Goal: Task Accomplishment & Management: Manage account settings

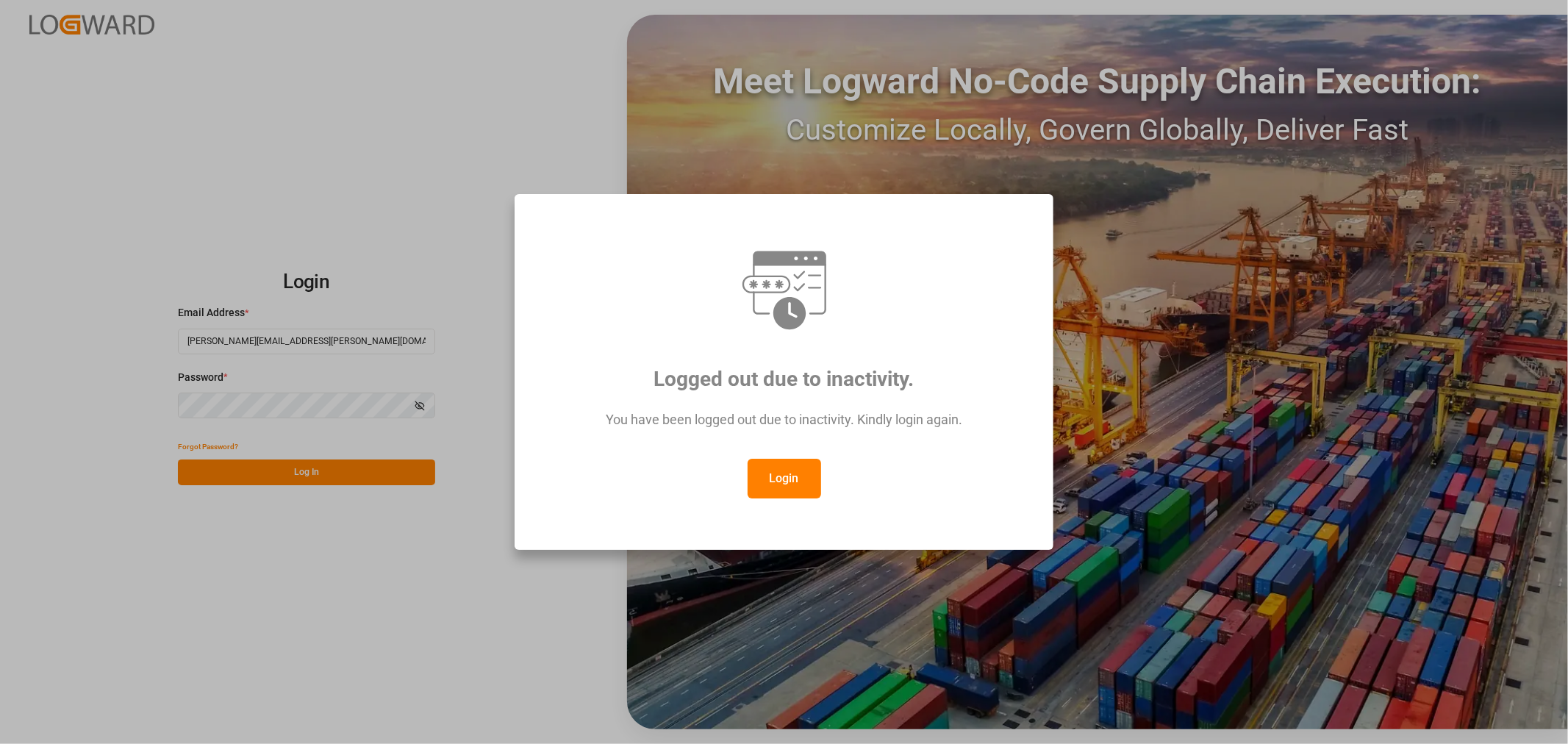
click at [787, 480] on button "Login" at bounding box center [784, 479] width 74 height 40
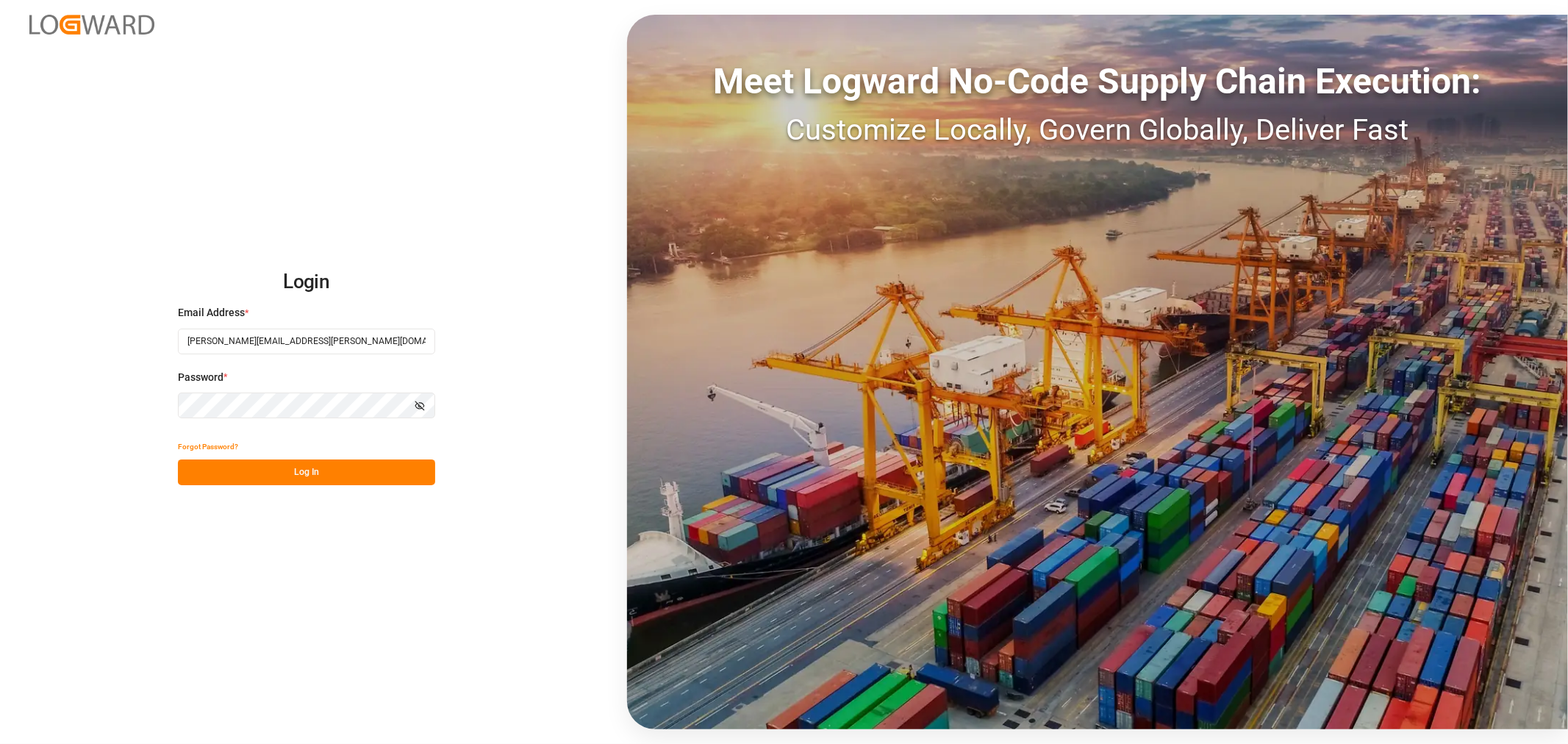
click at [316, 478] on button "Log In" at bounding box center [307, 473] width 257 height 26
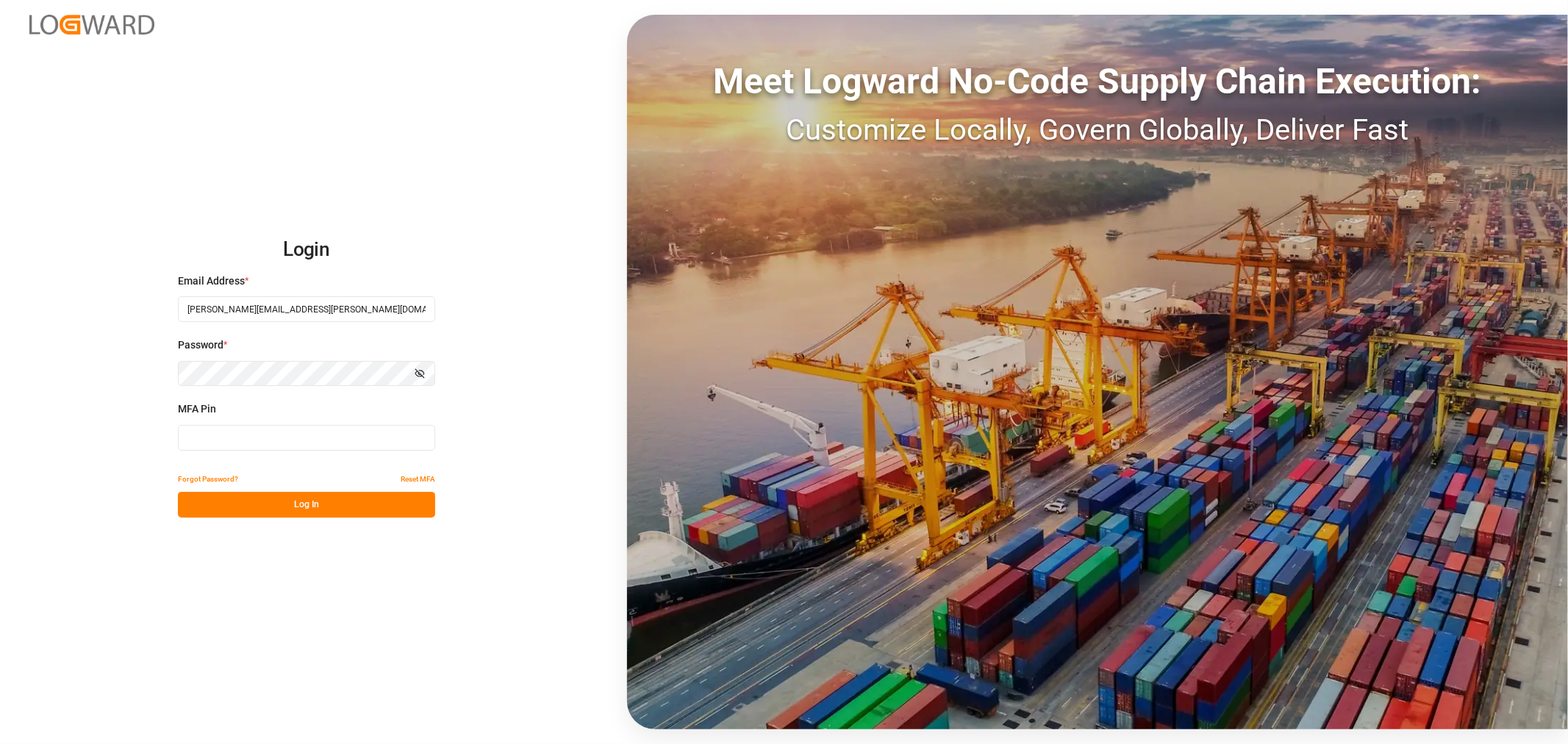
click at [293, 438] on input at bounding box center [307, 438] width 257 height 26
type input "590437"
click at [282, 502] on button "Log In" at bounding box center [307, 505] width 257 height 26
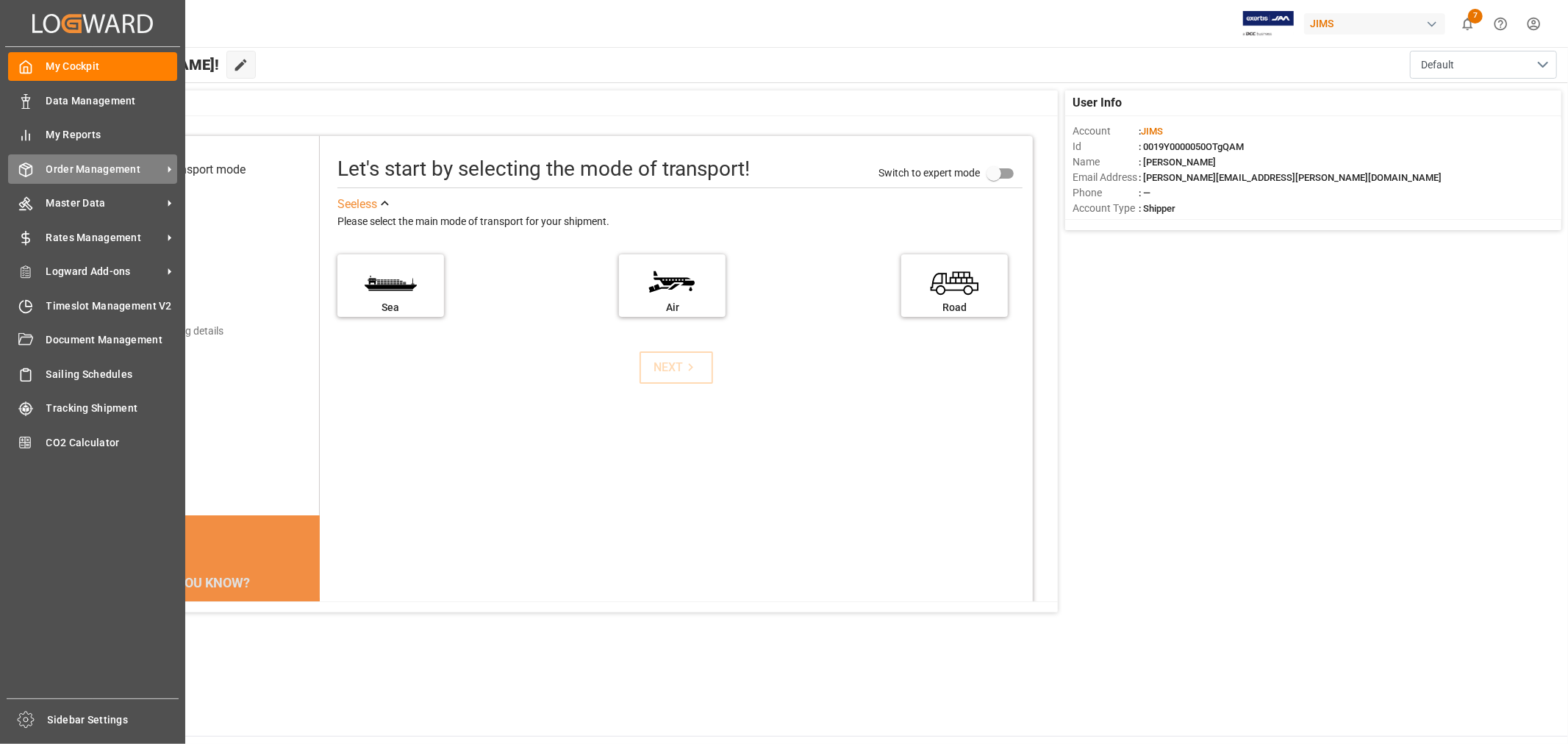
click at [77, 166] on span "Order Management" at bounding box center [104, 169] width 116 height 16
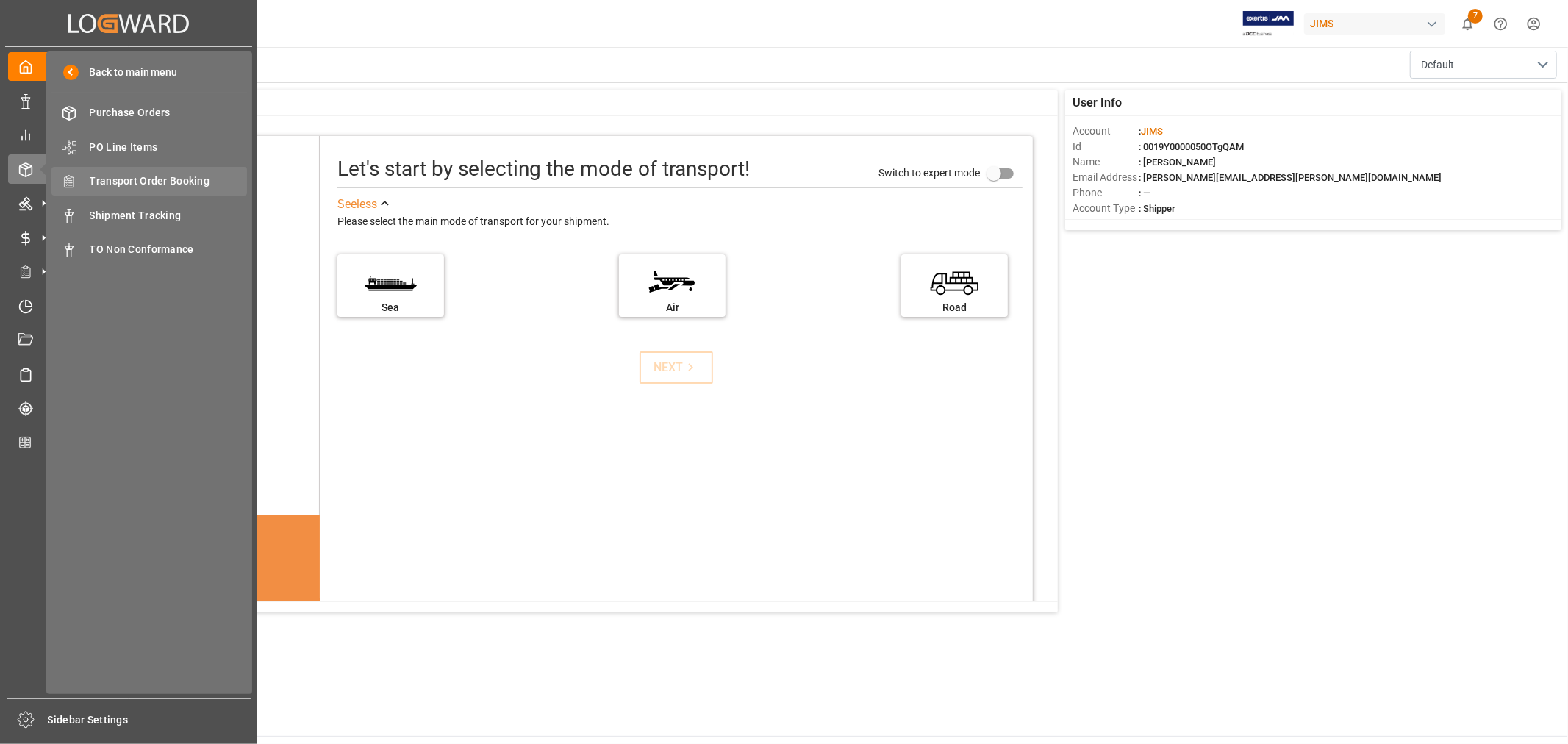
click at [187, 183] on span "Transport Order Booking" at bounding box center [169, 182] width 158 height 16
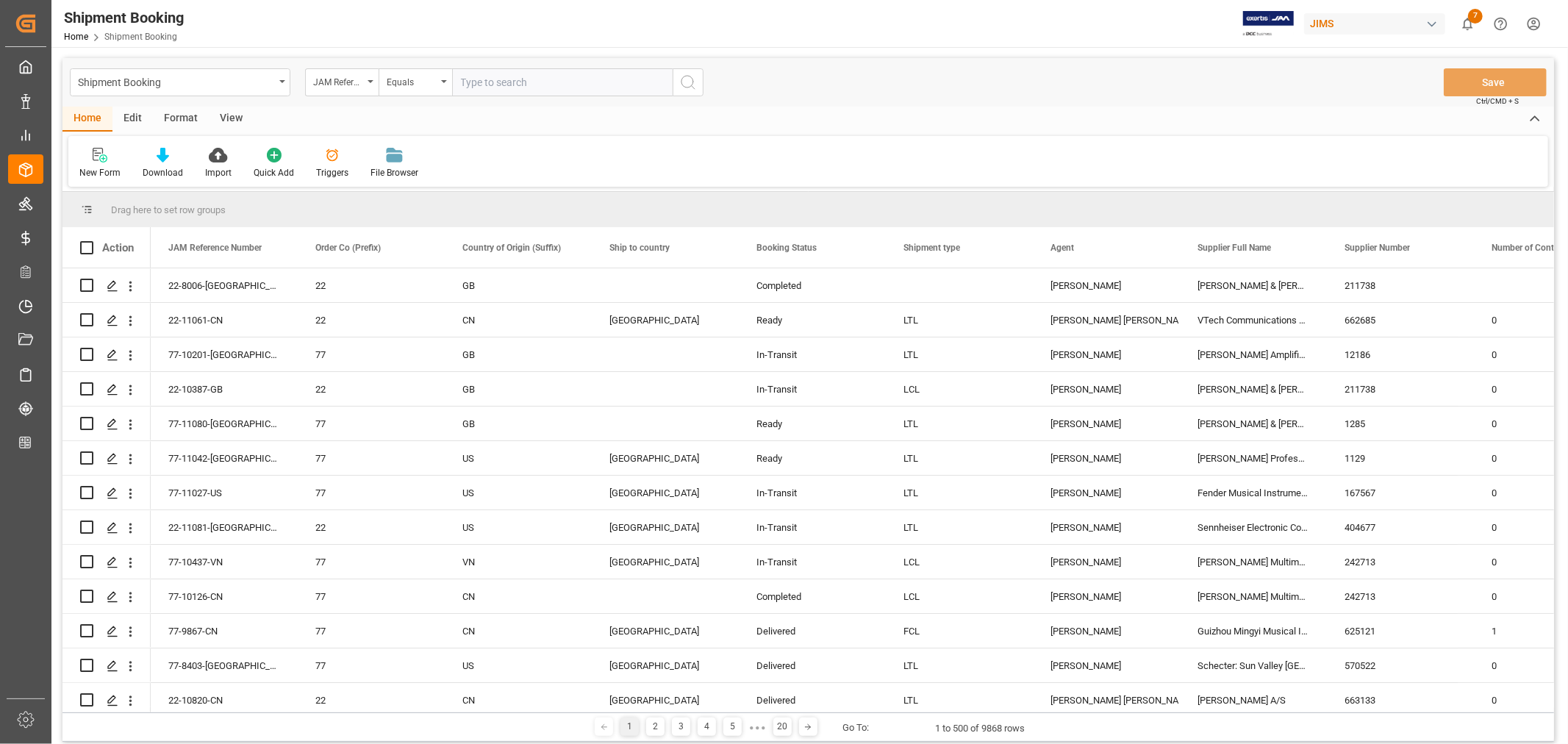
click at [493, 82] on input "text" at bounding box center [562, 83] width 221 height 28
type input "22-10395-MY"
click at [685, 79] on icon "search button" at bounding box center [688, 83] width 17 height 17
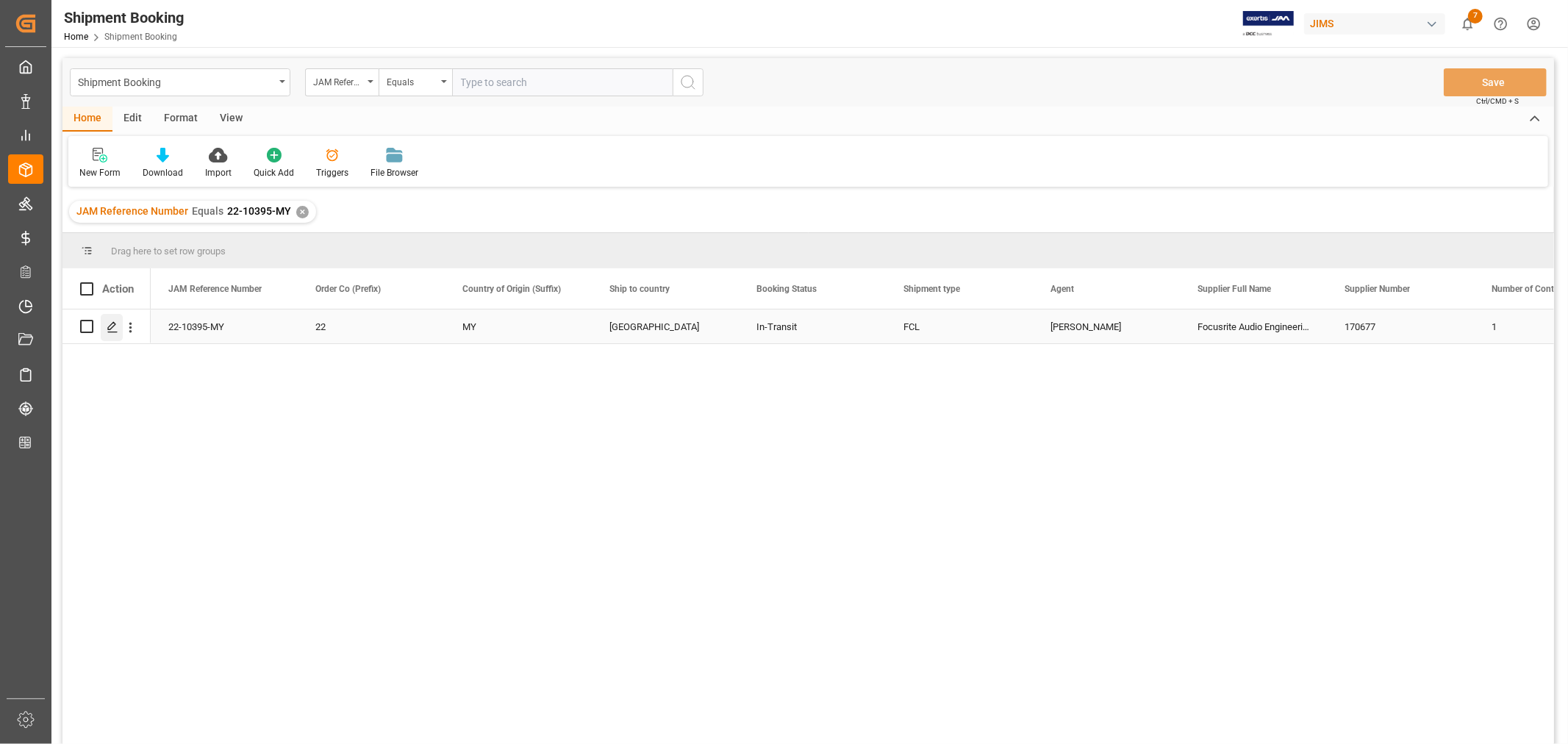
click at [120, 322] on div "Press SPACE to select this row." at bounding box center [111, 327] width 22 height 27
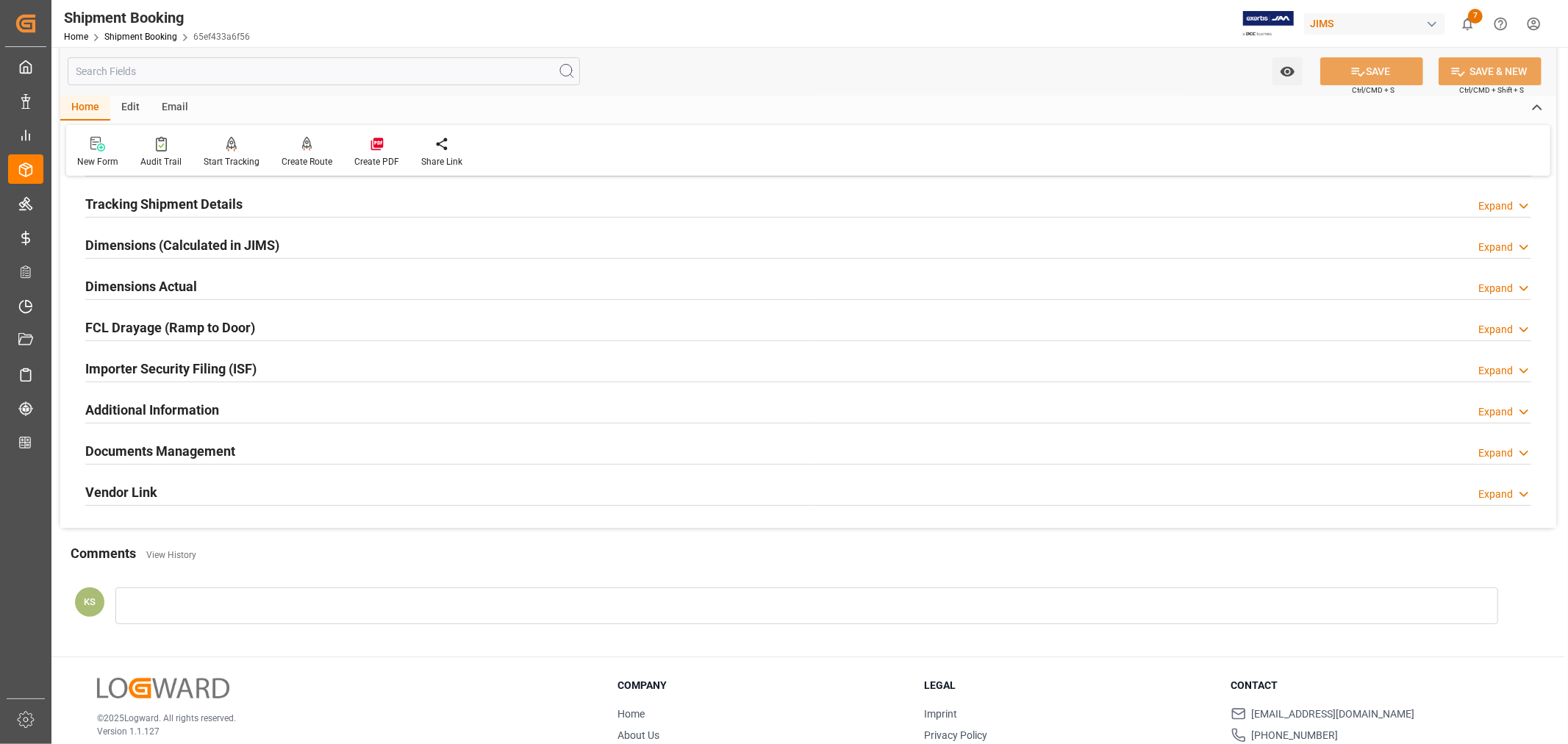
scroll to position [361, 0]
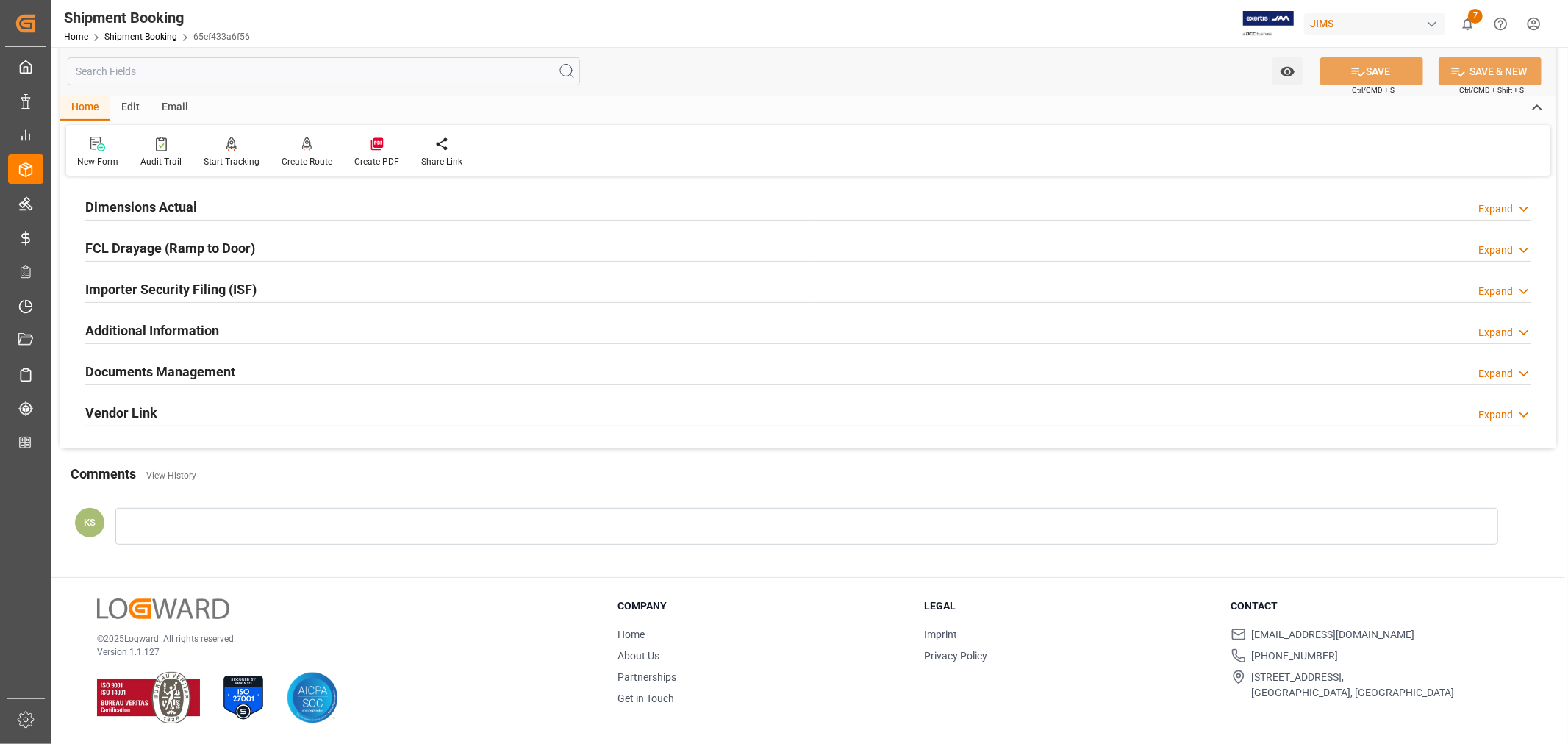
click at [427, 377] on div "Documents Management Expand" at bounding box center [808, 370] width 1446 height 28
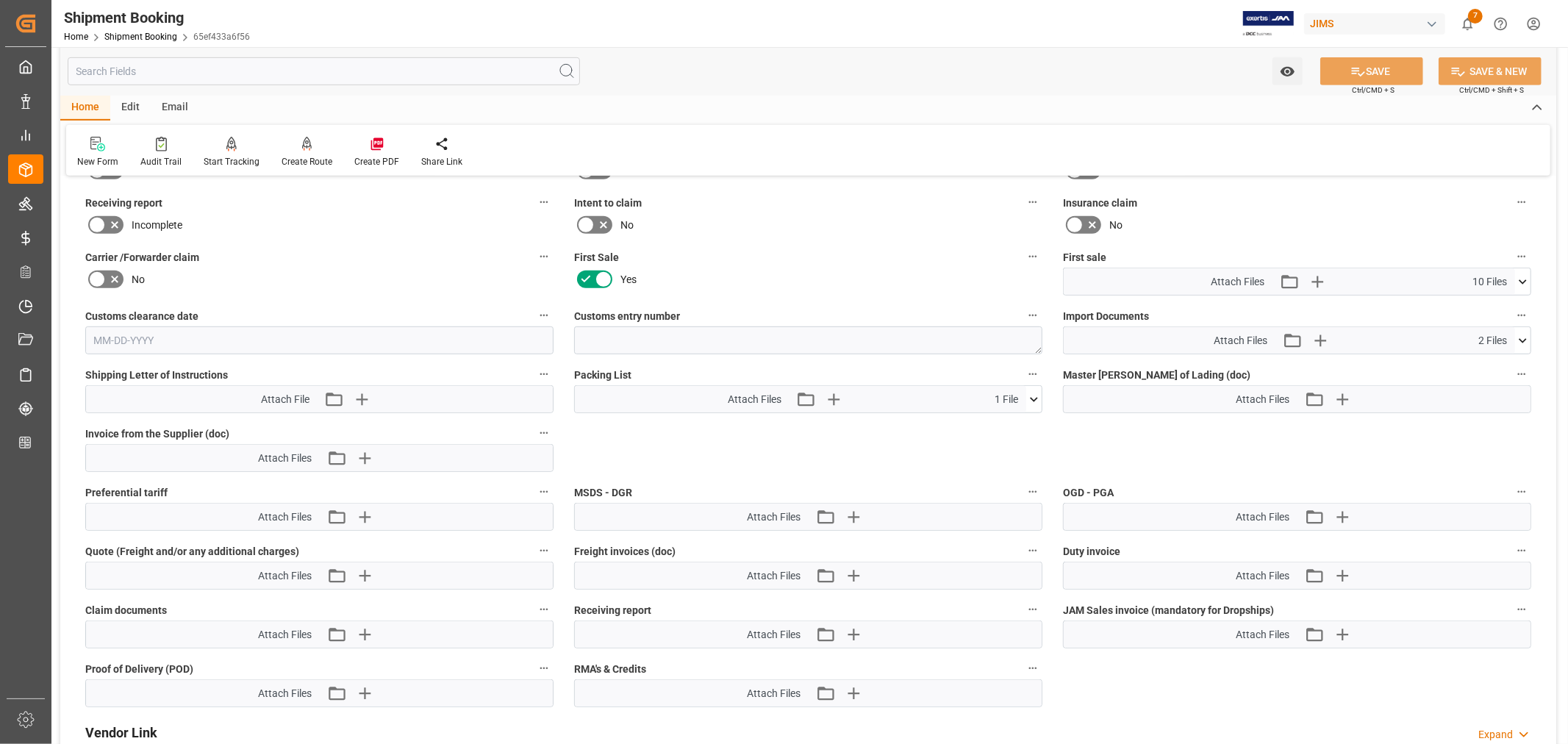
scroll to position [688, 0]
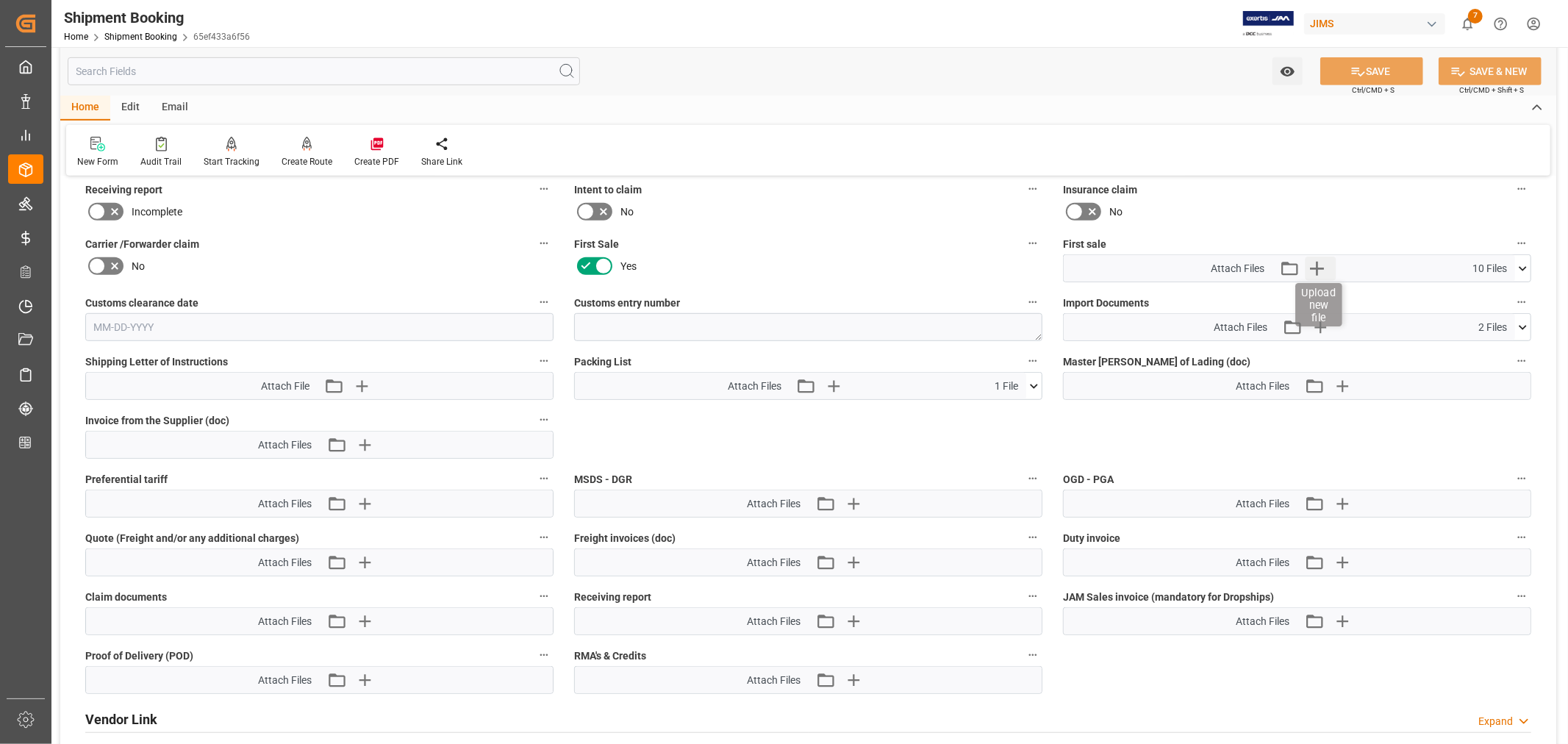
click at [1320, 266] on icon "button" at bounding box center [1316, 268] width 23 height 23
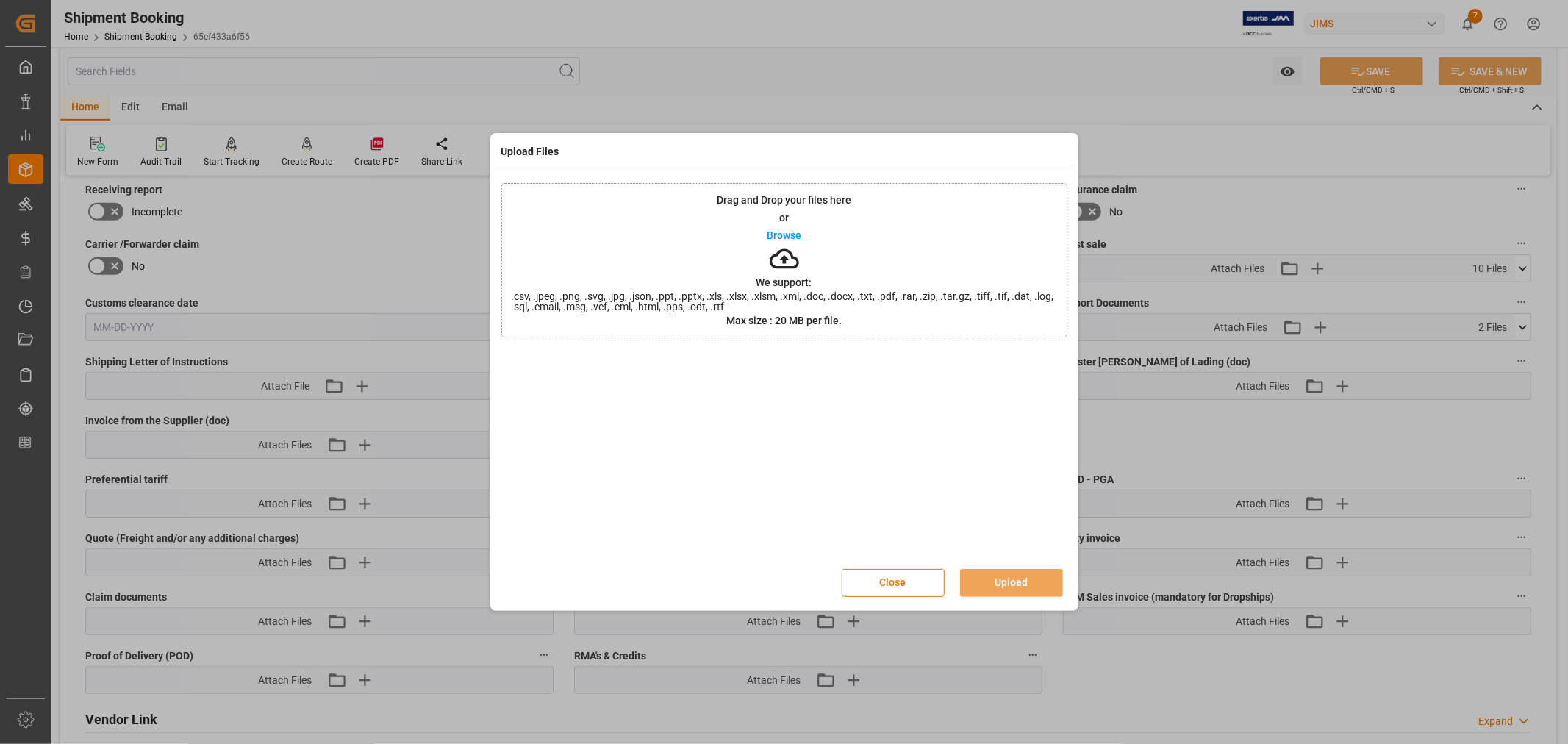
click at [788, 237] on p "Browse" at bounding box center [784, 236] width 35 height 10
click at [1004, 584] on button "Upload" at bounding box center [1012, 583] width 103 height 28
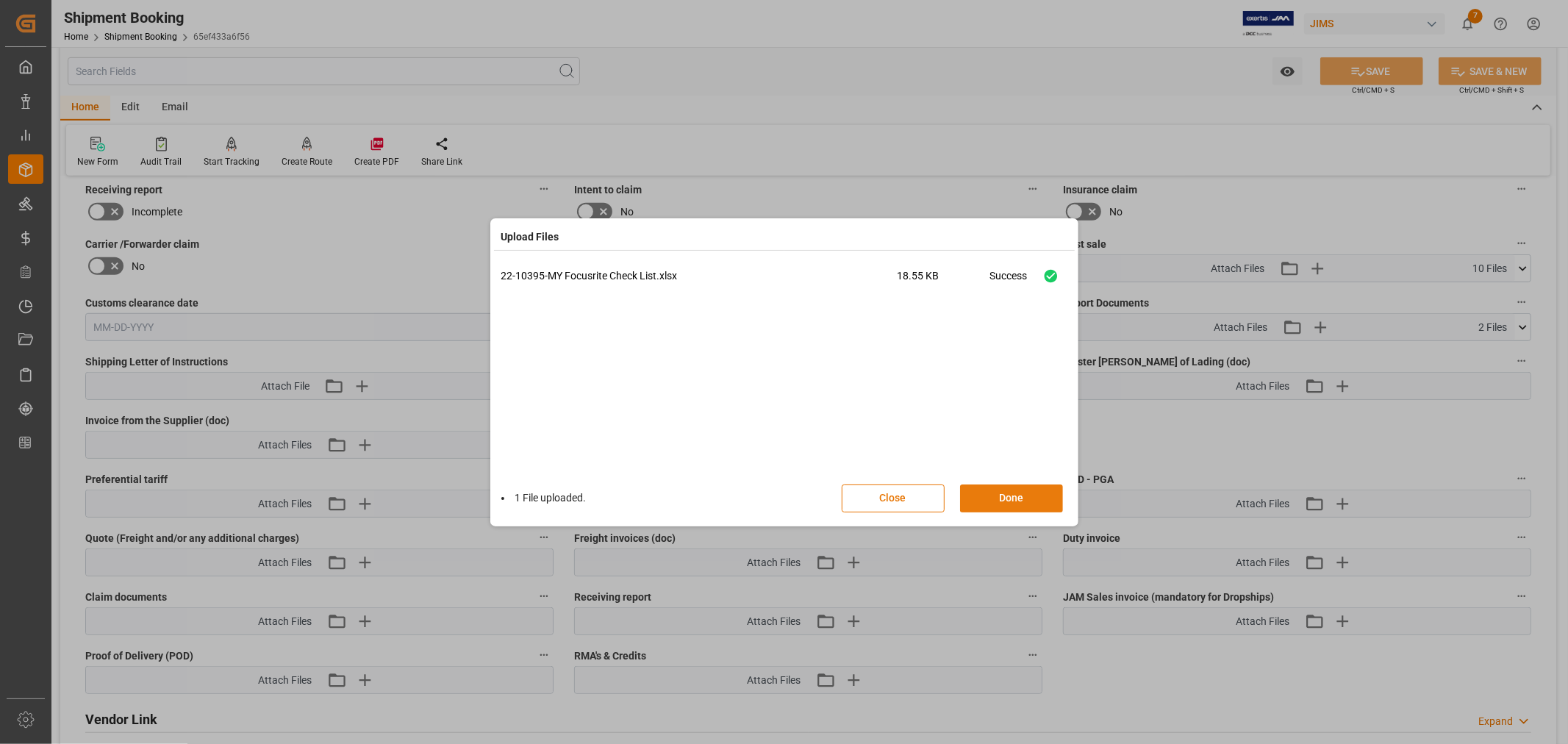
click at [1015, 488] on button "Done" at bounding box center [1012, 498] width 103 height 28
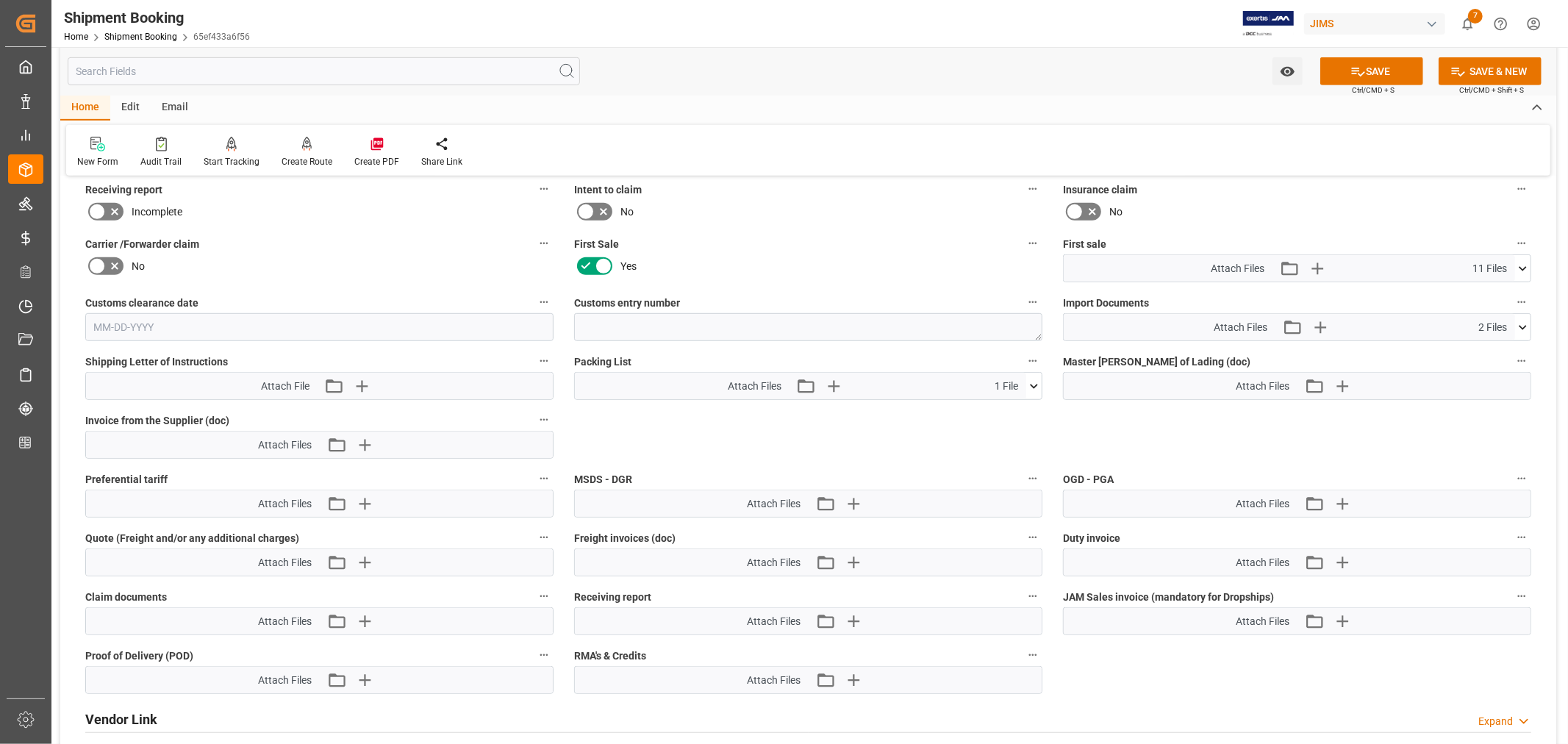
click at [1524, 263] on icon at bounding box center [1523, 269] width 16 height 16
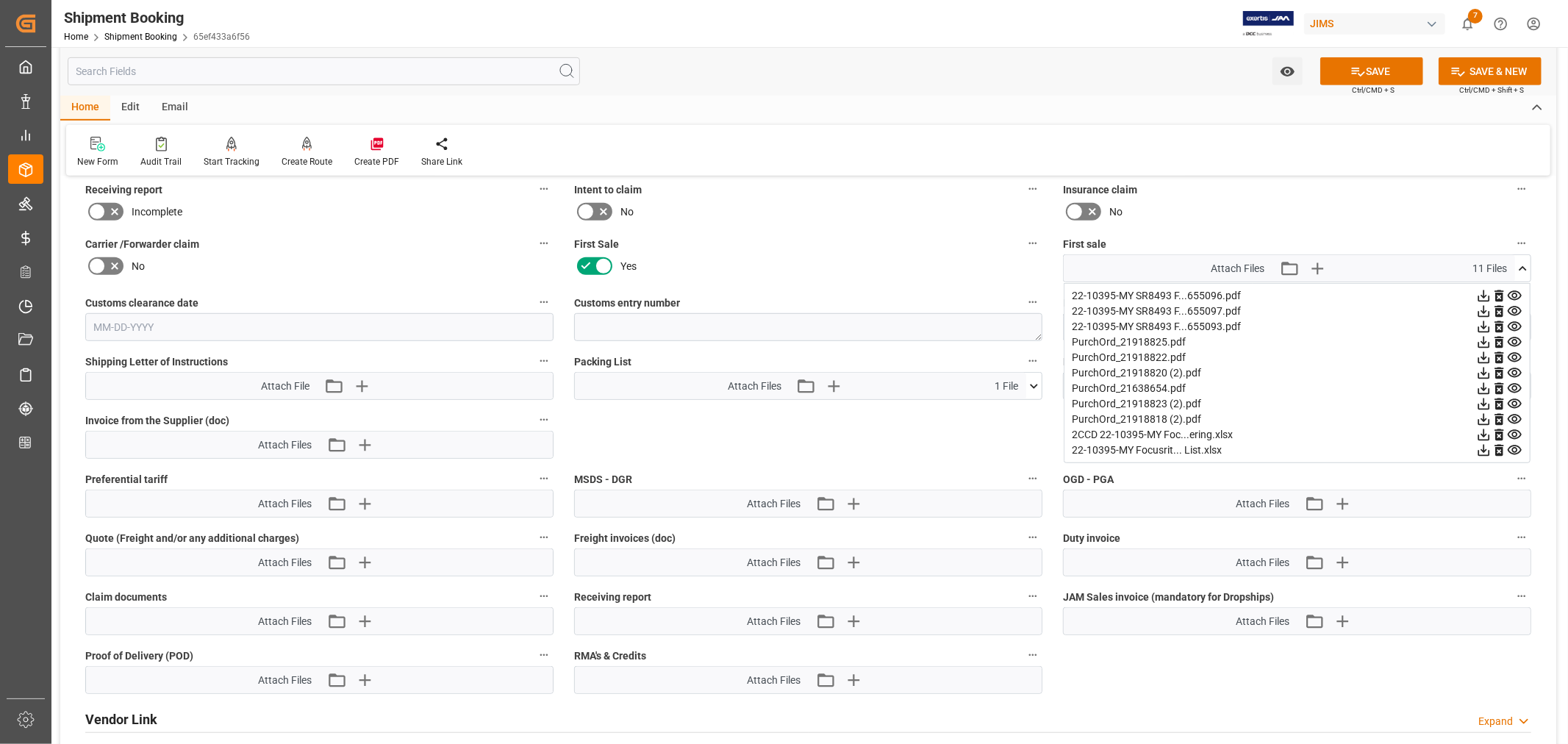
click at [1524, 266] on icon at bounding box center [1522, 268] width 8 height 4
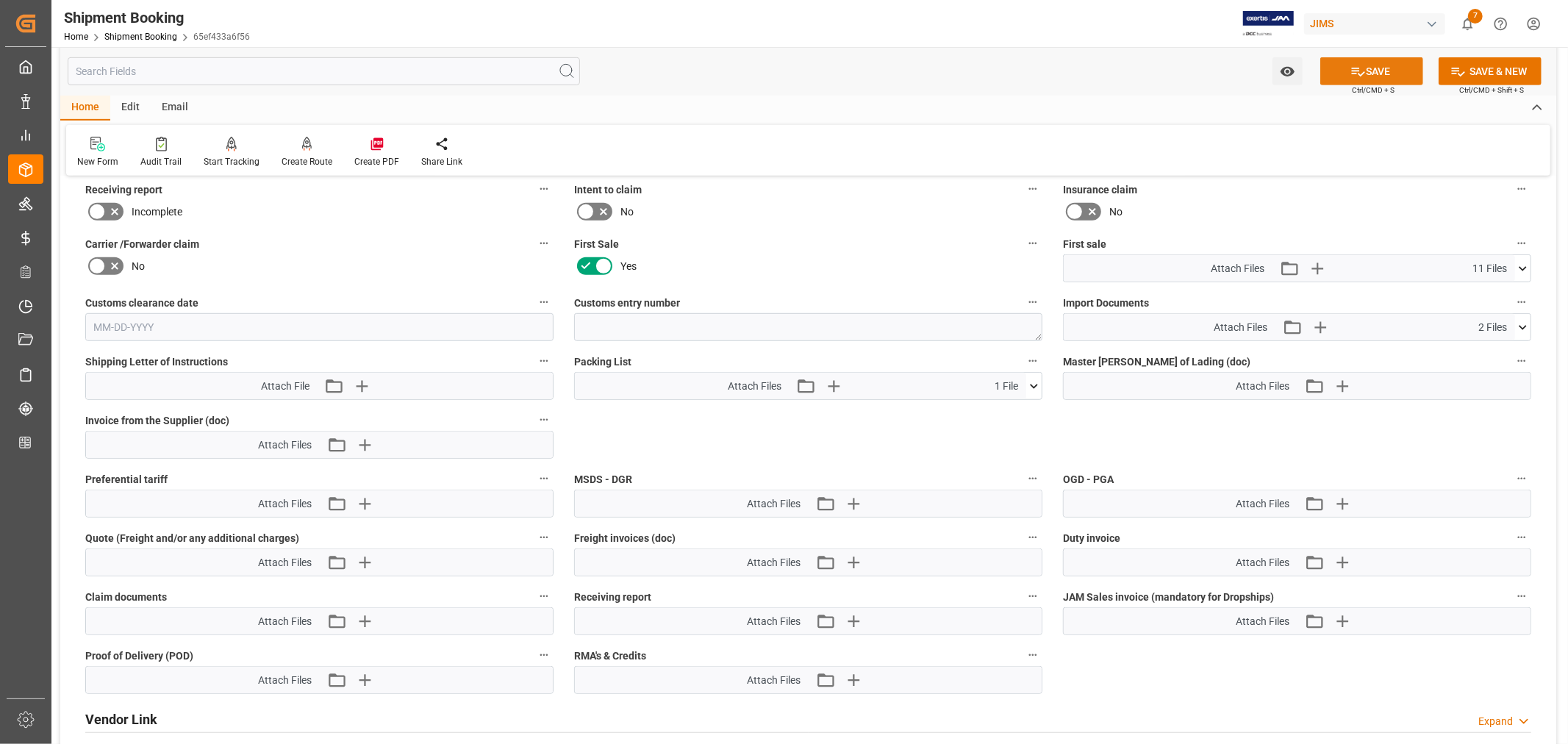
click at [1378, 74] on button "SAVE" at bounding box center [1372, 71] width 103 height 28
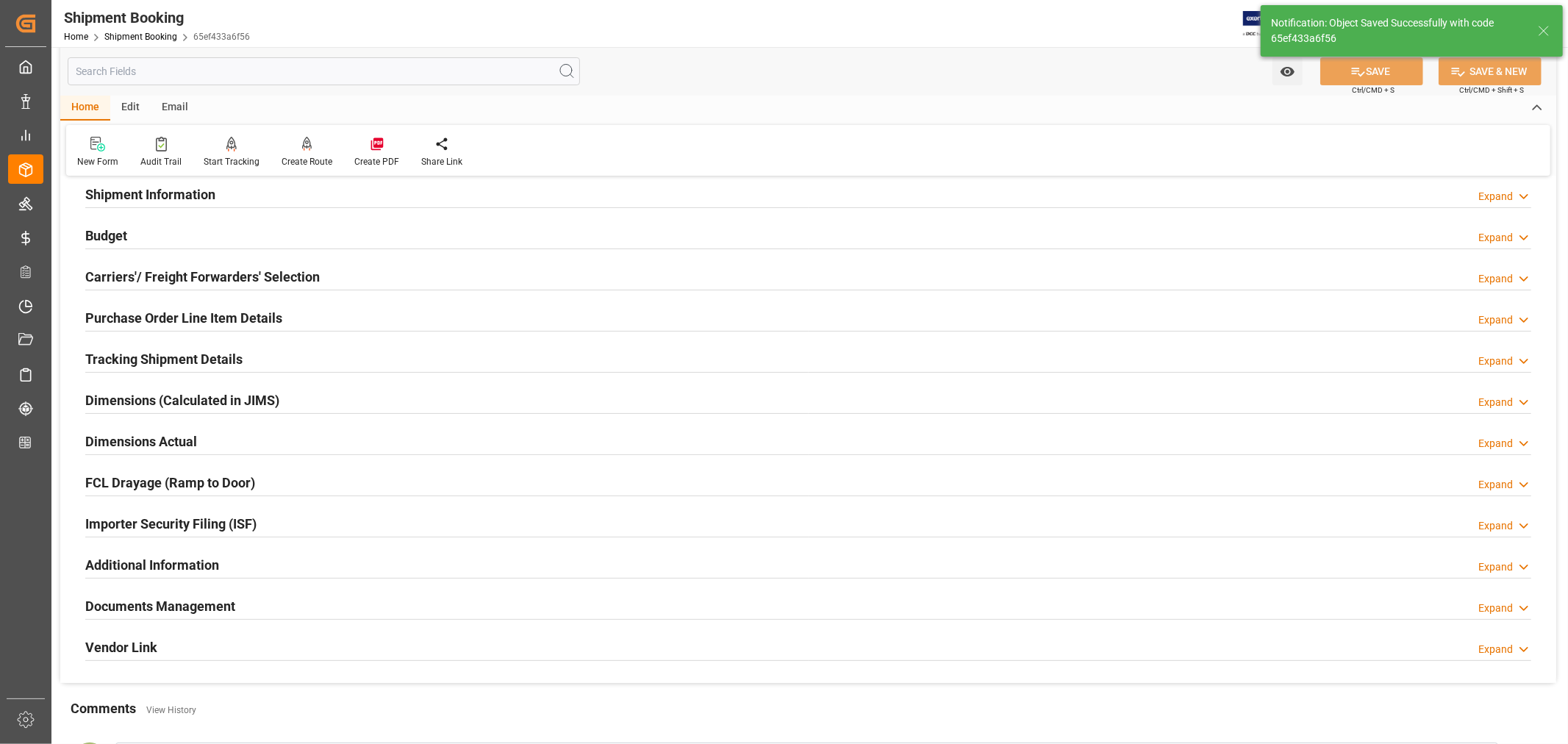
scroll to position [116, 0]
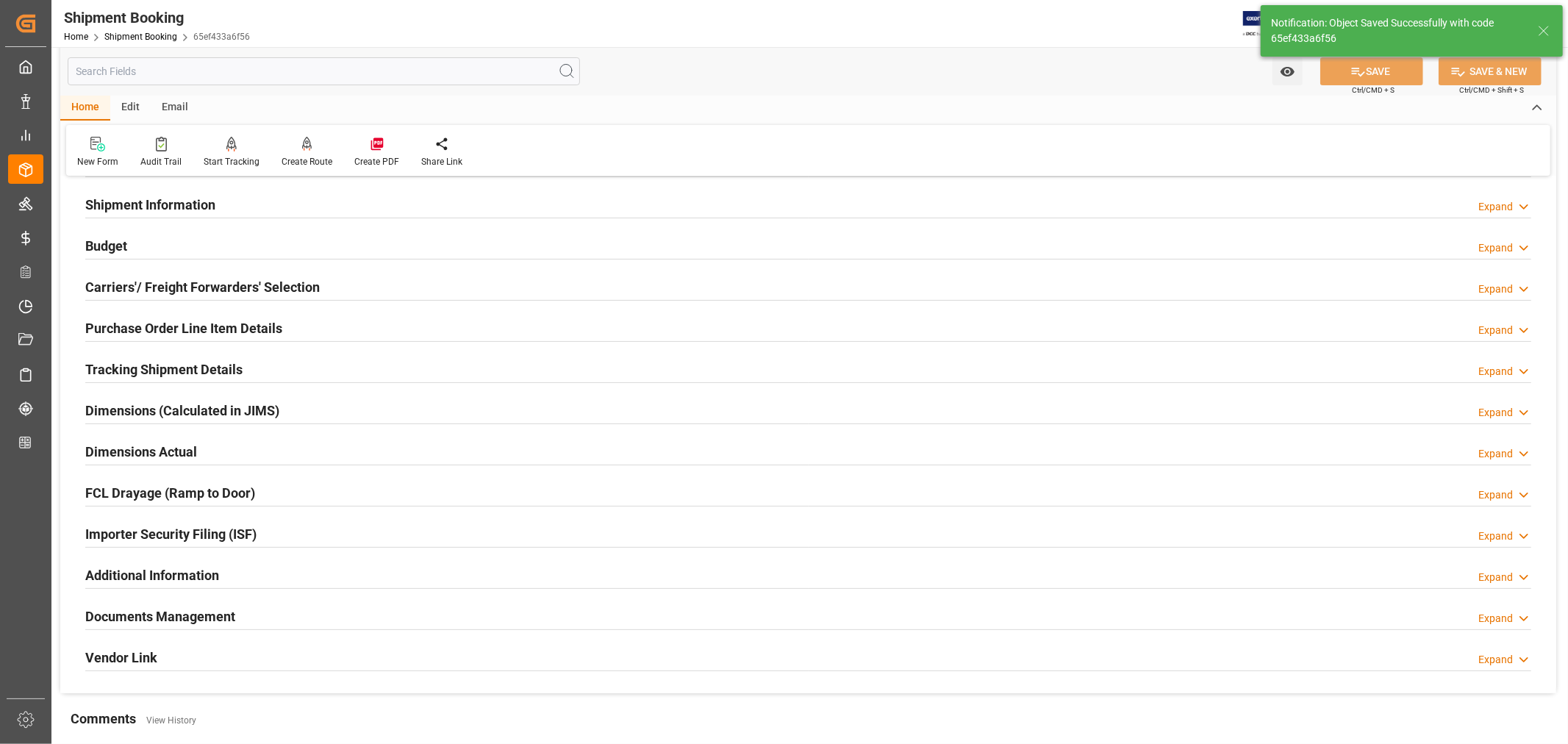
click at [204, 613] on h2 "Documents Management" at bounding box center [160, 616] width 150 height 20
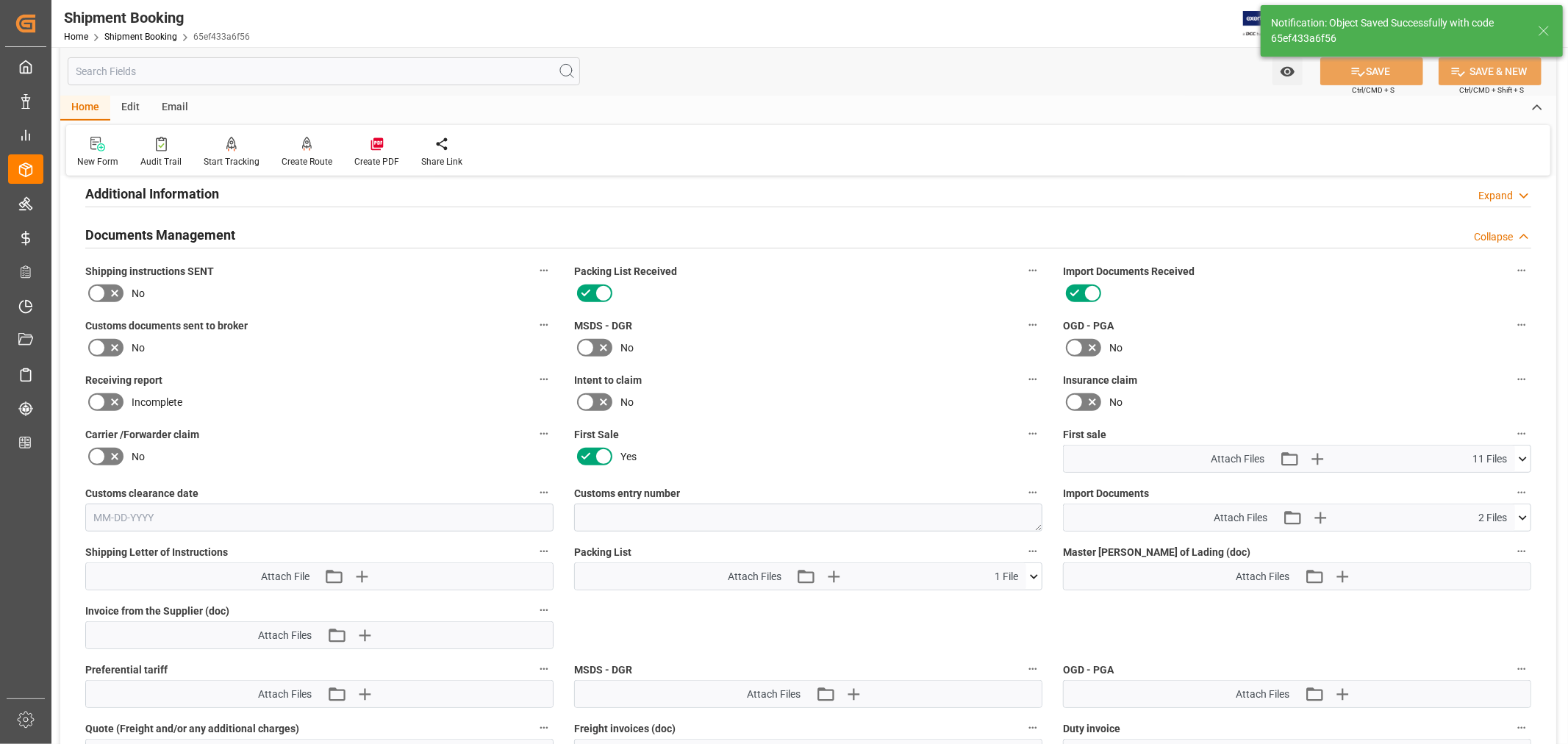
scroll to position [524, 0]
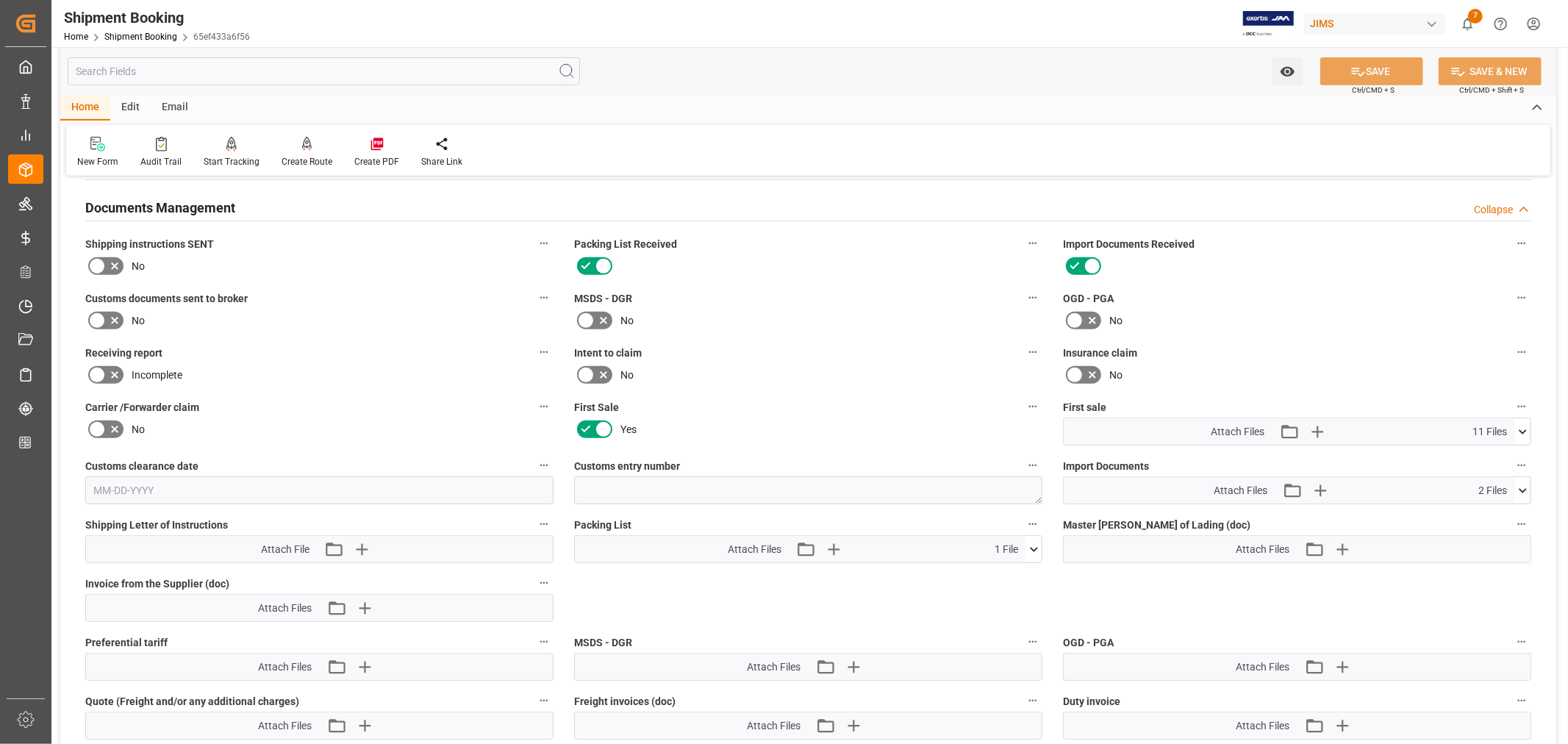
click at [1523, 428] on icon at bounding box center [1523, 432] width 16 height 16
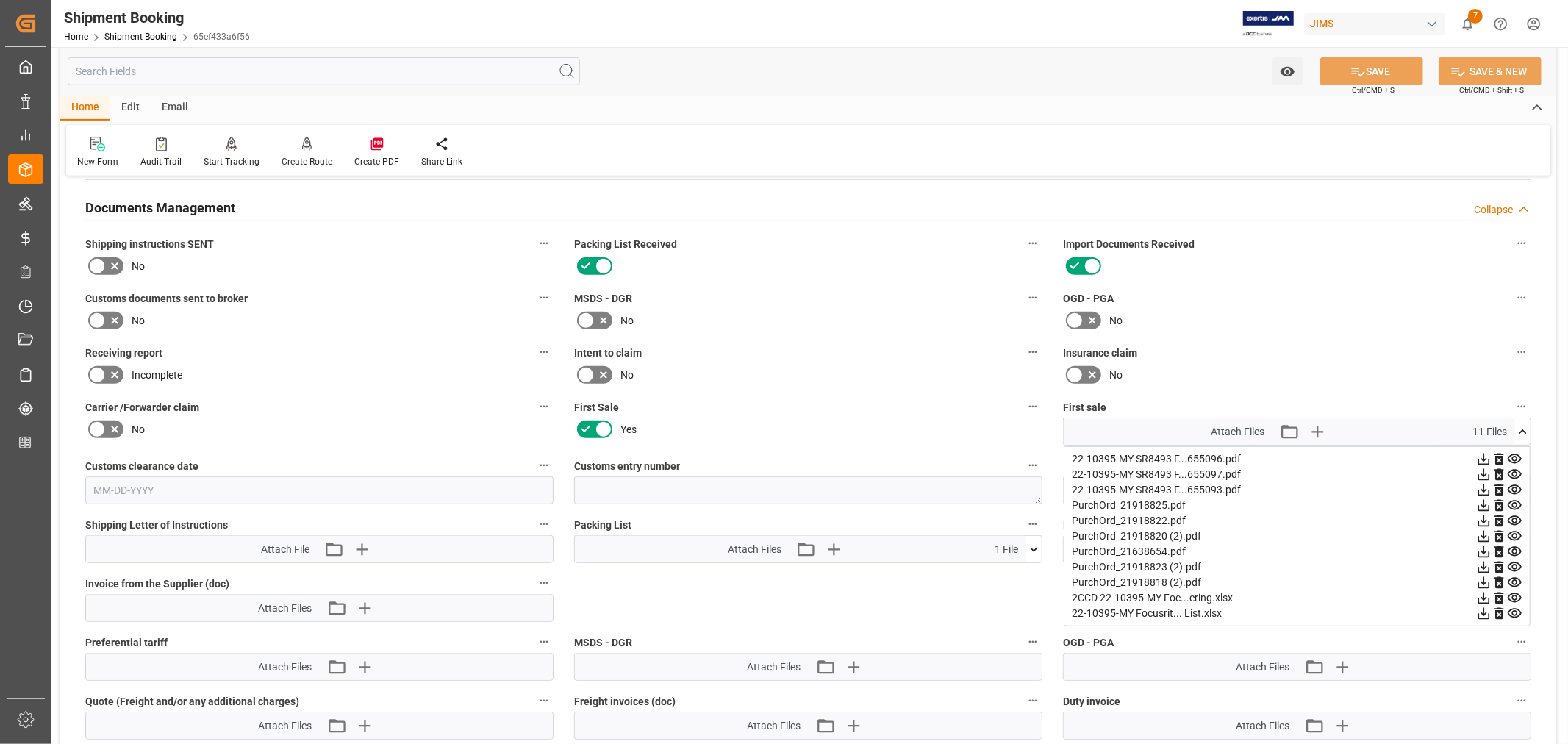
scroll to position [0, 0]
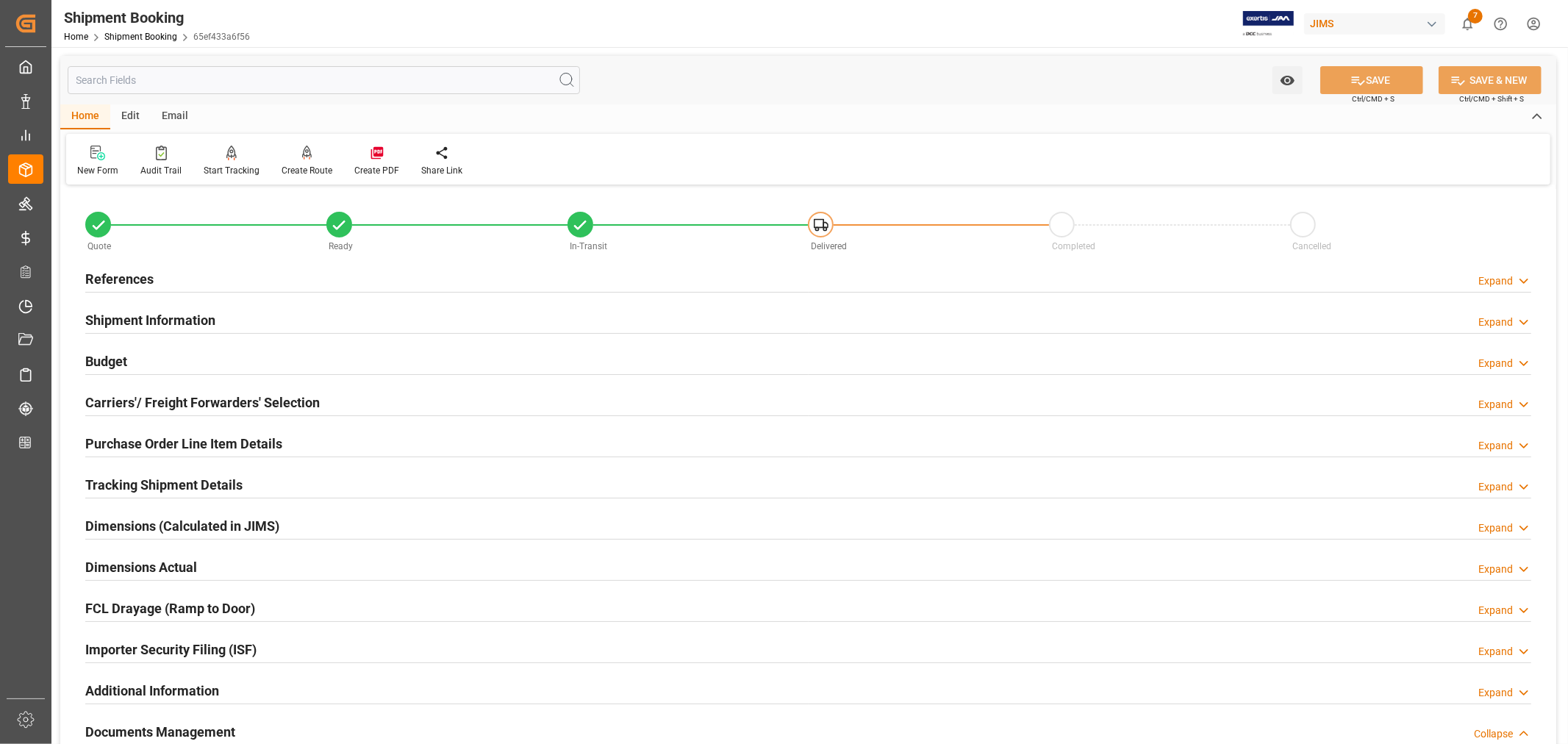
click at [109, 275] on h2 "References" at bounding box center [119, 279] width 69 height 20
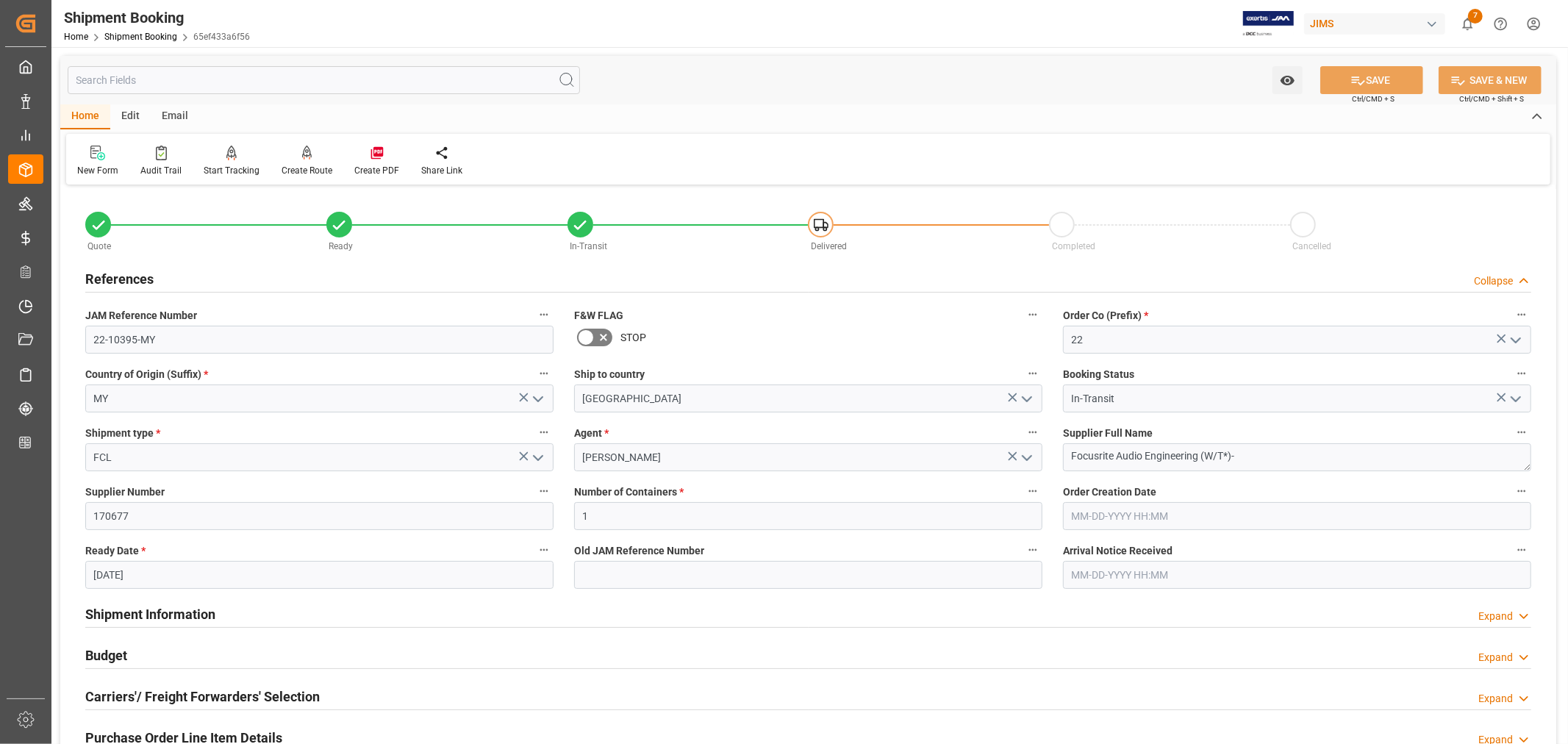
click at [109, 275] on h2 "References" at bounding box center [119, 279] width 69 height 20
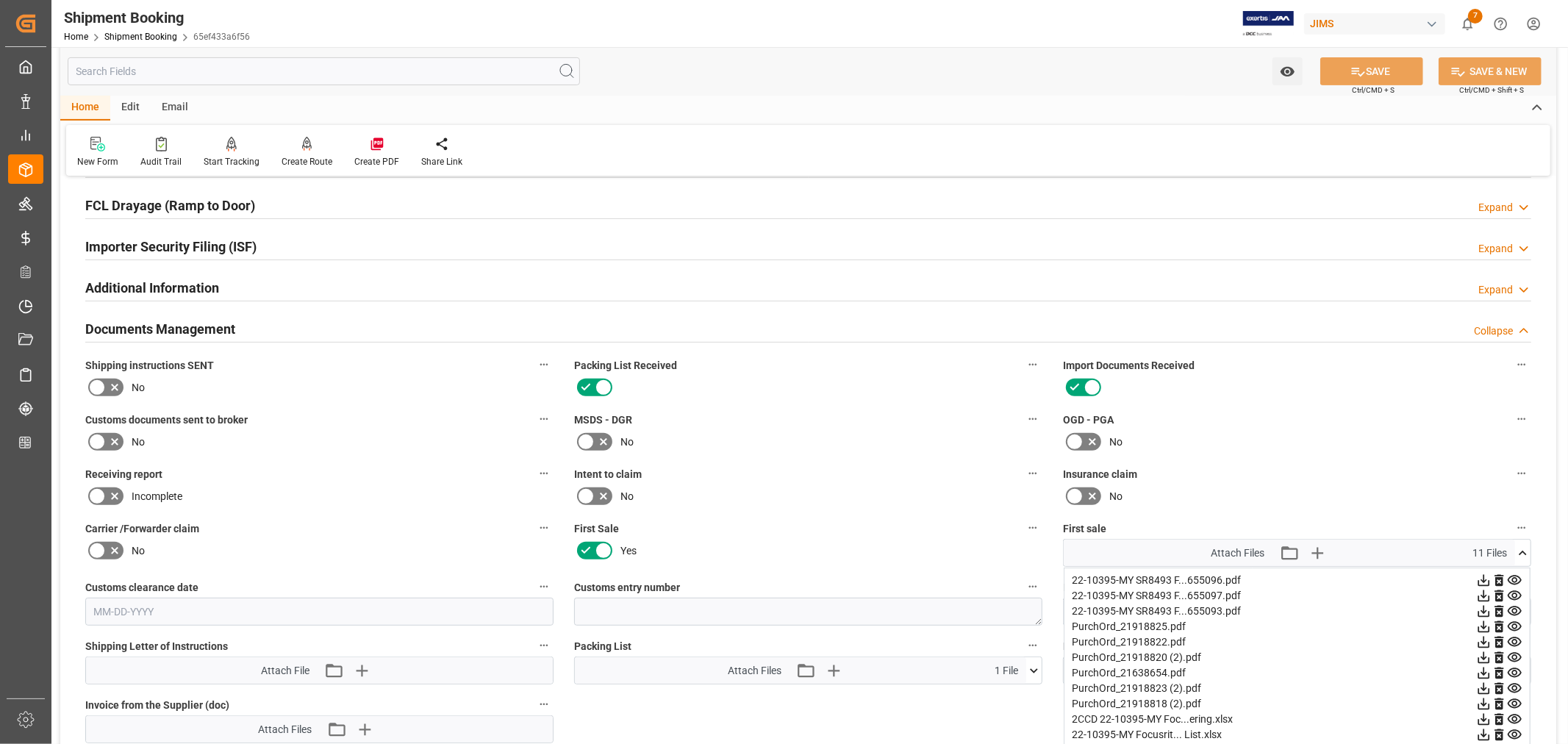
scroll to position [408, 0]
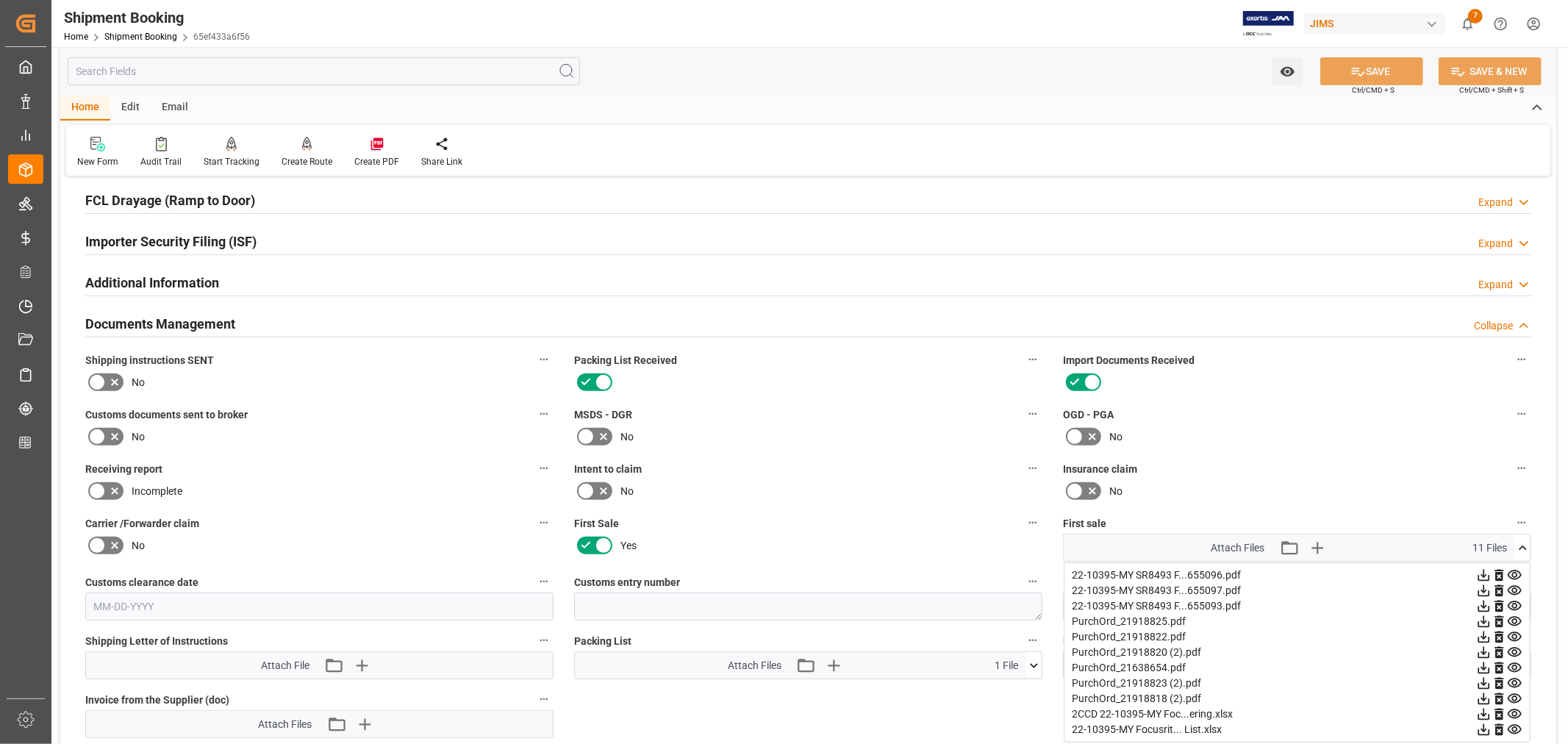
click at [96, 428] on icon at bounding box center [96, 436] width 17 height 17
click at [0, 0] on input "checkbox" at bounding box center [0, 0] width 0 height 0
click at [1365, 70] on button "SAVE" at bounding box center [1372, 71] width 103 height 28
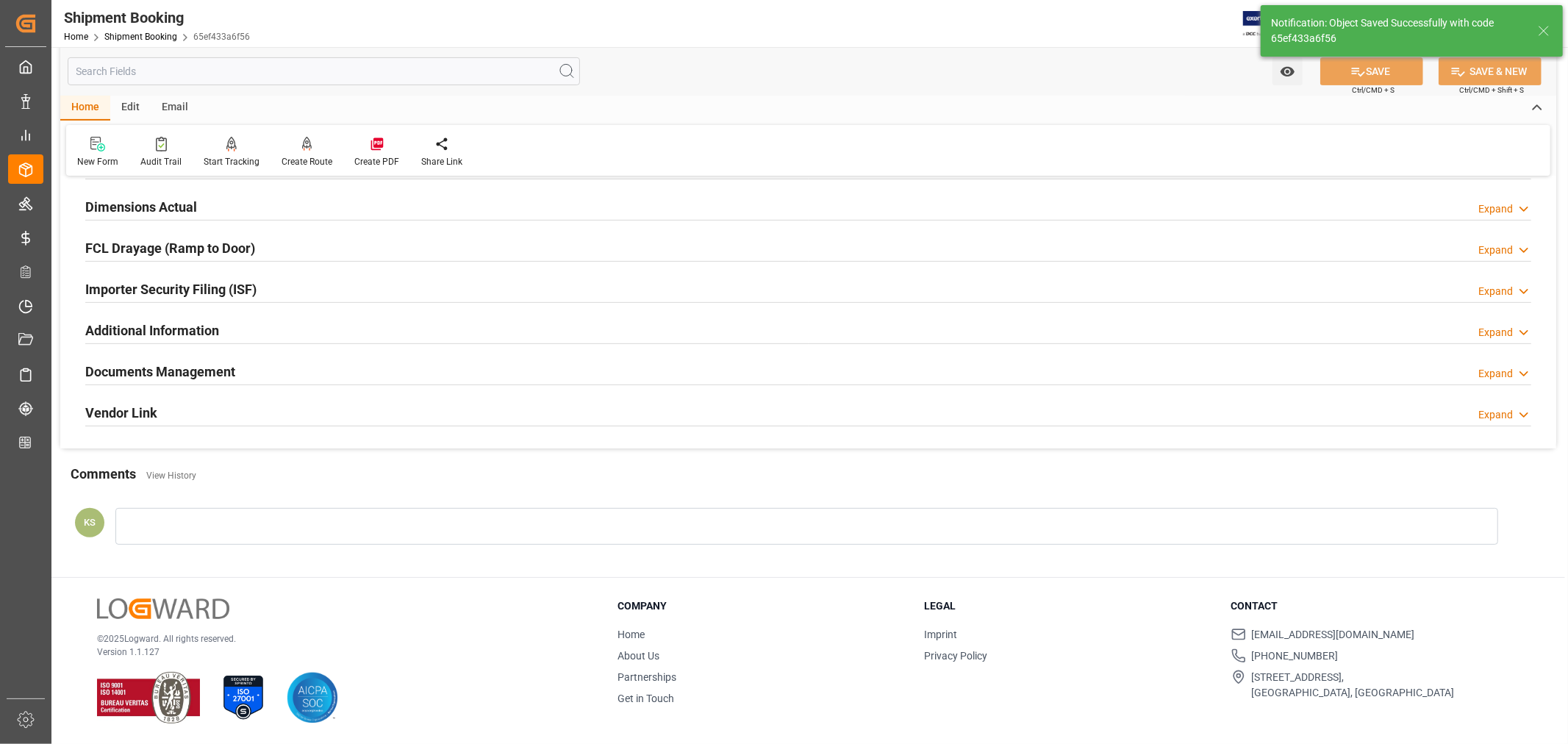
scroll to position [361, 0]
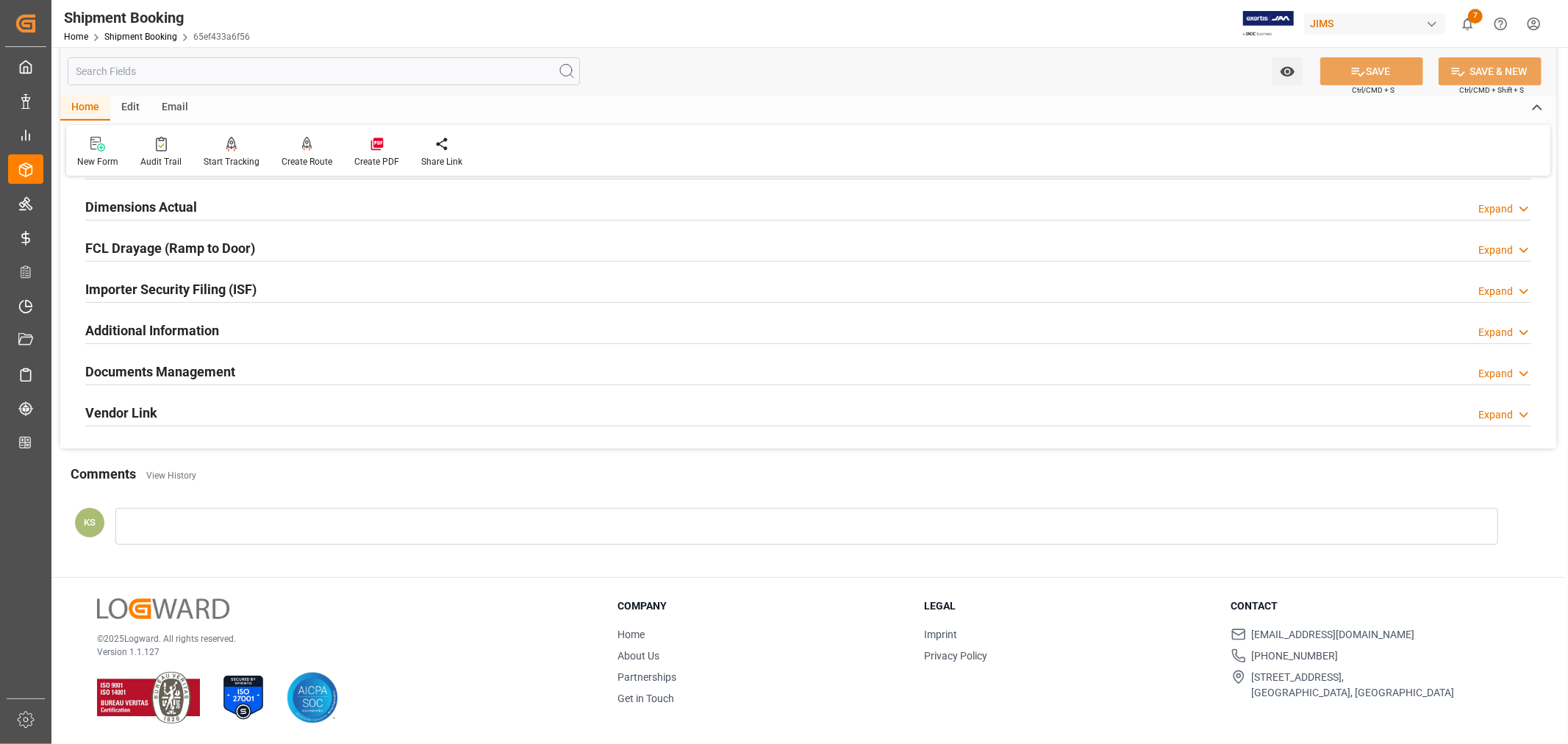
drag, startPoint x: 303, startPoint y: 369, endPoint x: 335, endPoint y: 369, distance: 32.0
click at [303, 369] on div "Documents Management Expand" at bounding box center [808, 370] width 1446 height 28
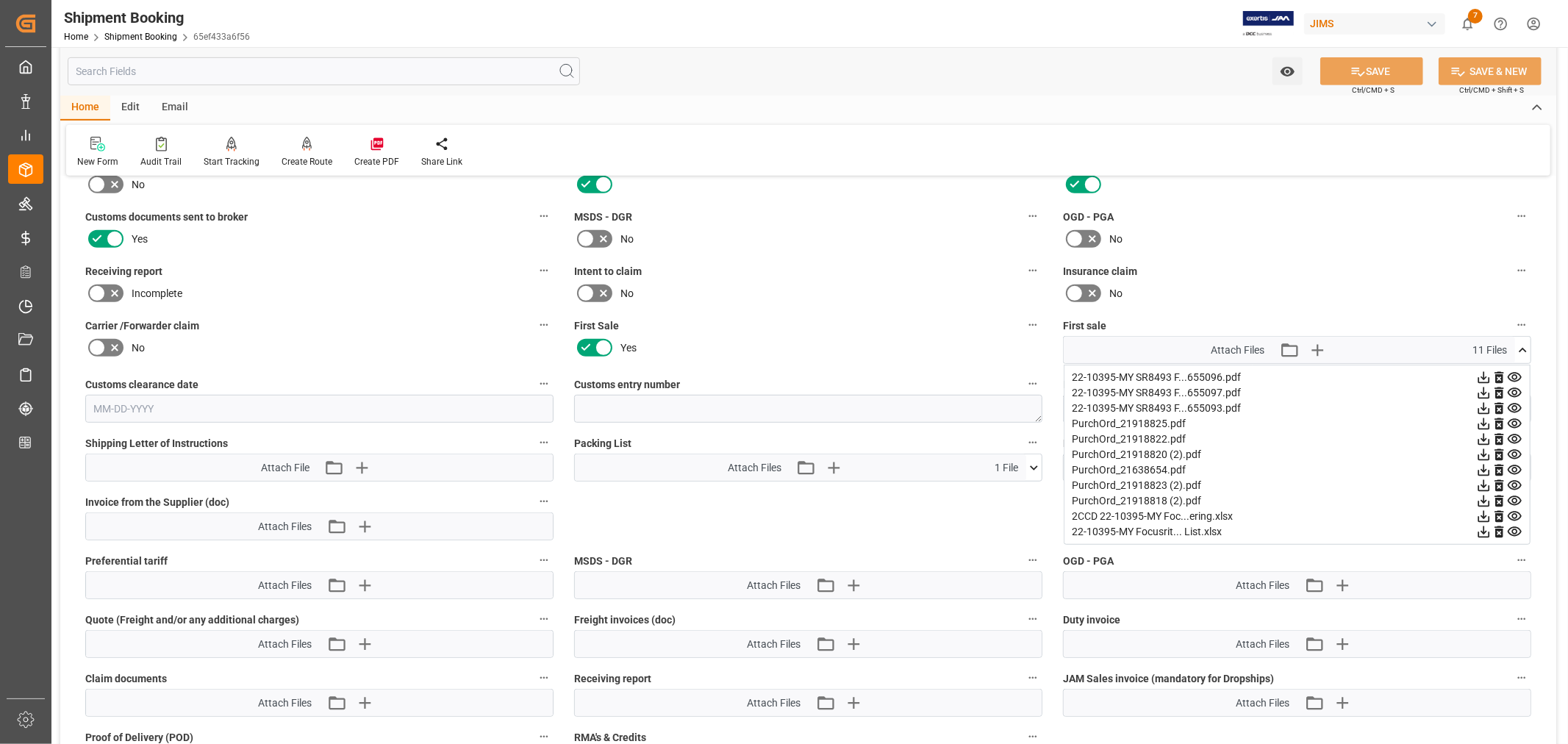
scroll to position [653, 0]
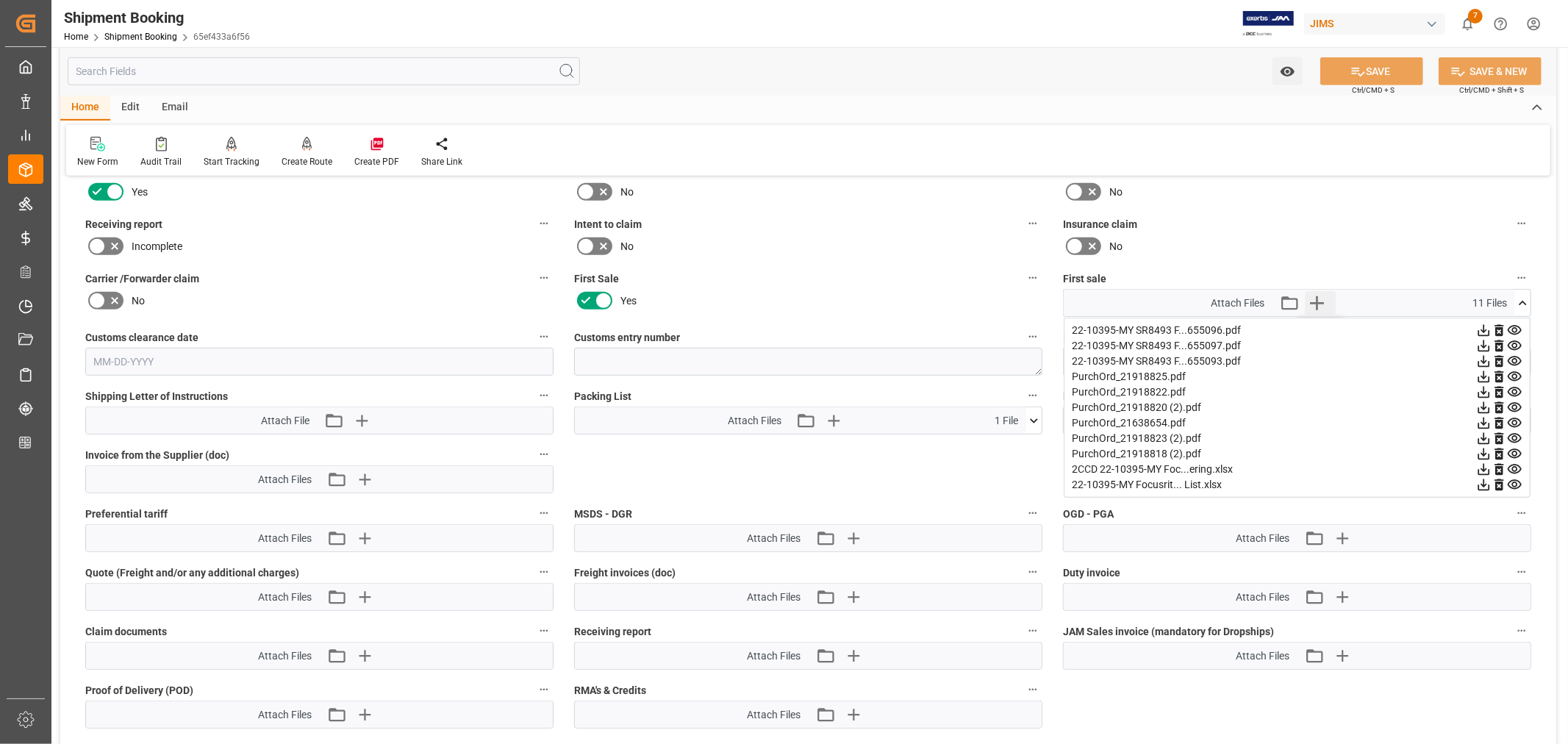
click at [1319, 296] on icon "button" at bounding box center [1316, 302] width 23 height 23
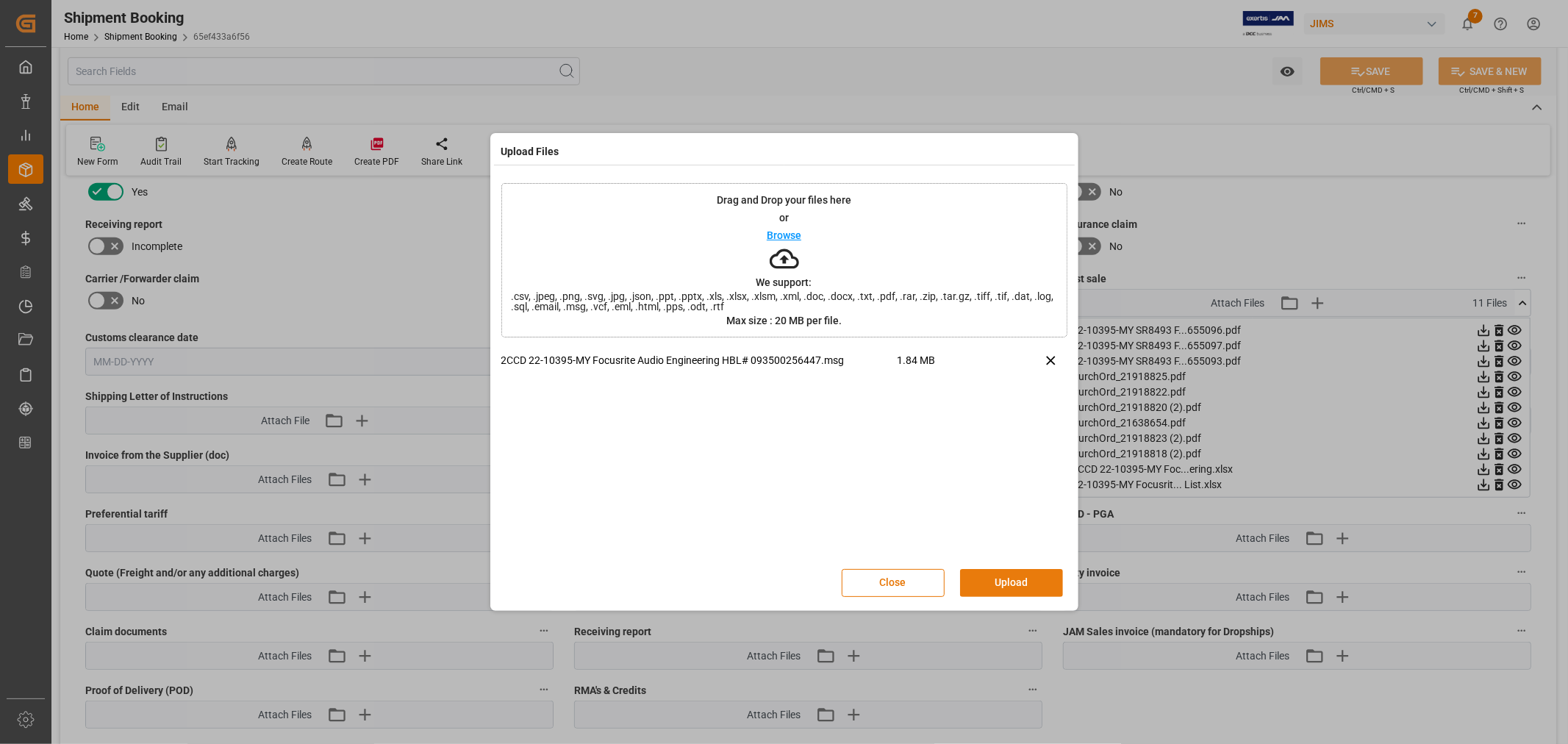
click at [989, 576] on button "Upload" at bounding box center [1012, 583] width 103 height 28
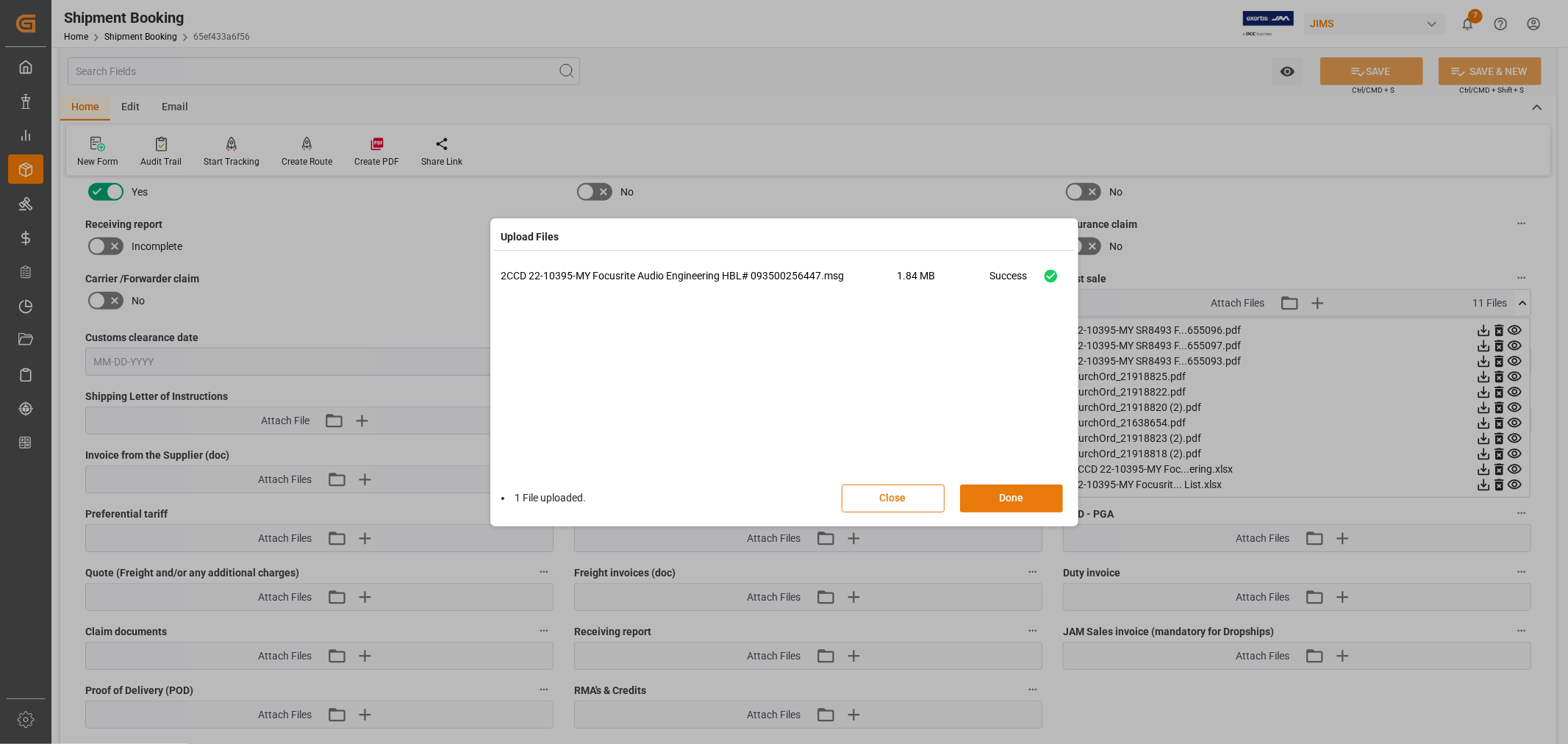
click at [1000, 498] on button "Done" at bounding box center [1012, 498] width 103 height 28
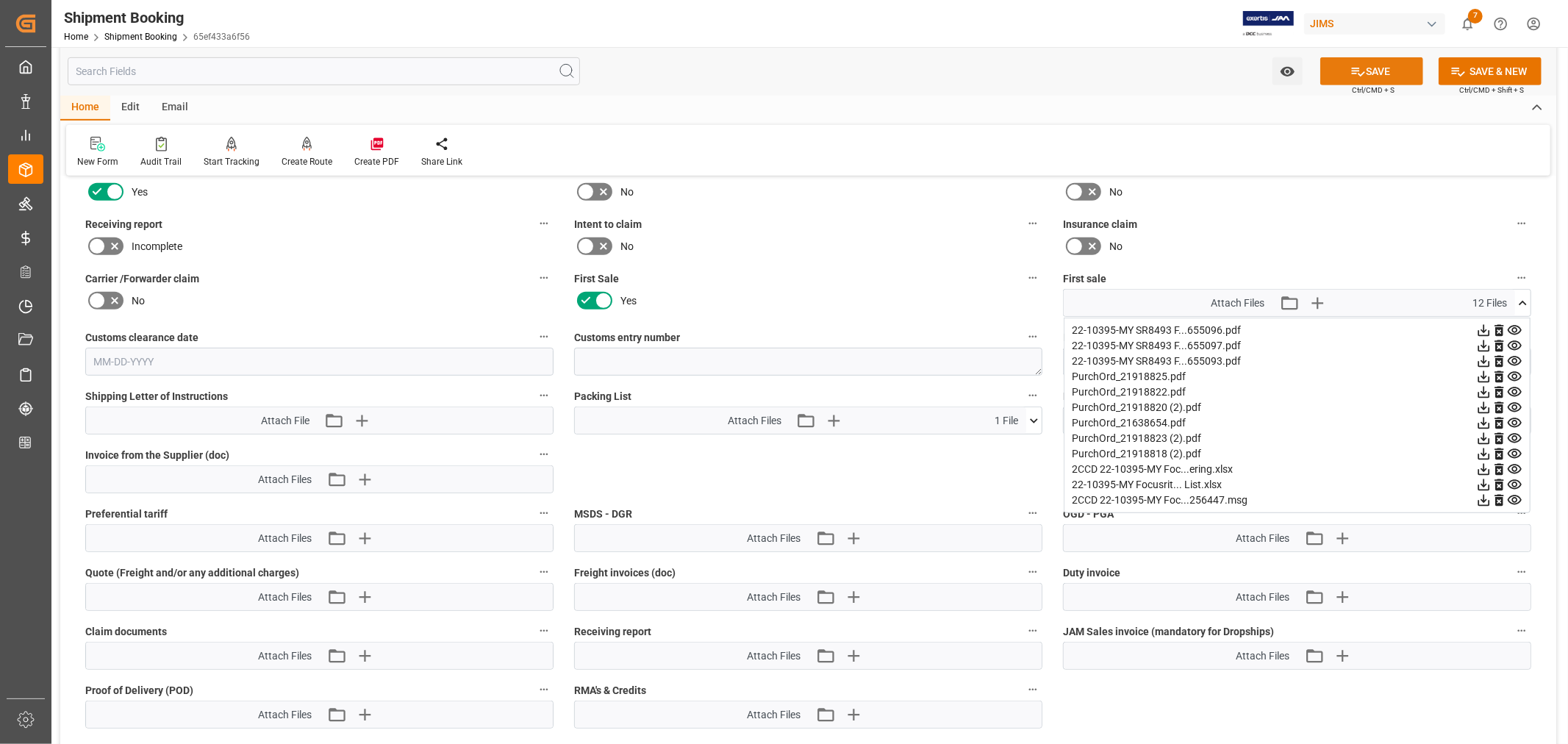
click at [1375, 70] on button "SAVE" at bounding box center [1372, 71] width 103 height 28
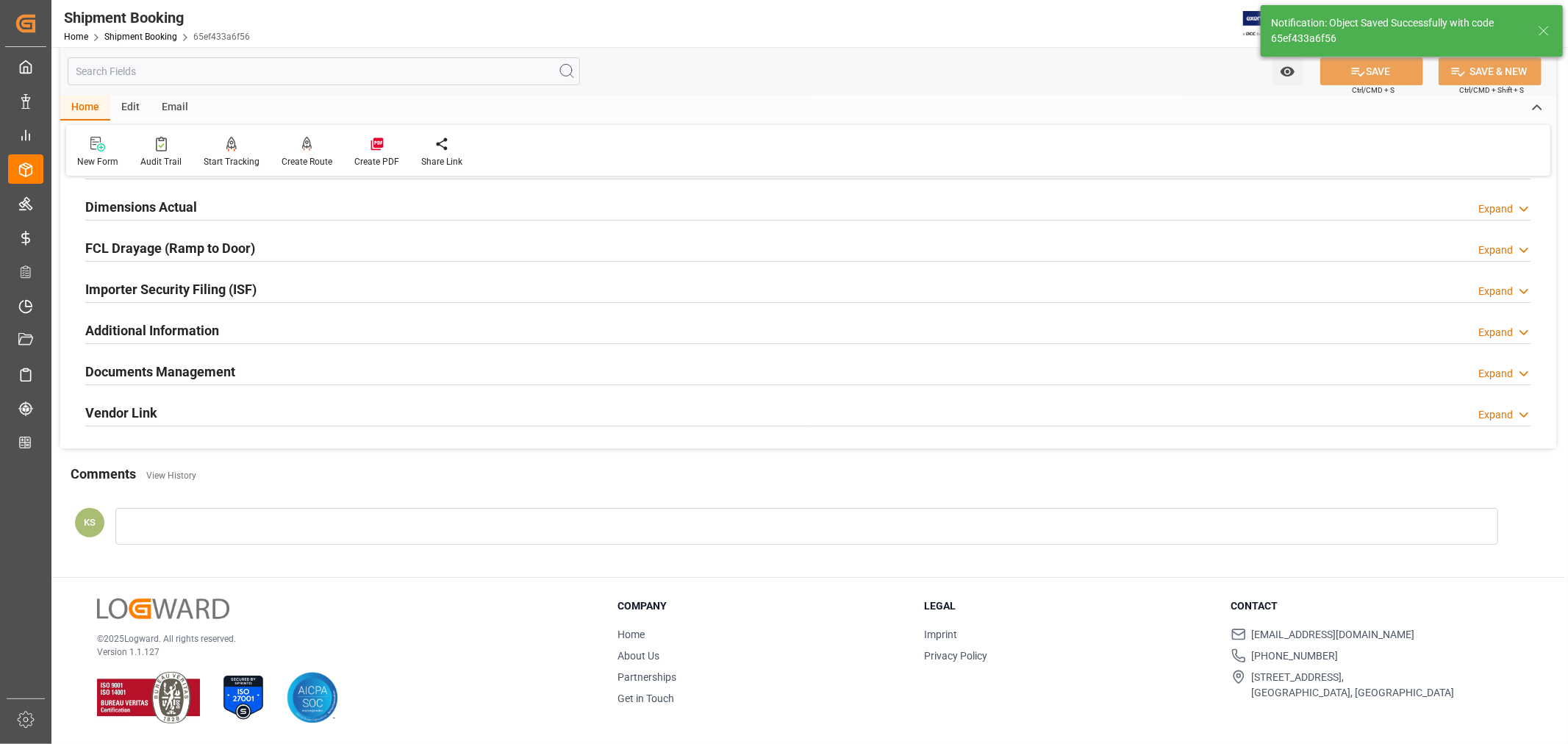
scroll to position [361, 0]
click at [509, 371] on div "Documents Management Expand" at bounding box center [808, 370] width 1446 height 28
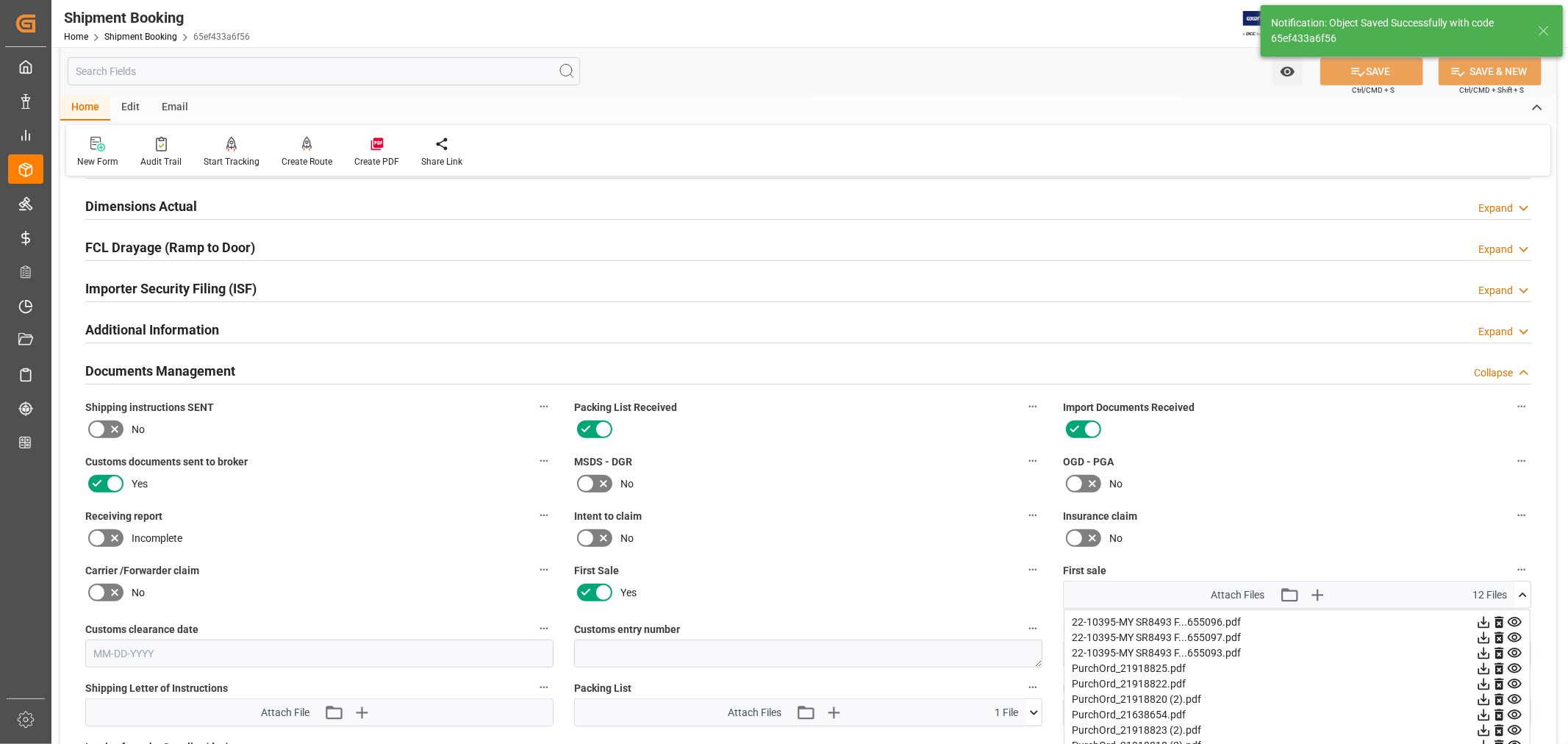
scroll to position [653, 0]
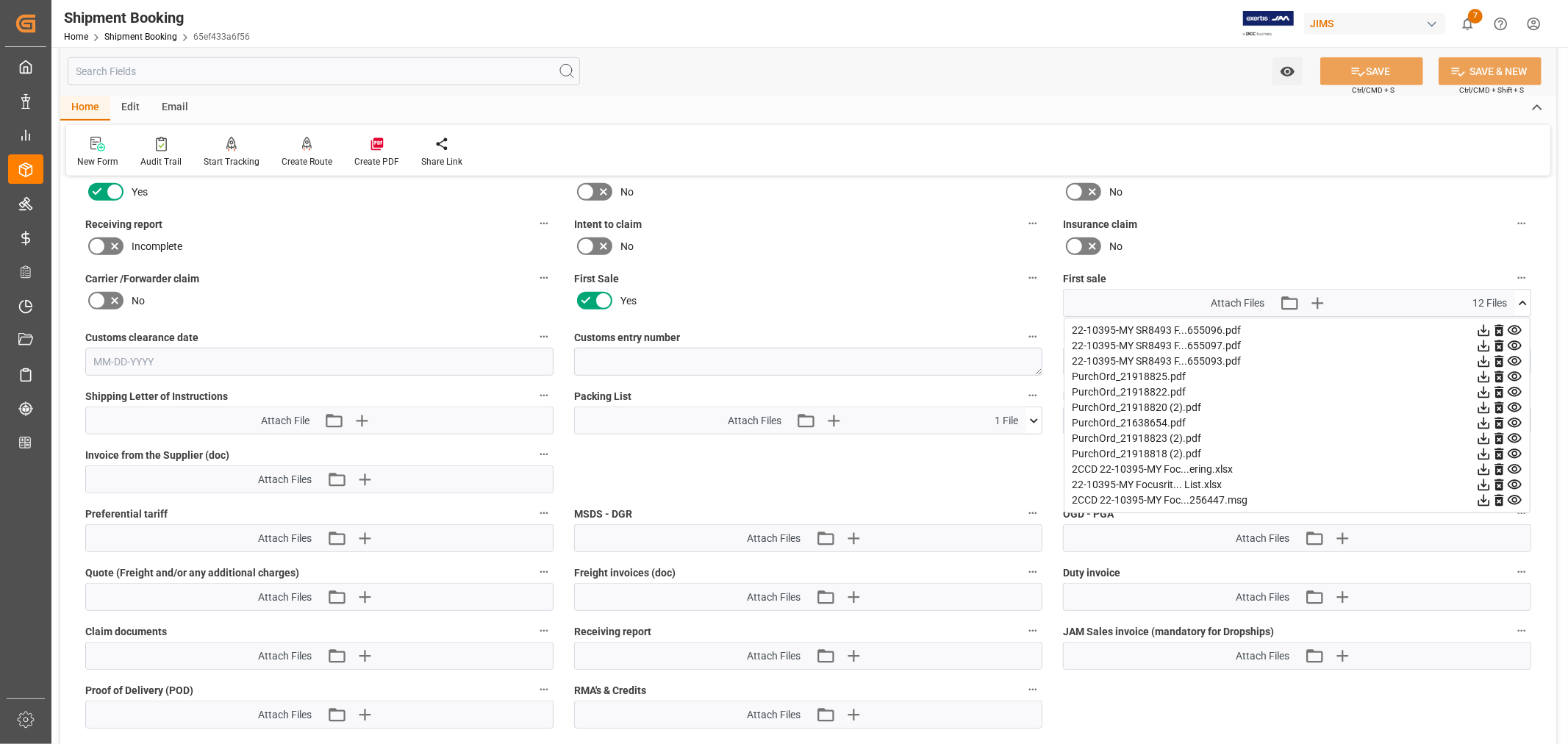
click at [1523, 300] on icon at bounding box center [1523, 303] width 16 height 16
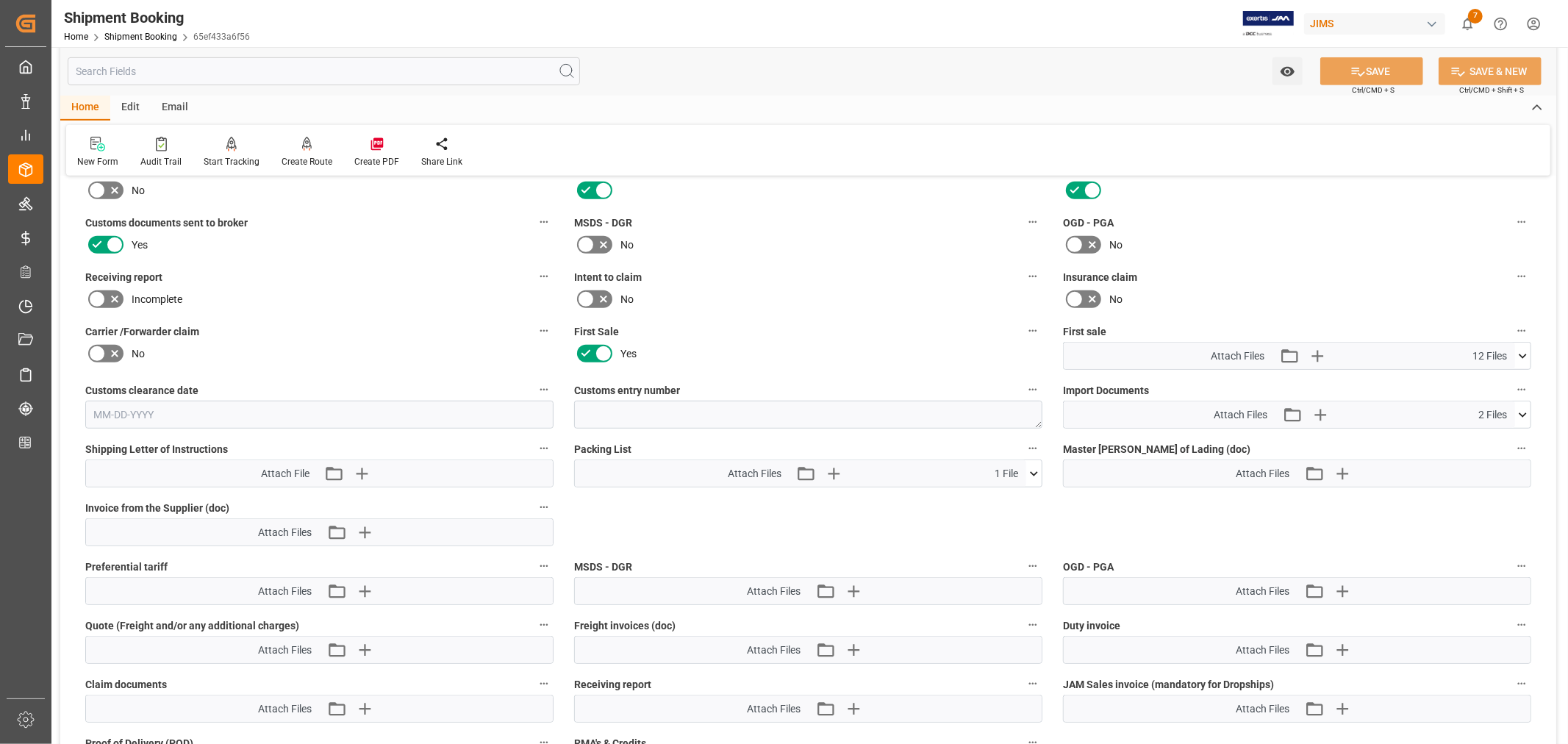
scroll to position [571, 0]
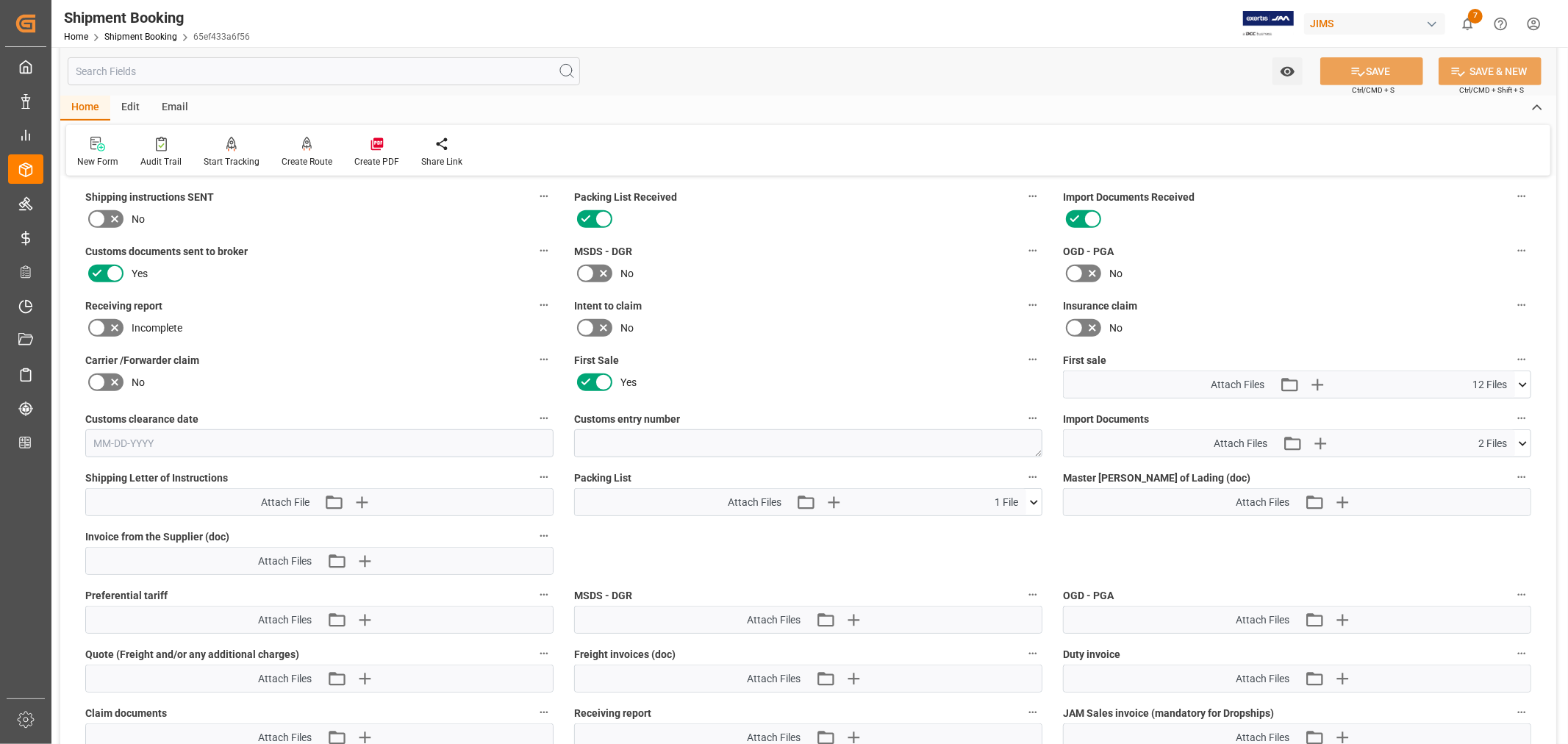
click at [1519, 443] on icon at bounding box center [1523, 444] width 16 height 16
click at [1512, 467] on icon at bounding box center [1515, 470] width 14 height 10
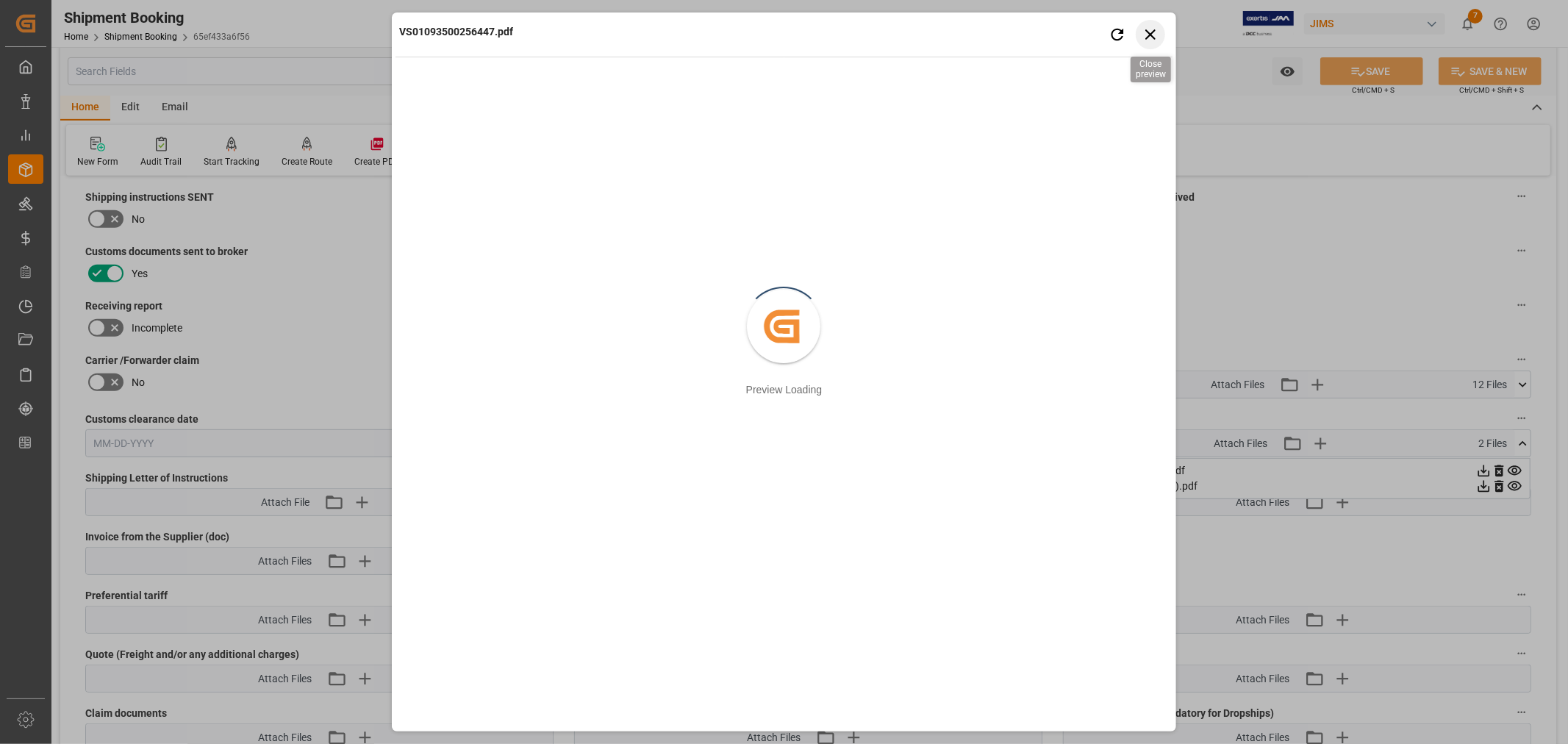
click at [1150, 34] on icon "button" at bounding box center [1151, 35] width 10 height 10
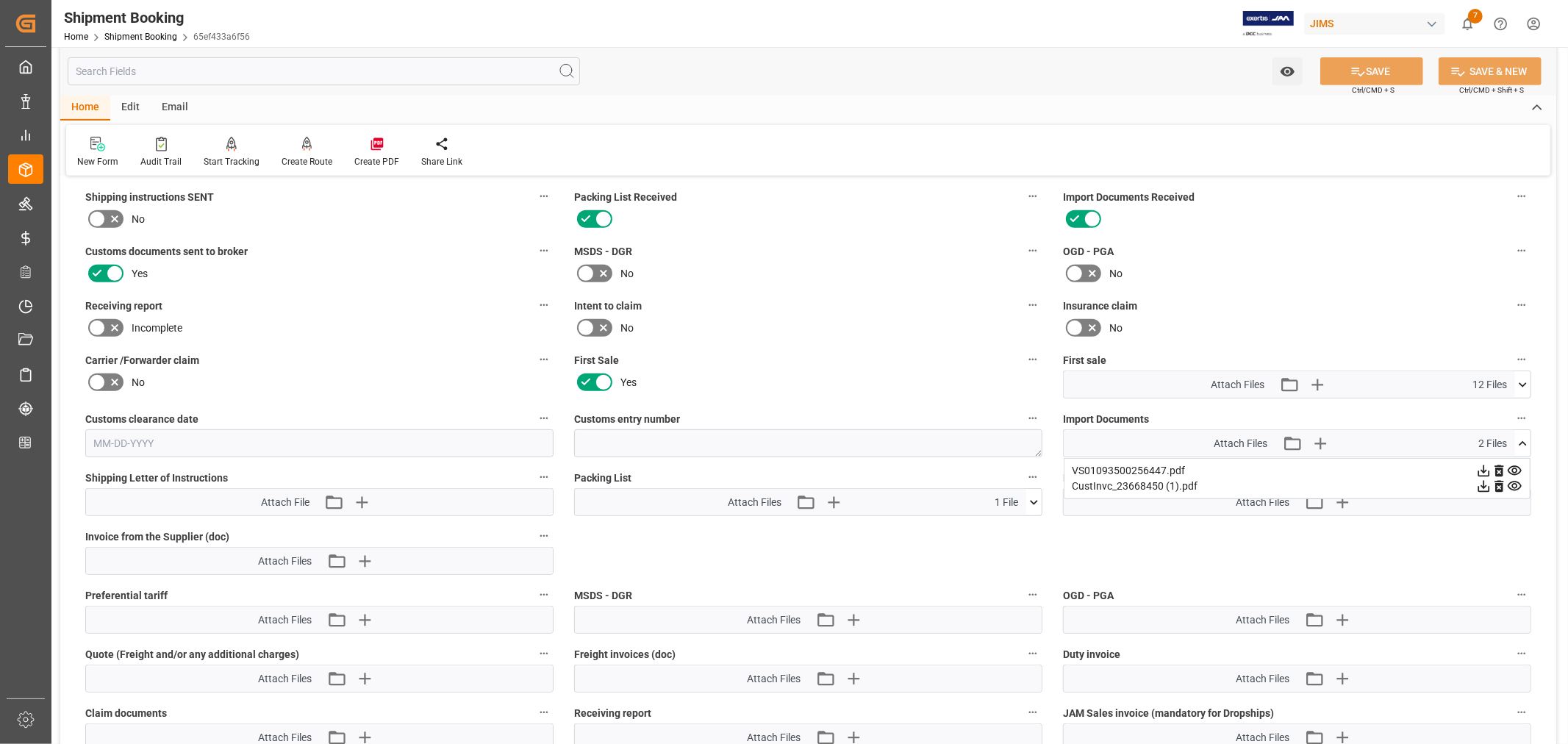
click at [1520, 382] on icon at bounding box center [1522, 384] width 8 height 4
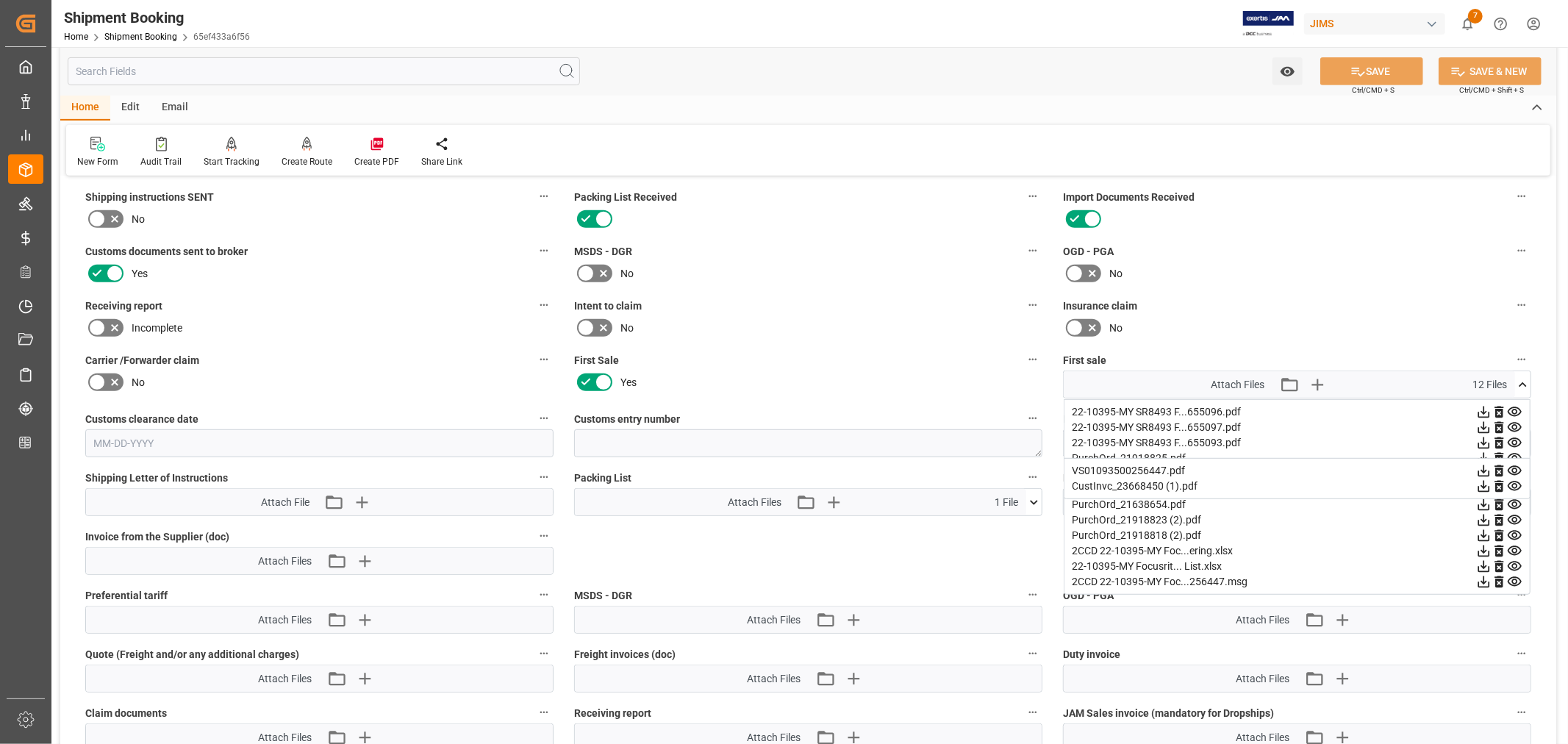
click at [1480, 563] on icon at bounding box center [1484, 567] width 16 height 16
click at [1519, 377] on icon at bounding box center [1523, 385] width 16 height 16
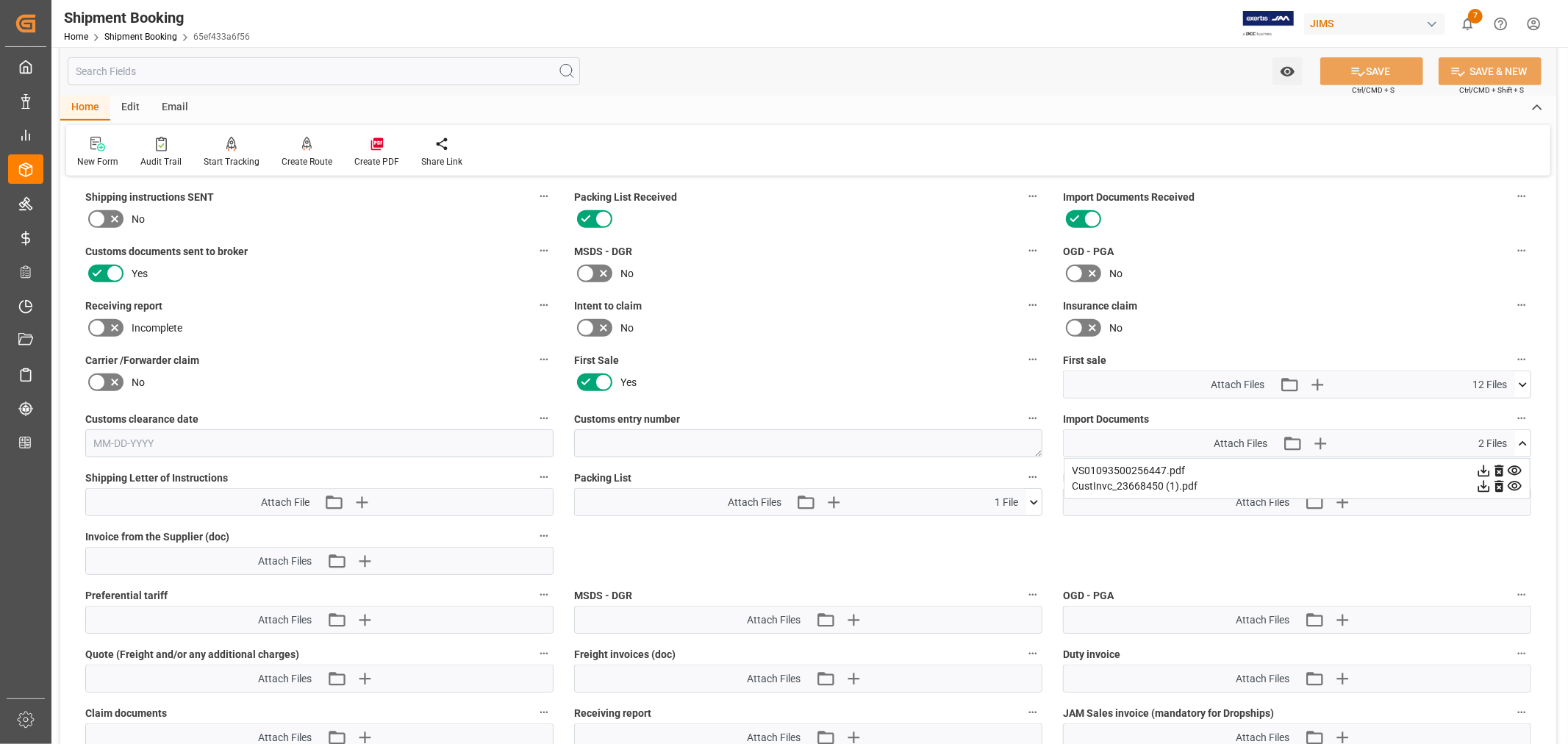
click at [1512, 467] on icon at bounding box center [1515, 470] width 14 height 10
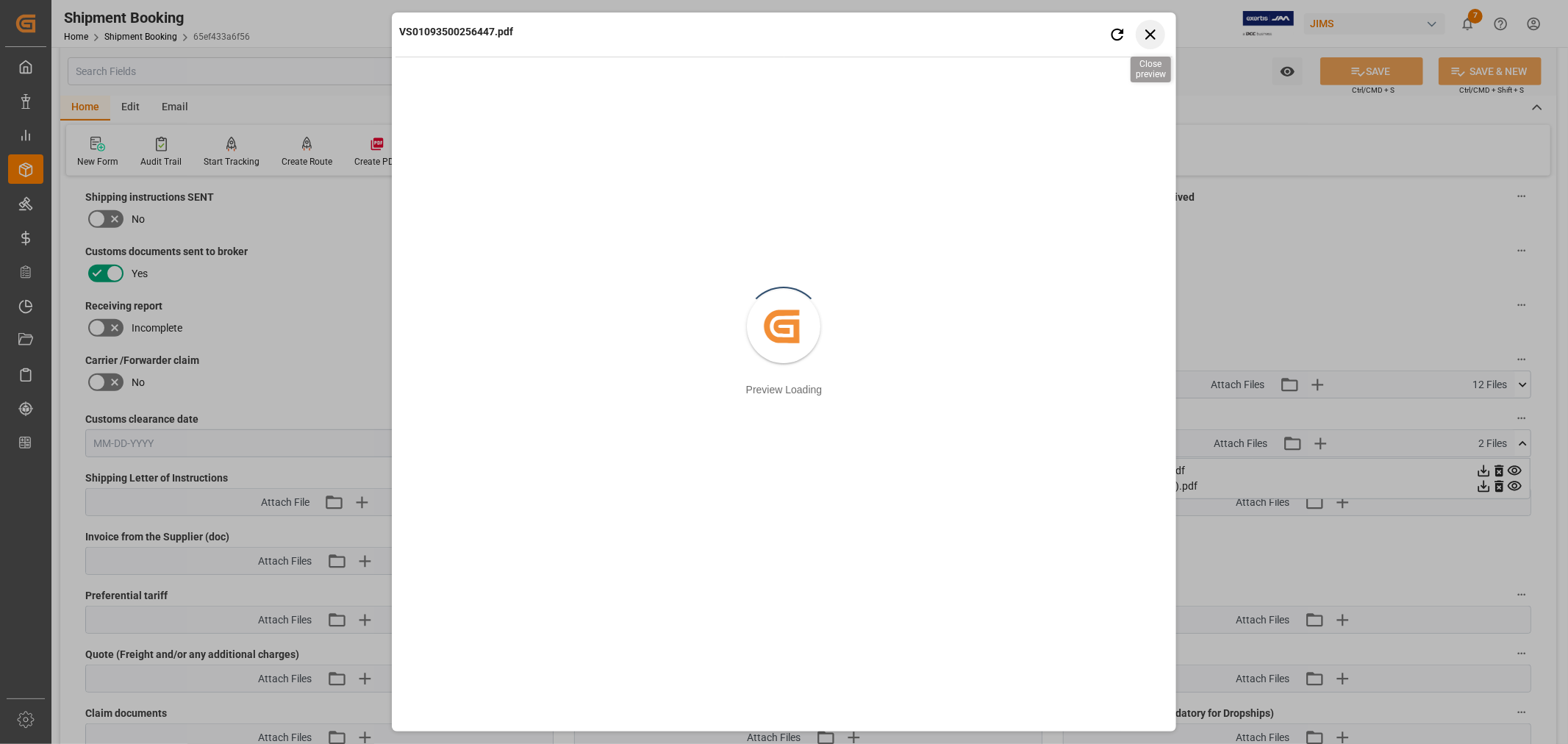
click at [1151, 33] on icon "button" at bounding box center [1151, 35] width 10 height 10
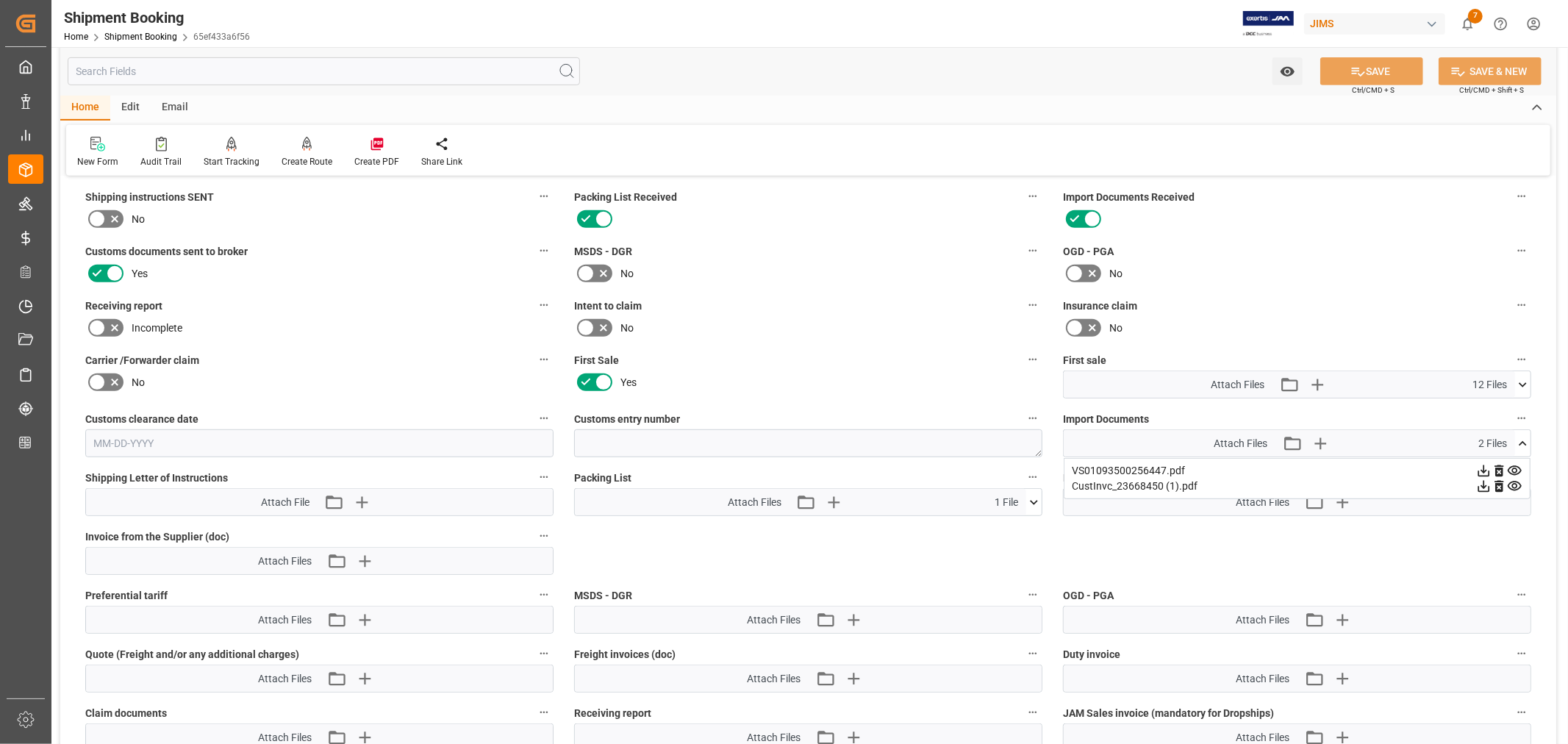
click at [1524, 440] on icon at bounding box center [1523, 444] width 16 height 16
click at [1520, 382] on icon at bounding box center [1522, 384] width 8 height 4
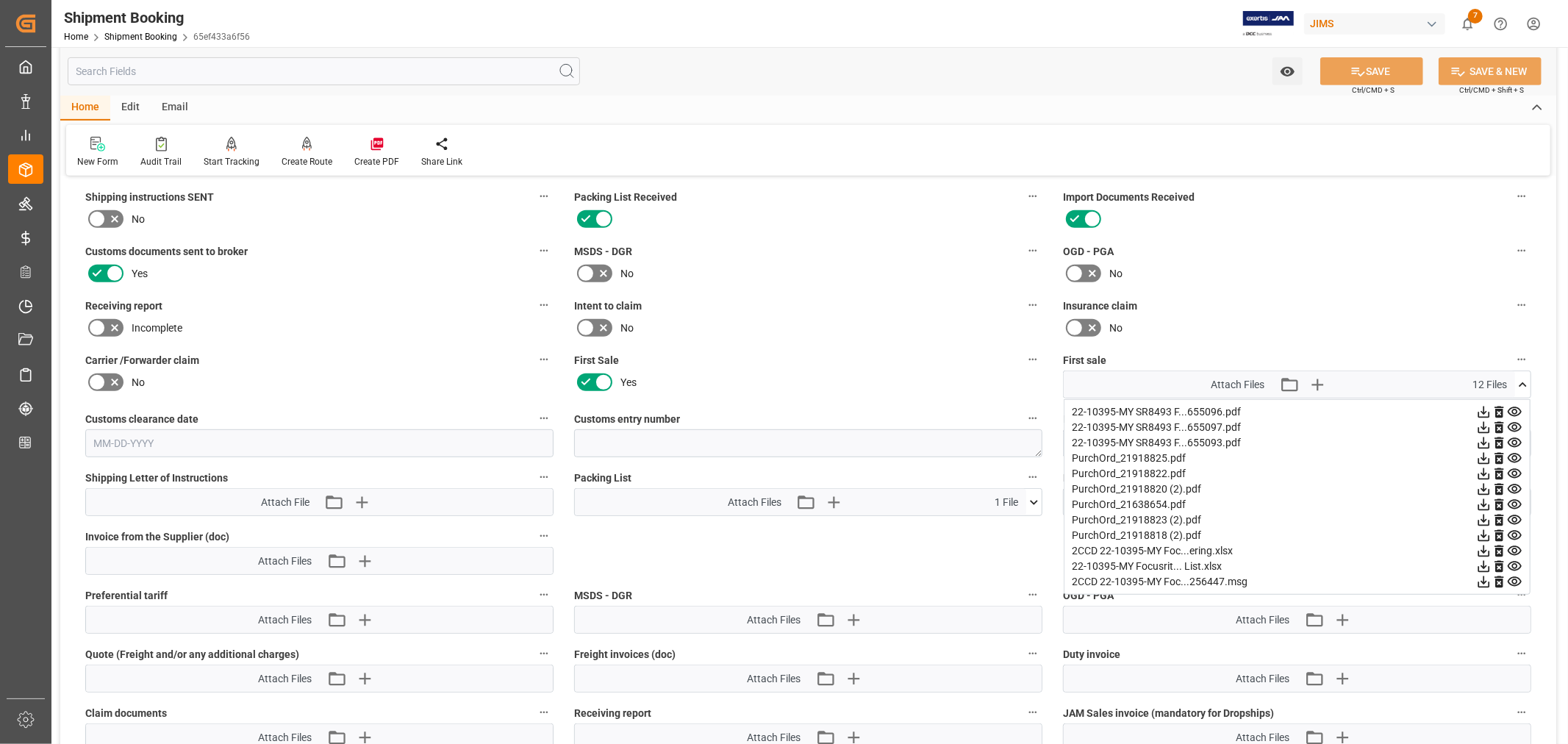
click at [1484, 565] on icon at bounding box center [1485, 567] width 12 height 12
click at [1498, 561] on icon at bounding box center [1499, 567] width 16 height 16
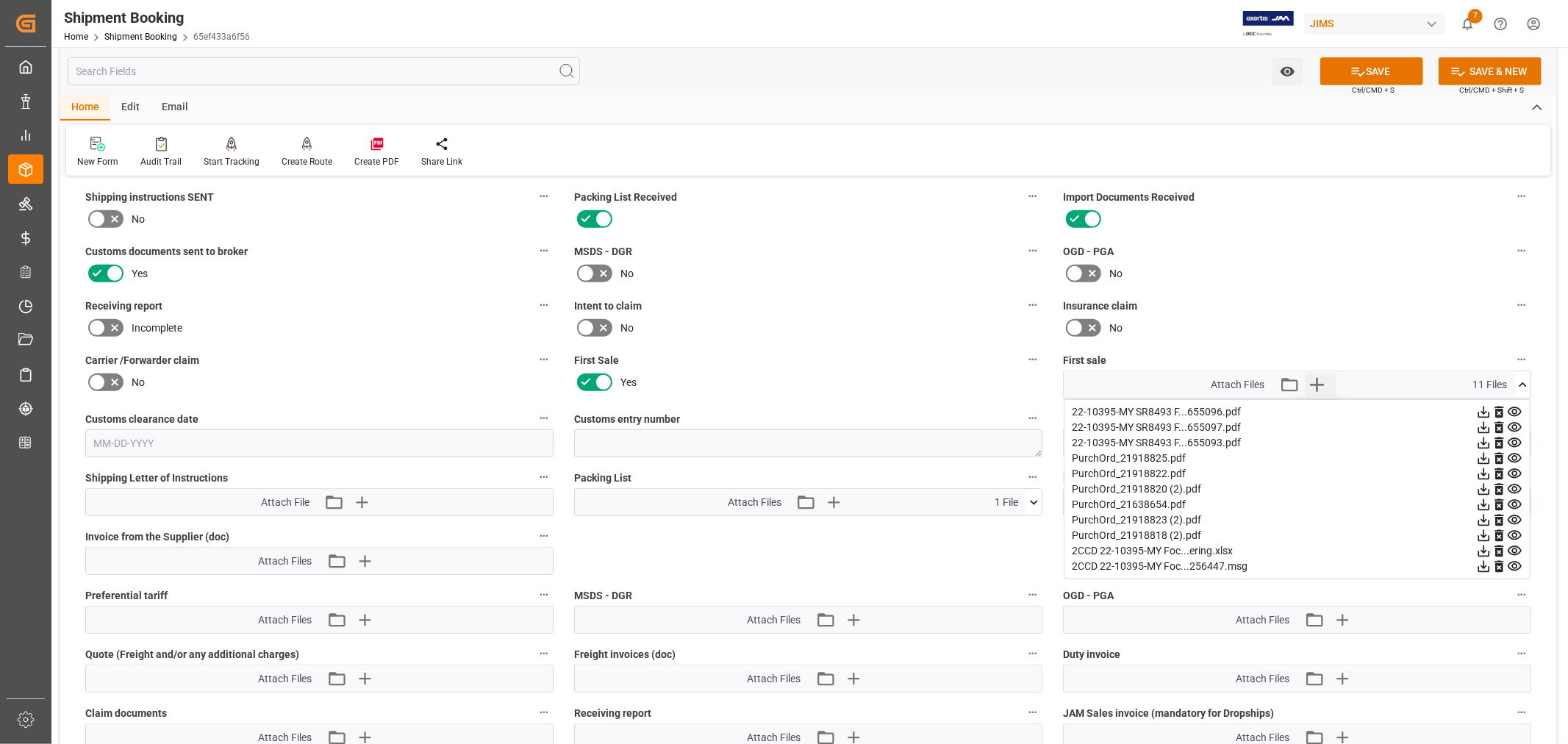
click at [1318, 380] on icon "button" at bounding box center [1317, 385] width 14 height 14
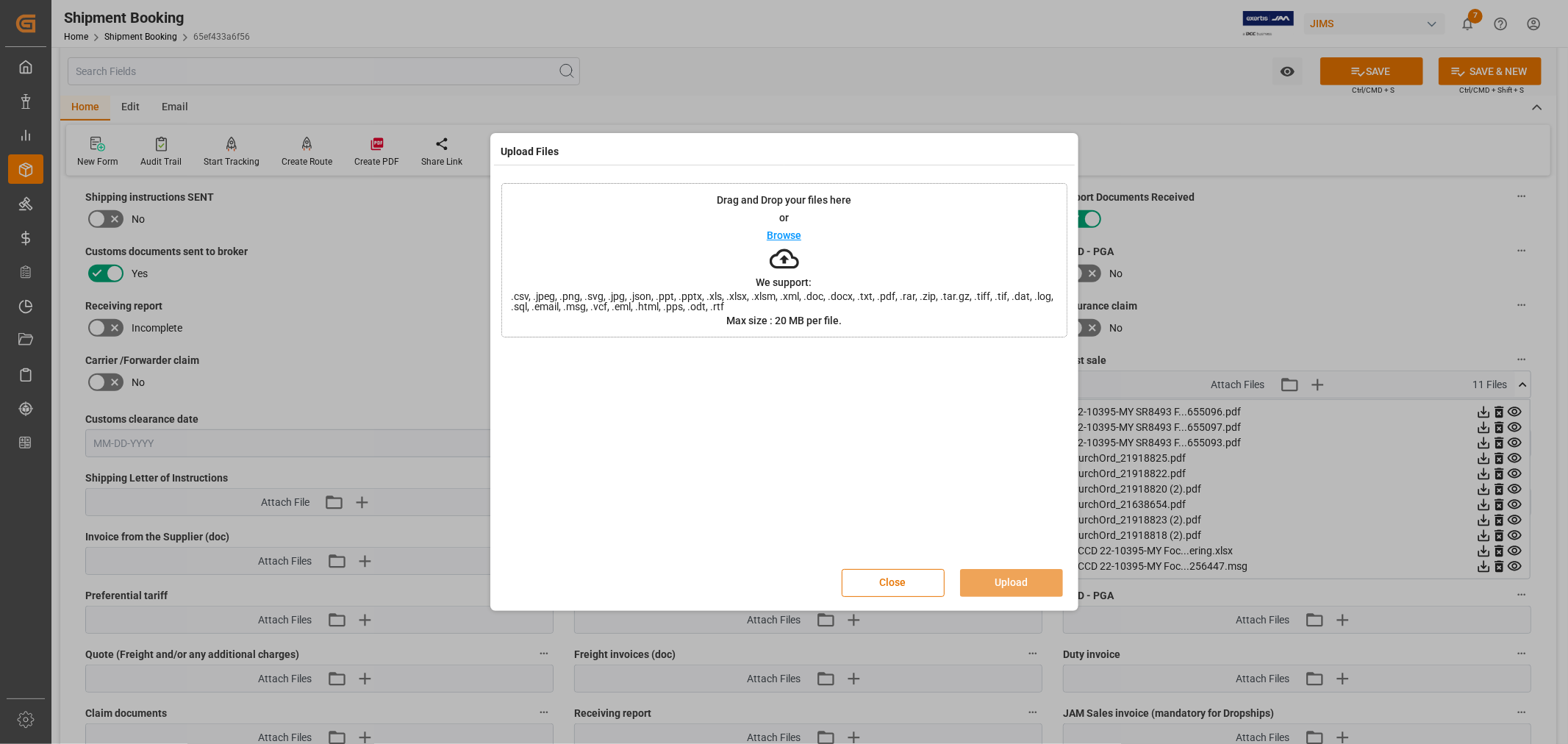
click at [780, 236] on p "Browse" at bounding box center [784, 236] width 35 height 10
click at [1013, 584] on button "Upload" at bounding box center [1012, 583] width 103 height 28
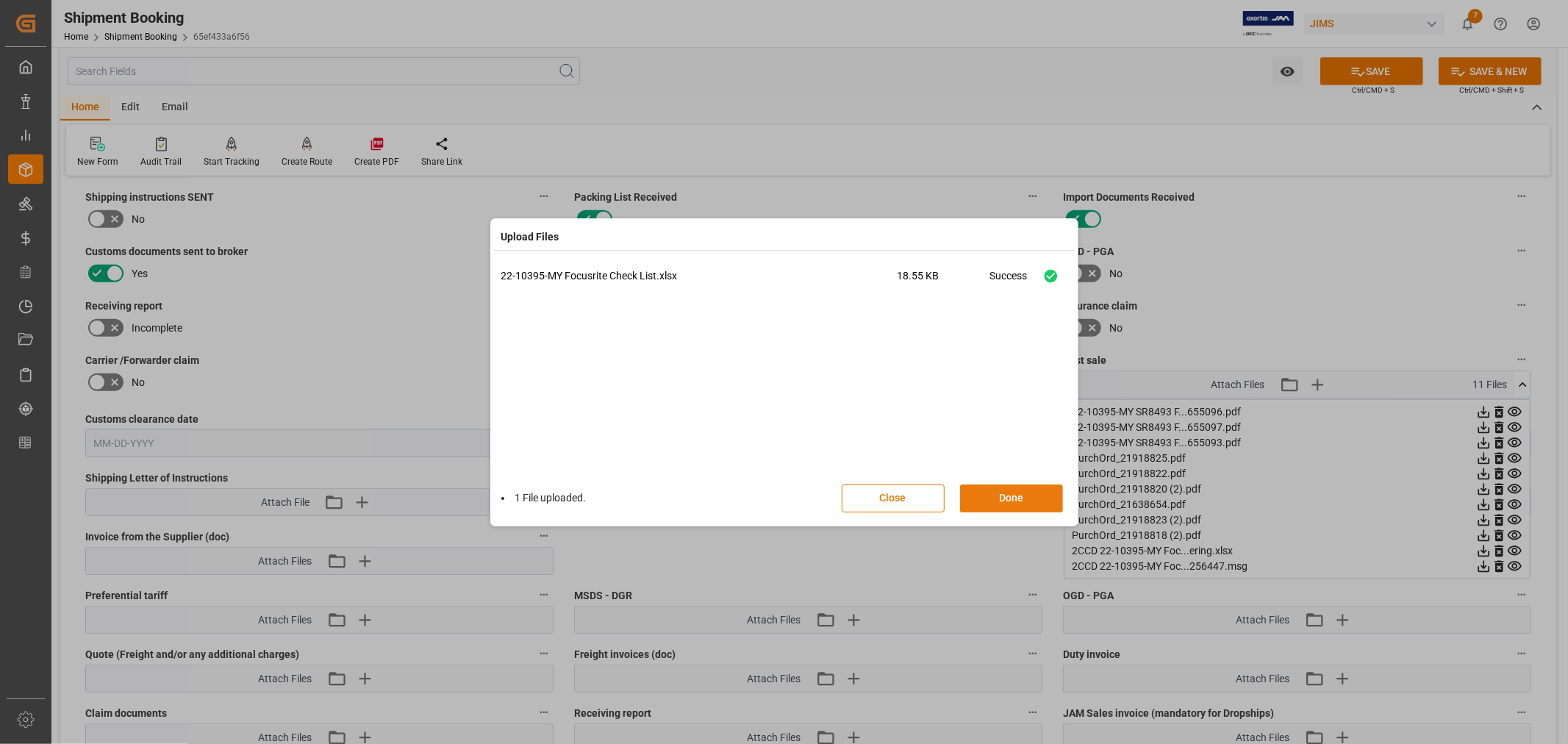
click at [1007, 494] on button "Done" at bounding box center [1012, 498] width 103 height 28
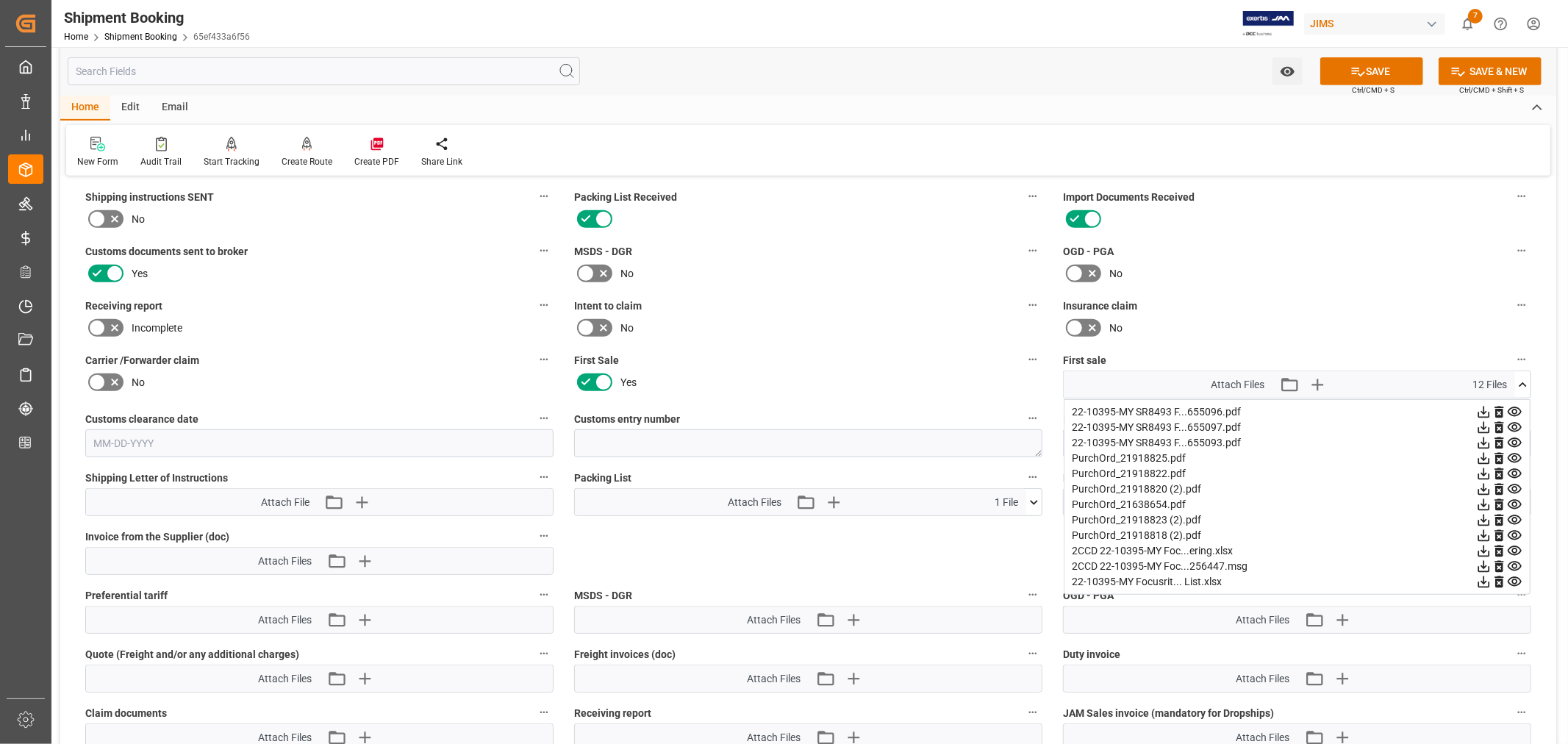
click at [1482, 581] on icon at bounding box center [1484, 582] width 16 height 16
click at [1382, 63] on button "SAVE" at bounding box center [1372, 71] width 103 height 28
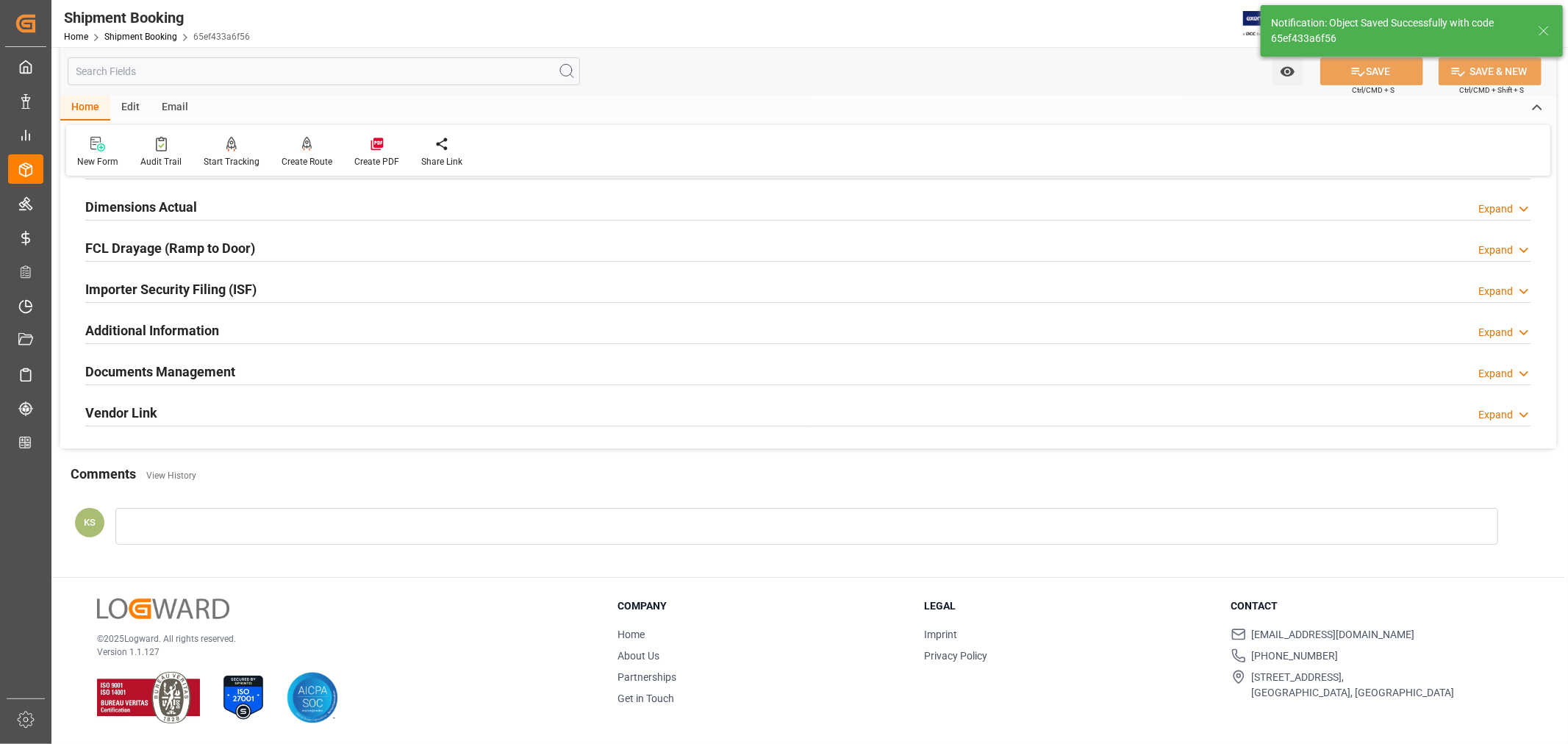
scroll to position [361, 0]
click at [210, 369] on h2 "Documents Management" at bounding box center [160, 371] width 150 height 20
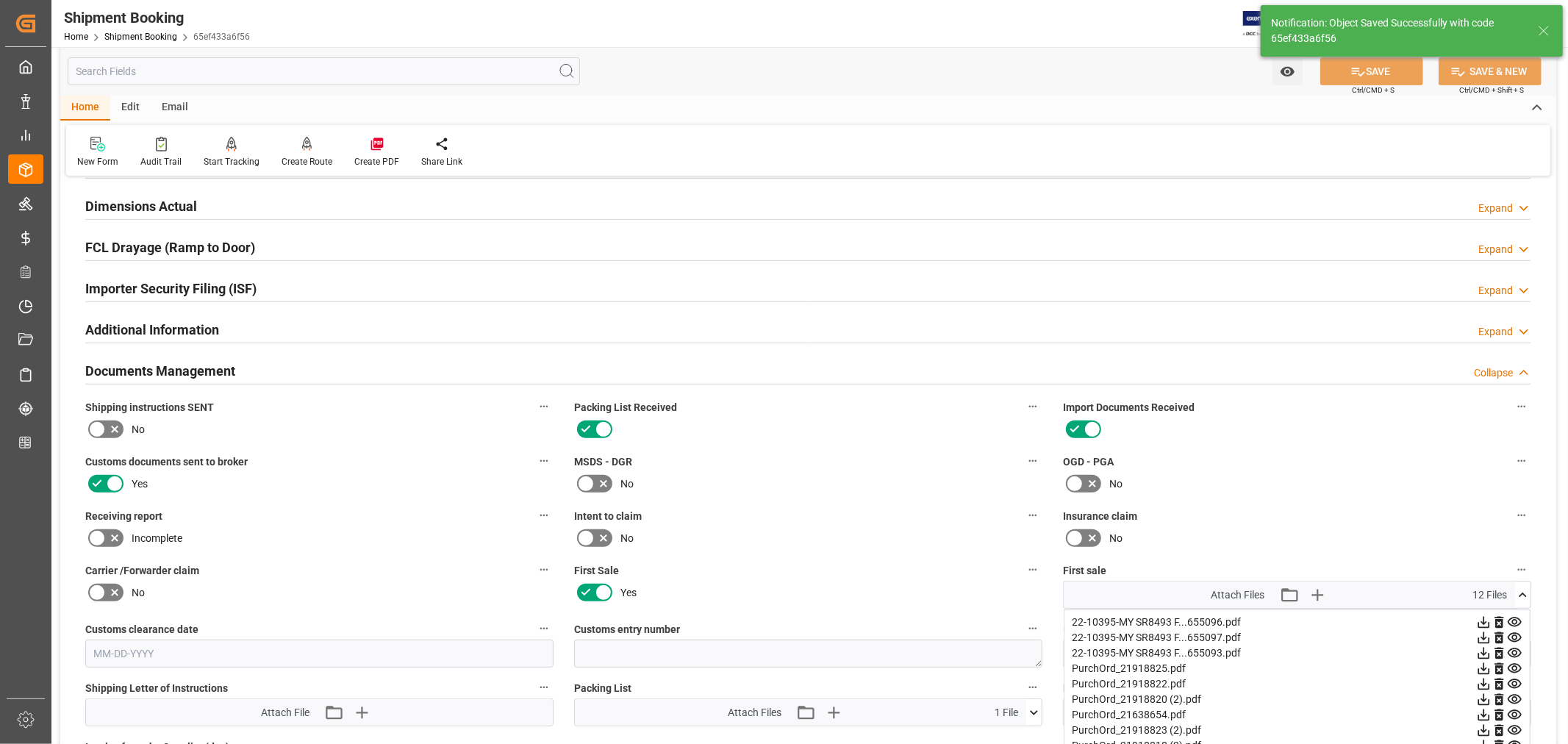
scroll to position [571, 0]
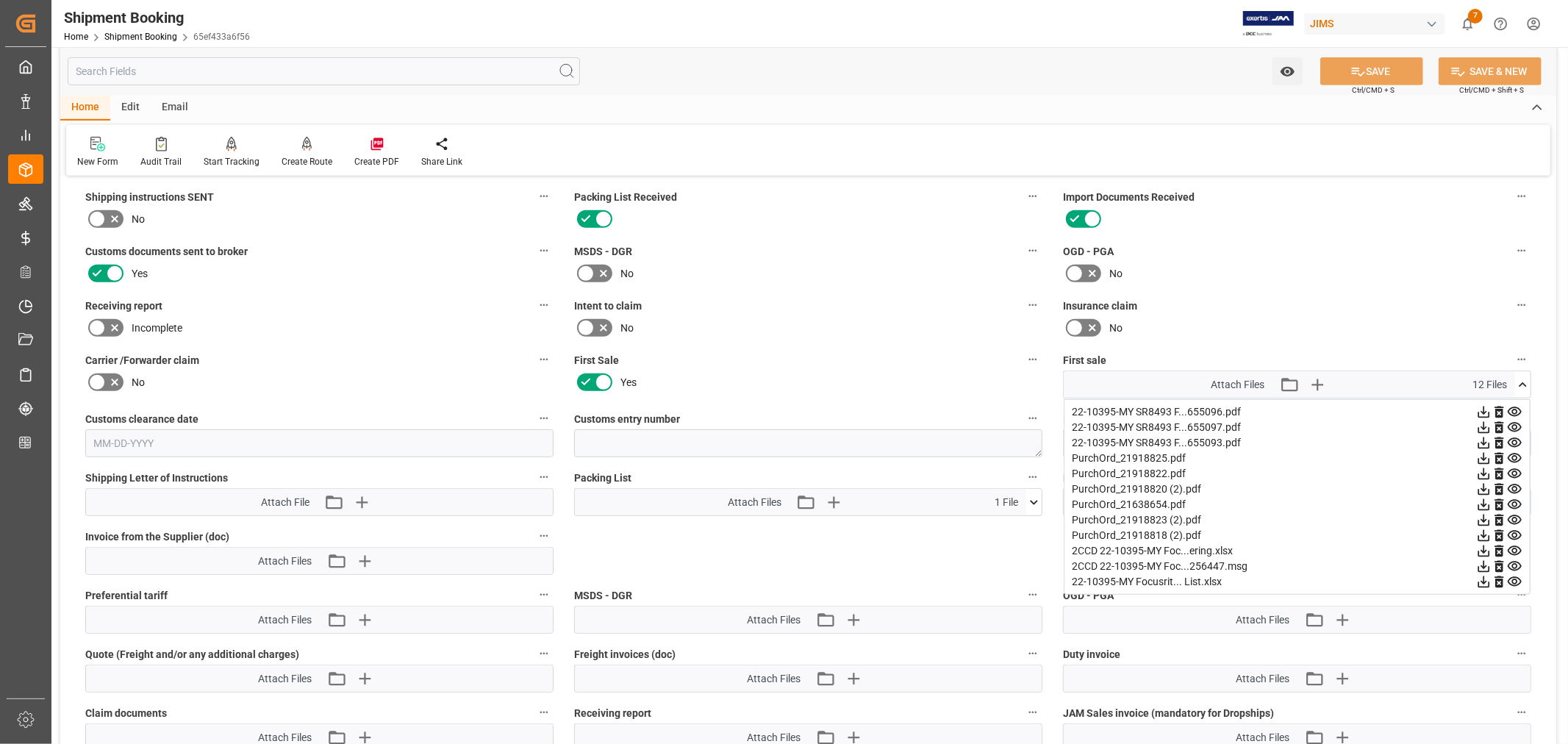
click at [1486, 581] on icon at bounding box center [1484, 582] width 16 height 16
click at [1498, 578] on icon at bounding box center [1499, 582] width 16 height 16
click at [1368, 69] on button "SAVE" at bounding box center [1372, 71] width 103 height 28
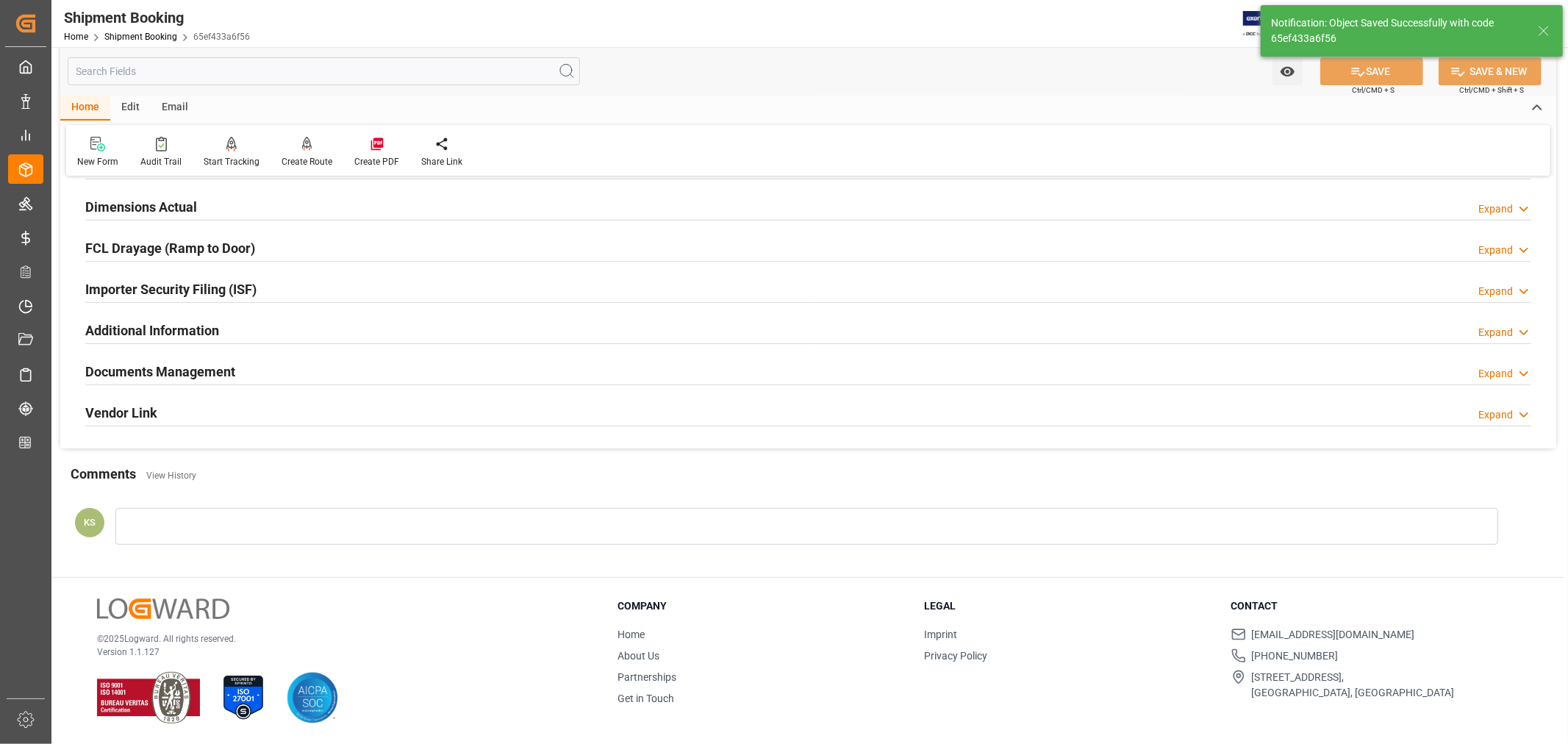
scroll to position [361, 0]
click at [212, 366] on h2 "Documents Management" at bounding box center [160, 371] width 150 height 20
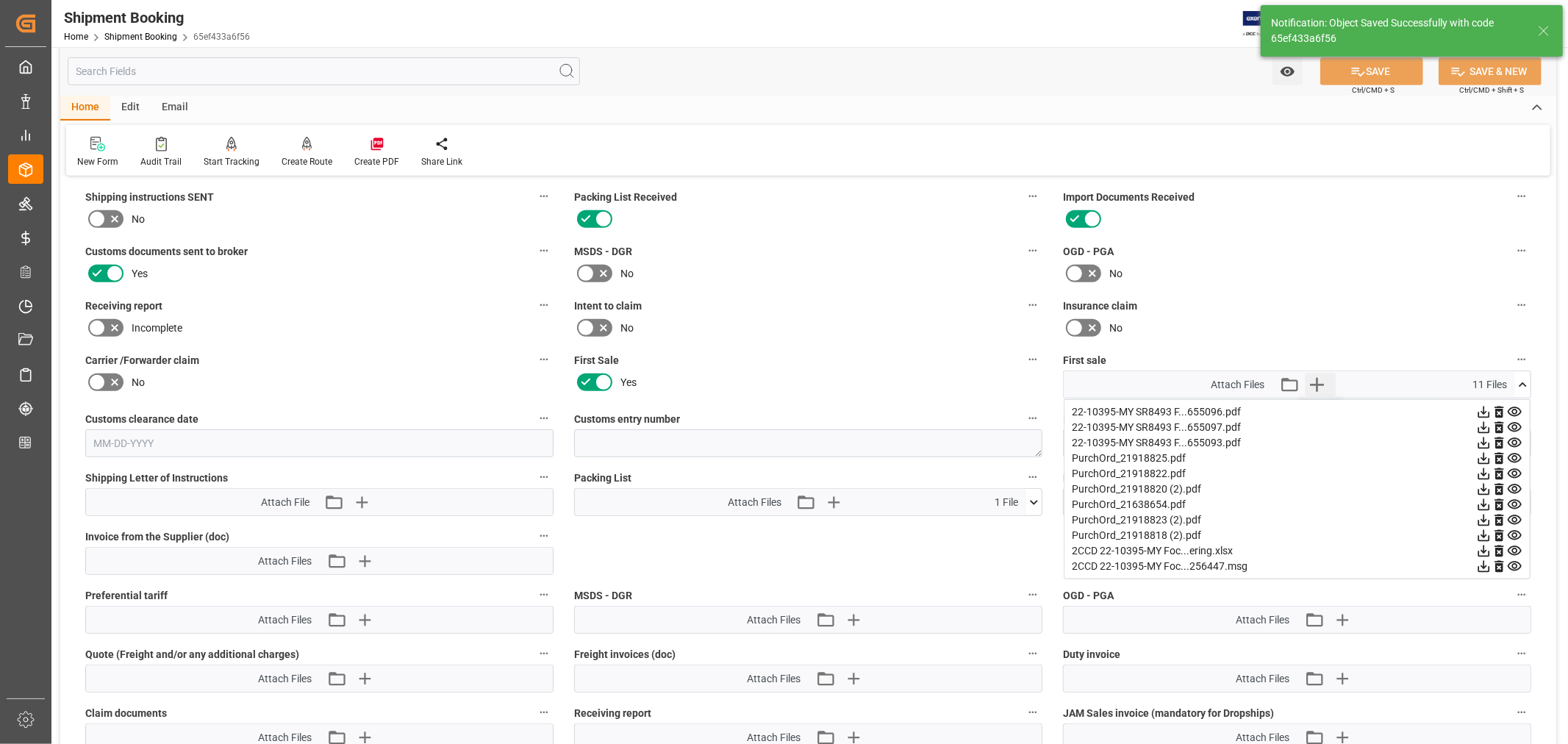
click at [1319, 375] on icon "button" at bounding box center [1316, 384] width 23 height 23
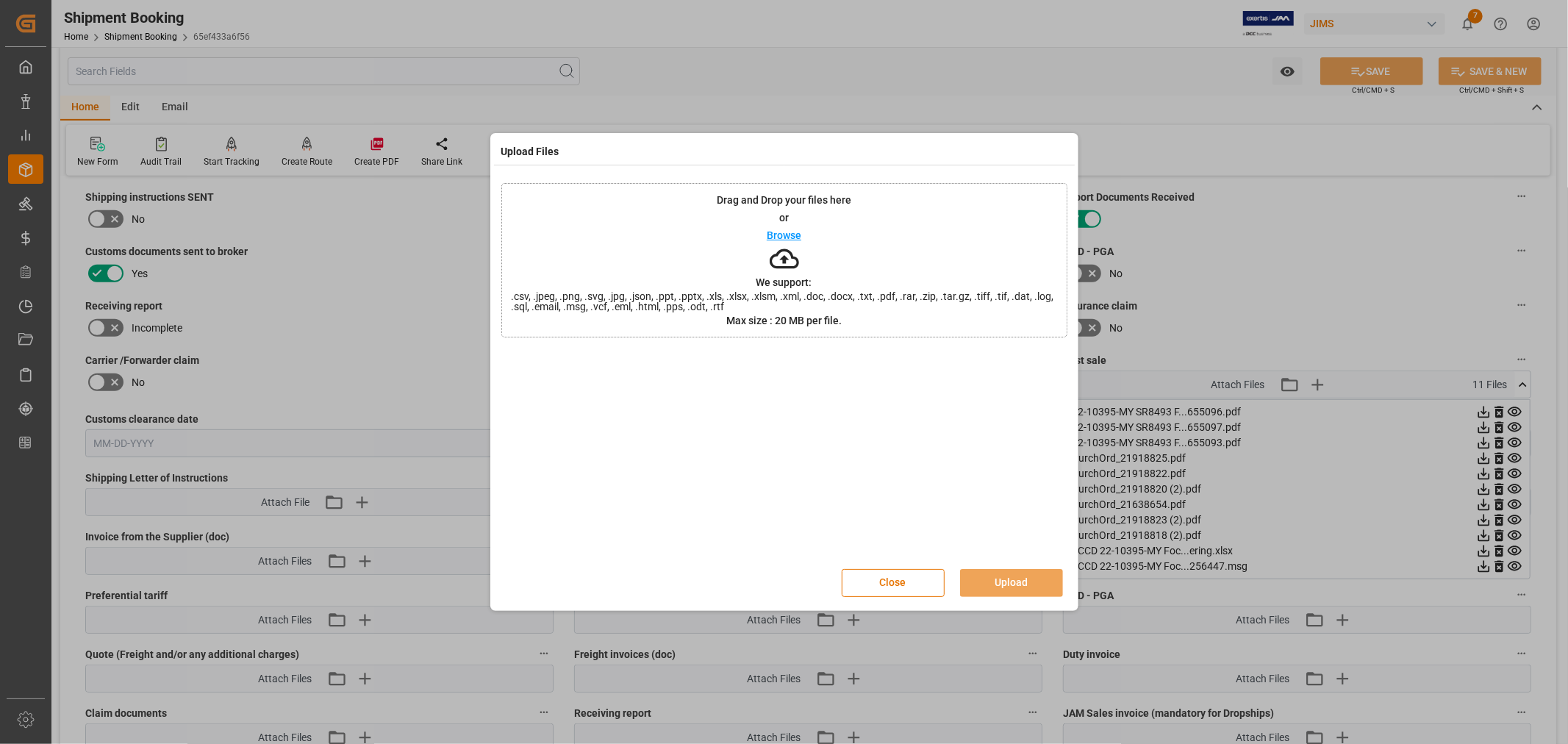
click at [787, 232] on p "Browse" at bounding box center [784, 236] width 35 height 10
click at [1001, 577] on button "Upload" at bounding box center [1012, 583] width 103 height 28
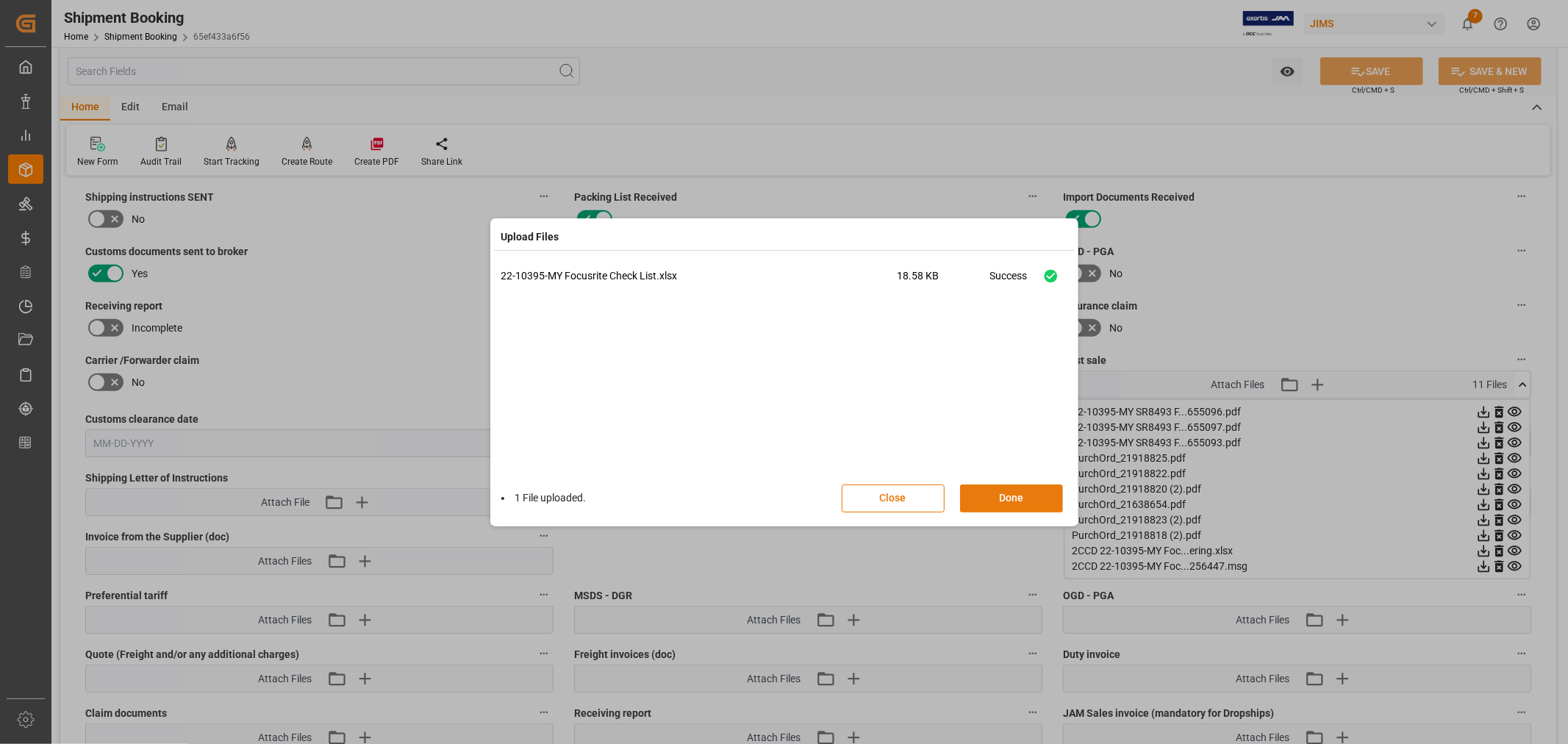
click at [1008, 494] on button "Done" at bounding box center [1012, 498] width 103 height 28
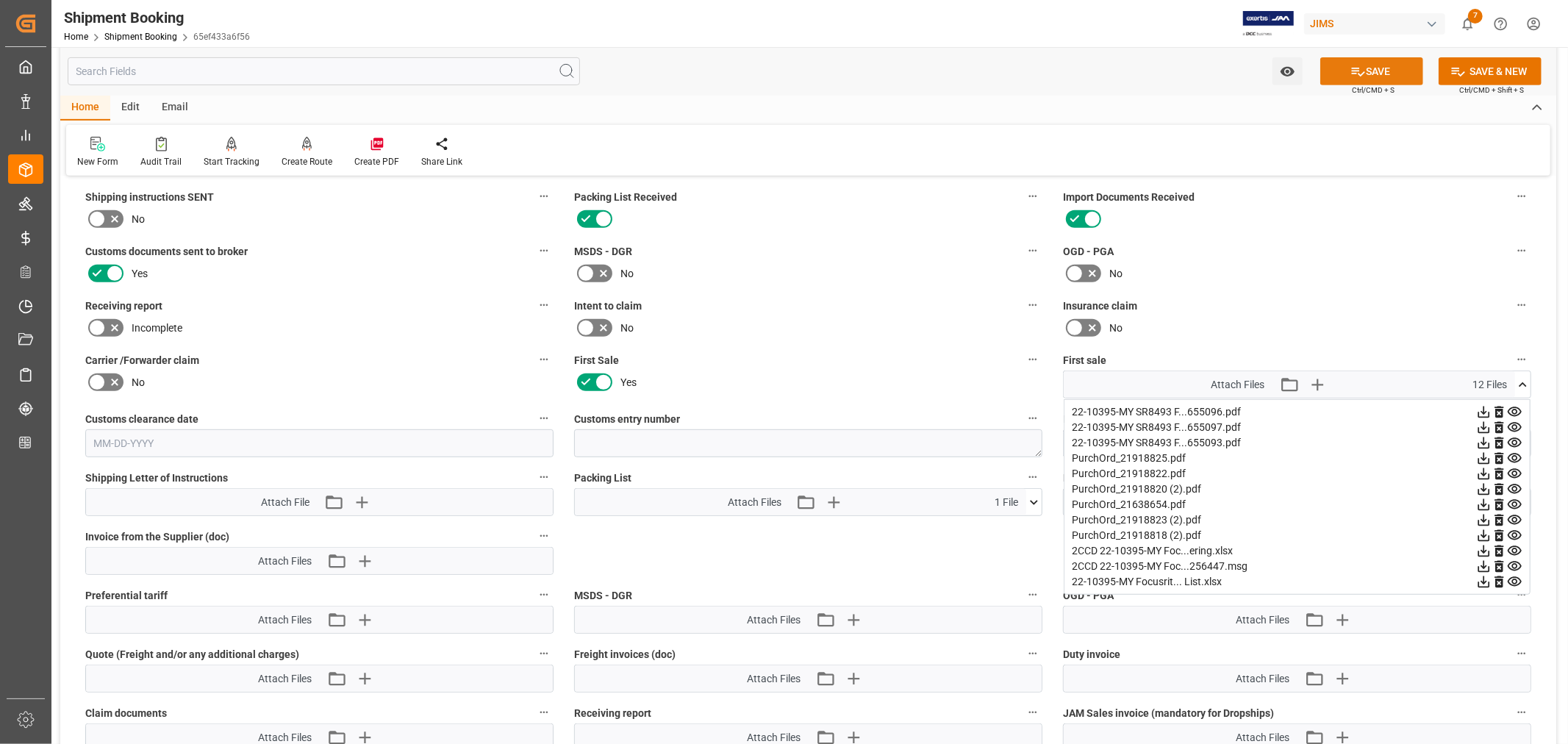
click at [1372, 67] on button "SAVE" at bounding box center [1372, 71] width 103 height 28
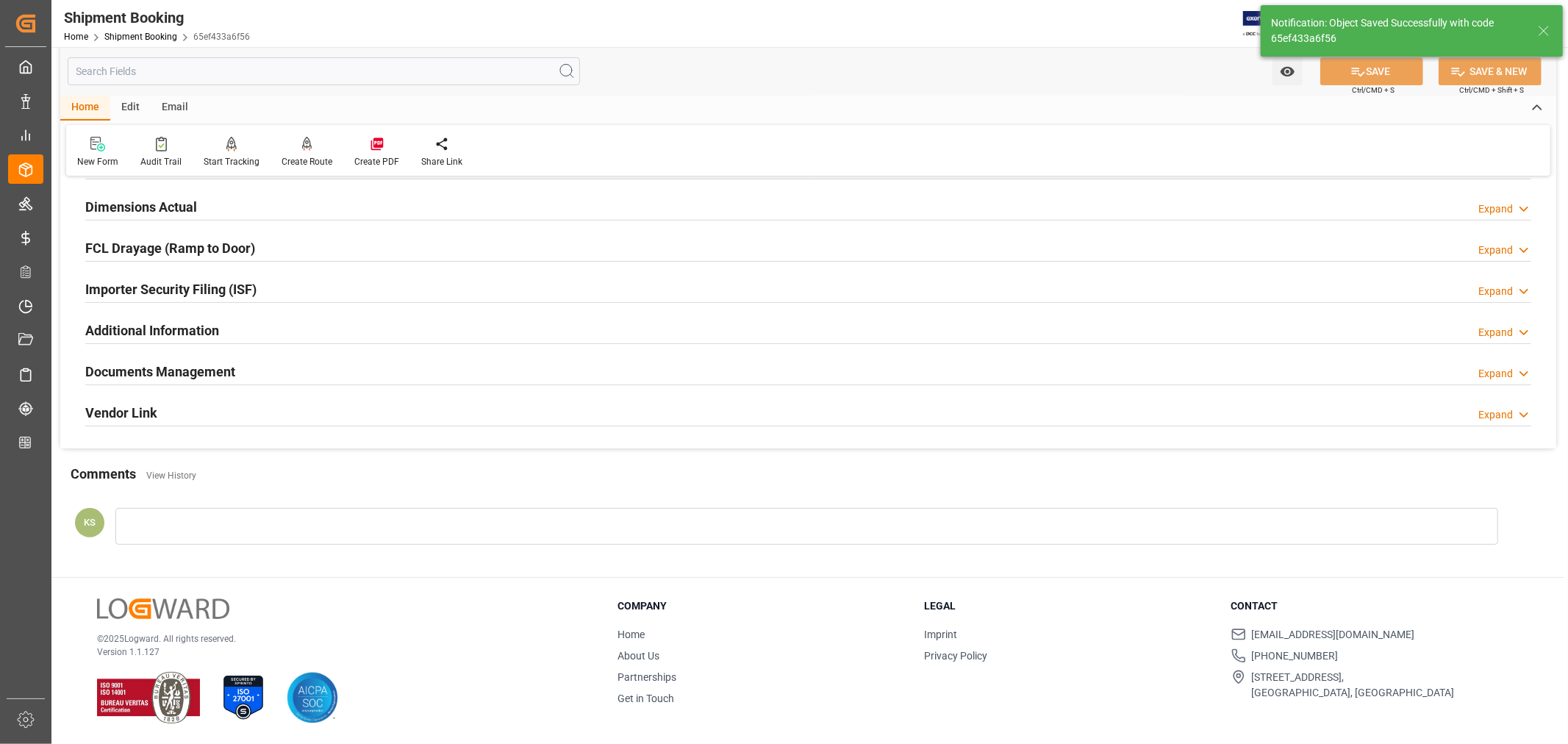
scroll to position [361, 0]
click at [189, 366] on h2 "Documents Management" at bounding box center [160, 371] width 150 height 20
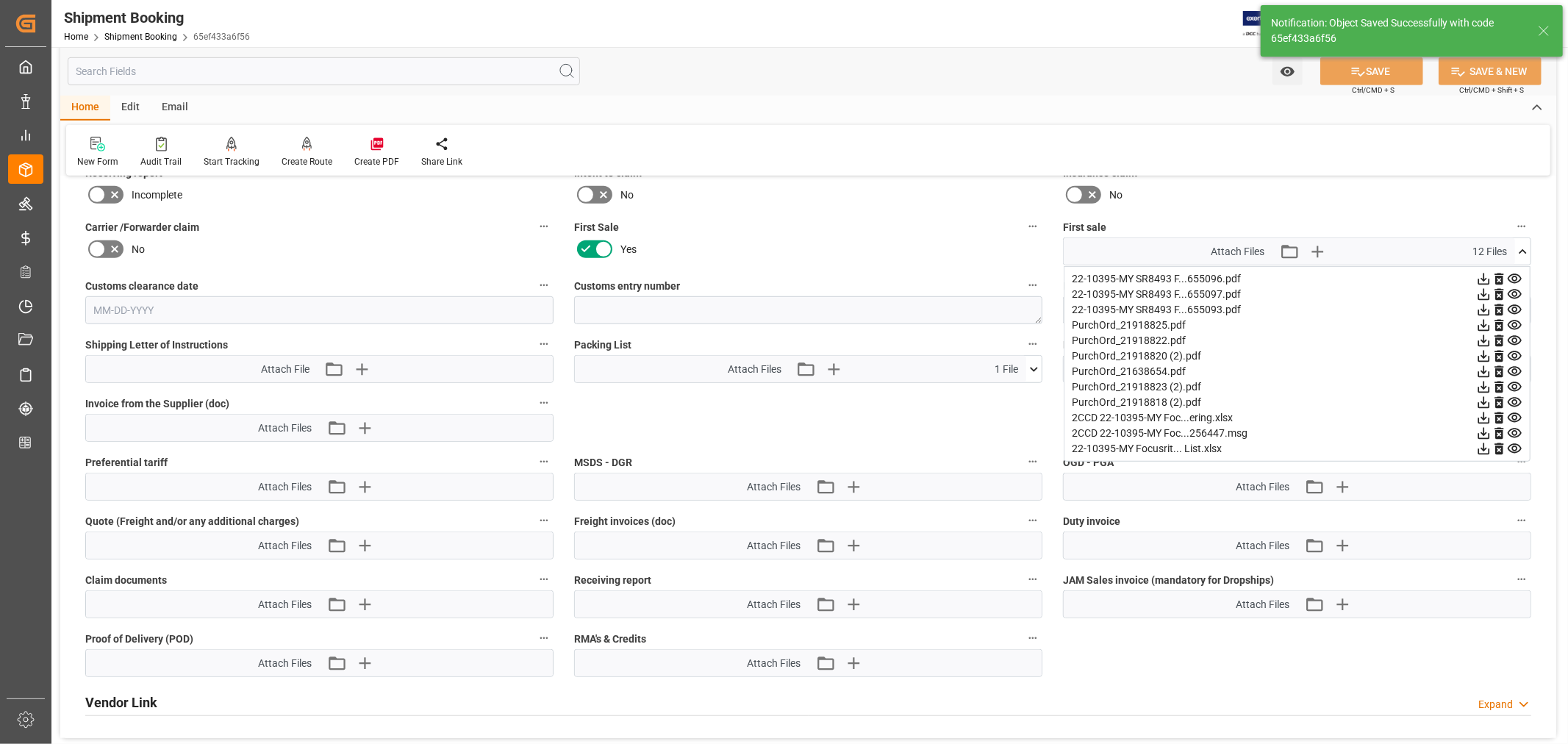
scroll to position [735, 0]
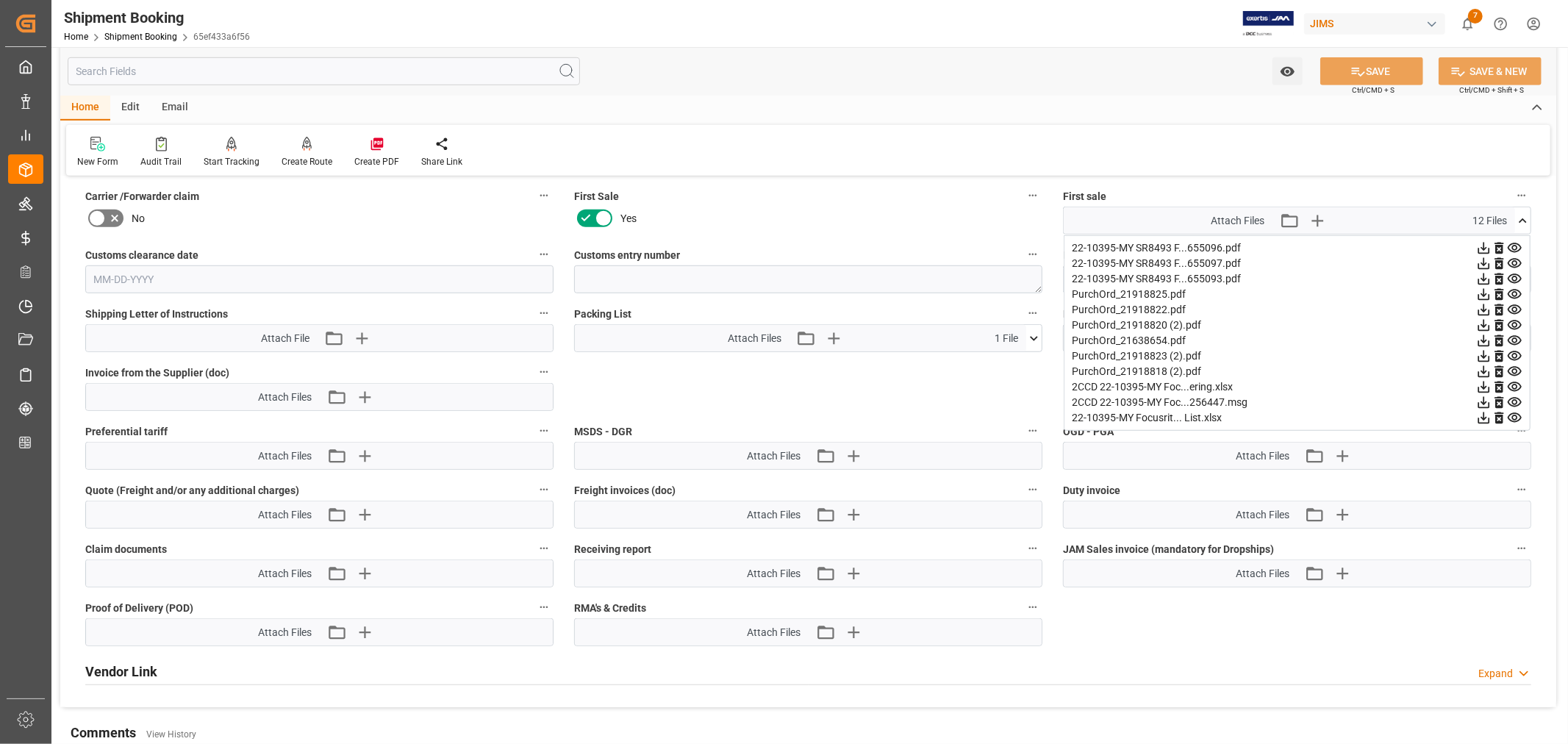
click at [1511, 414] on icon at bounding box center [1515, 418] width 16 height 16
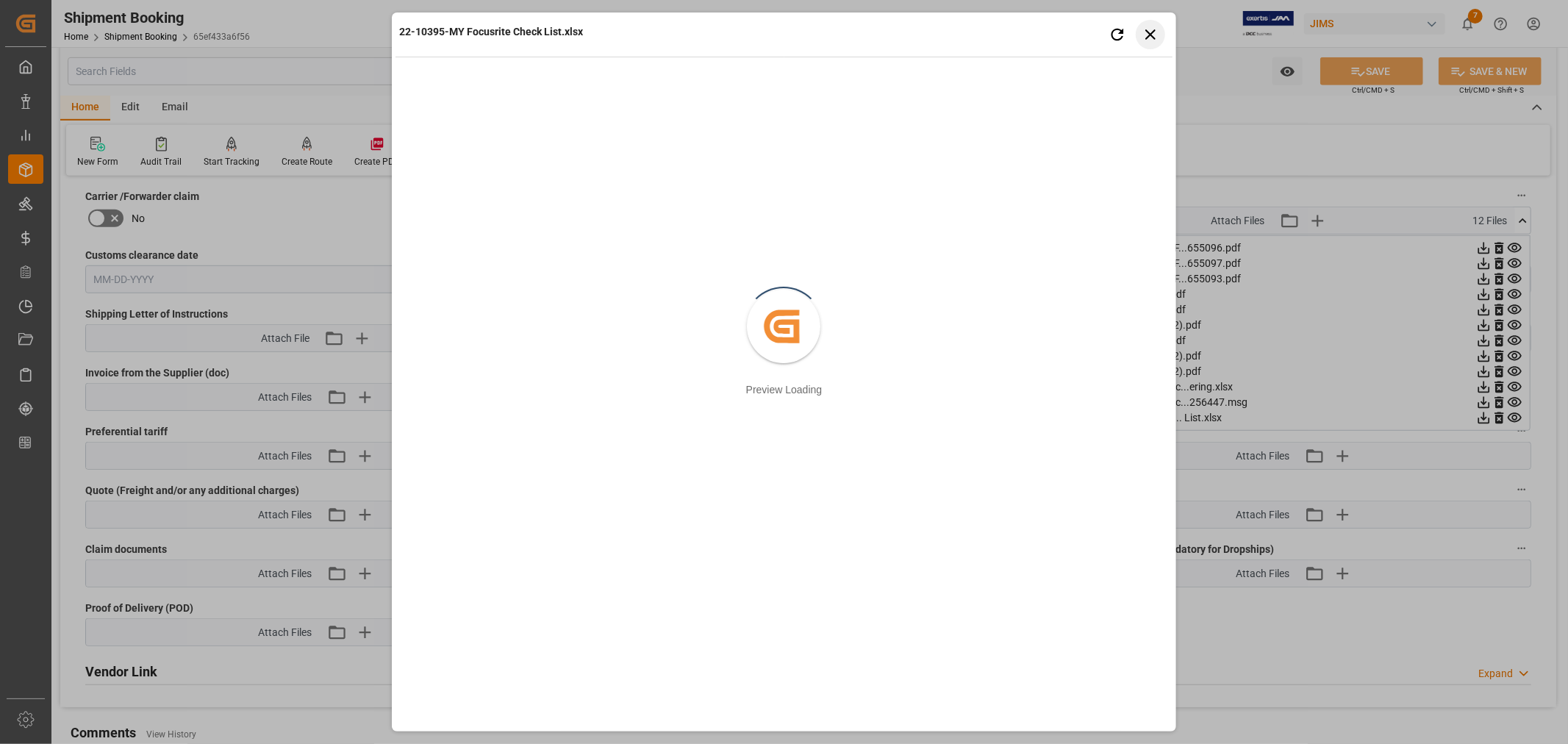
drag, startPoint x: 1151, startPoint y: 38, endPoint x: 1219, endPoint y: 179, distance: 156.5
click at [1152, 38] on icon "button" at bounding box center [1150, 34] width 18 height 18
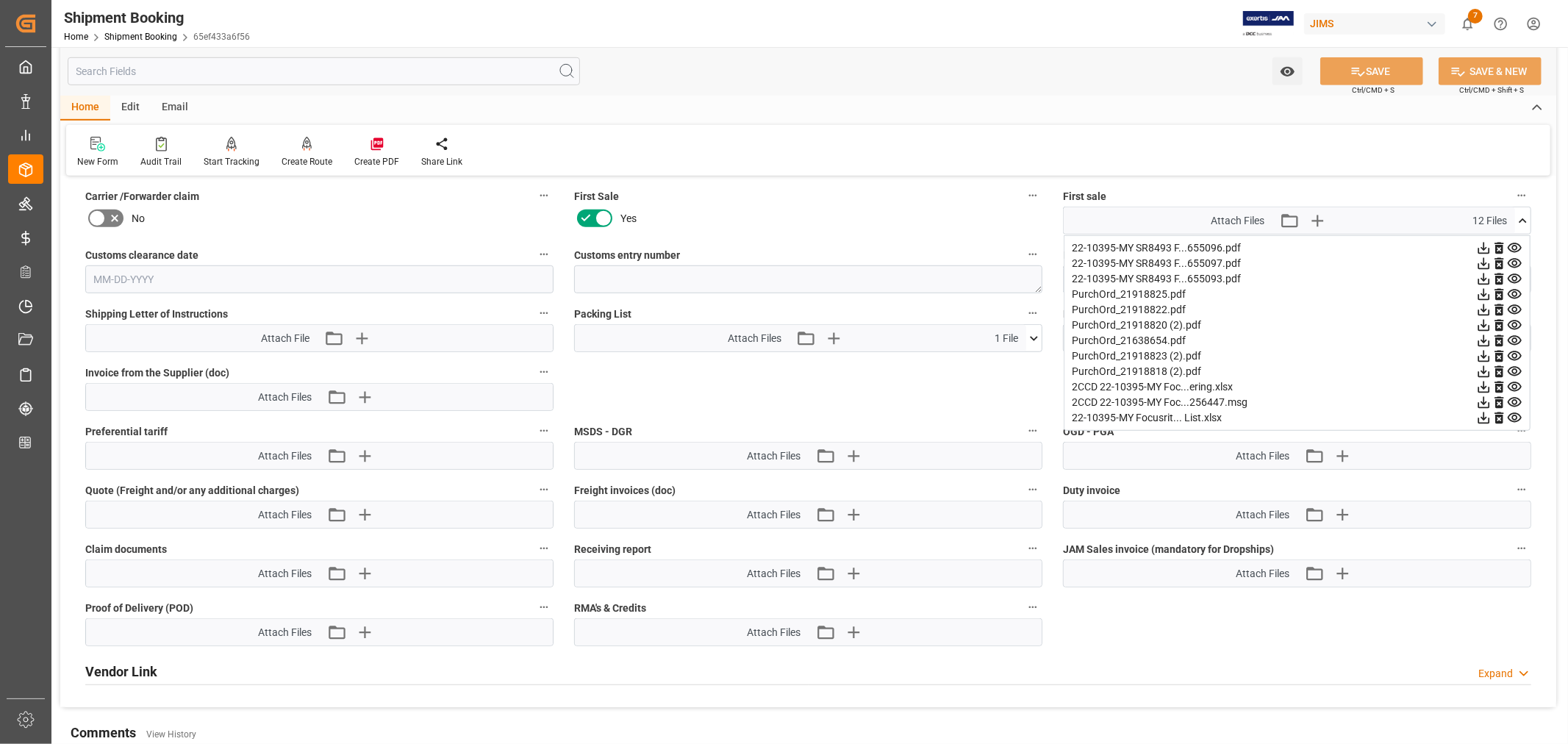
click at [1481, 417] on icon at bounding box center [1484, 418] width 16 height 16
click at [1524, 214] on icon at bounding box center [1523, 221] width 16 height 16
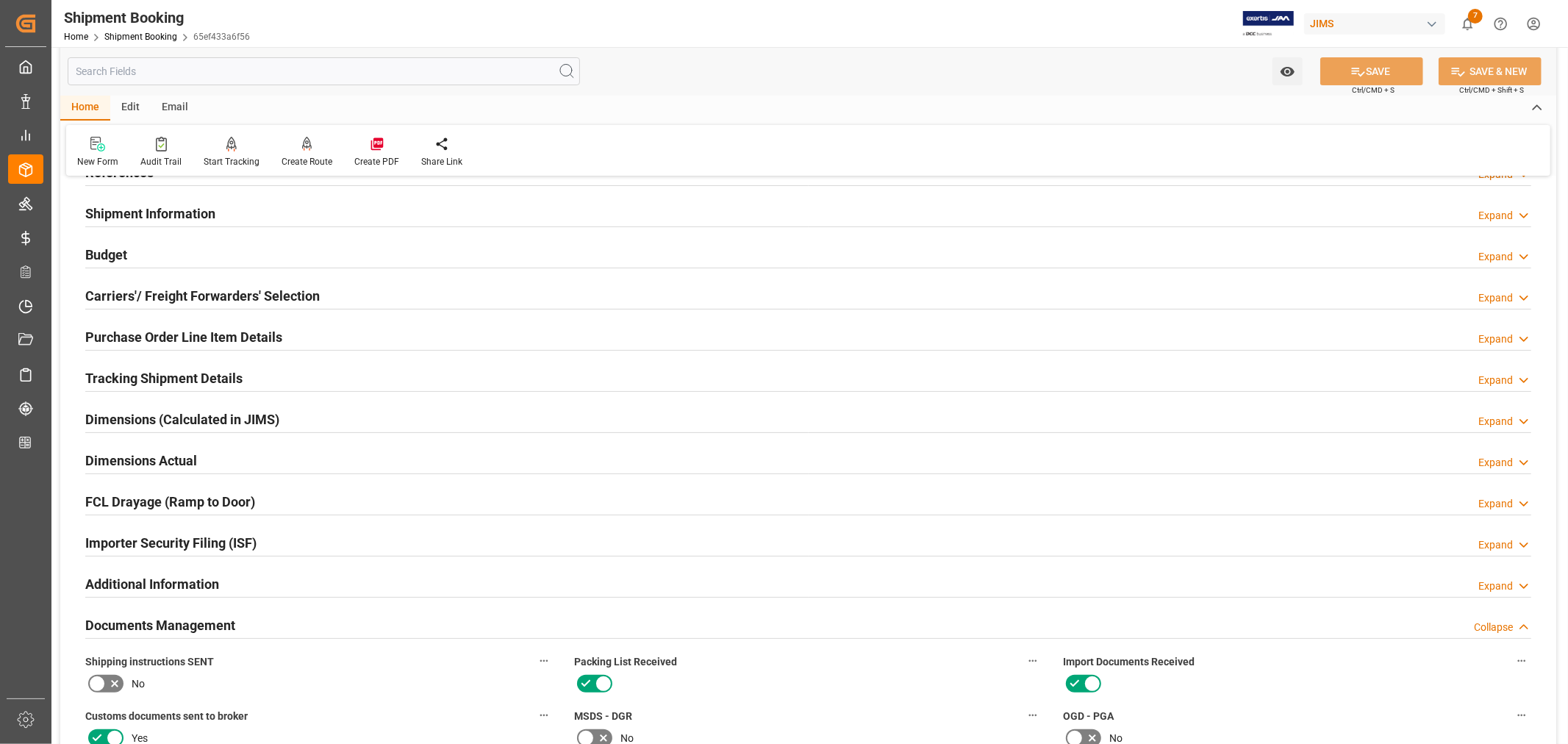
scroll to position [0, 0]
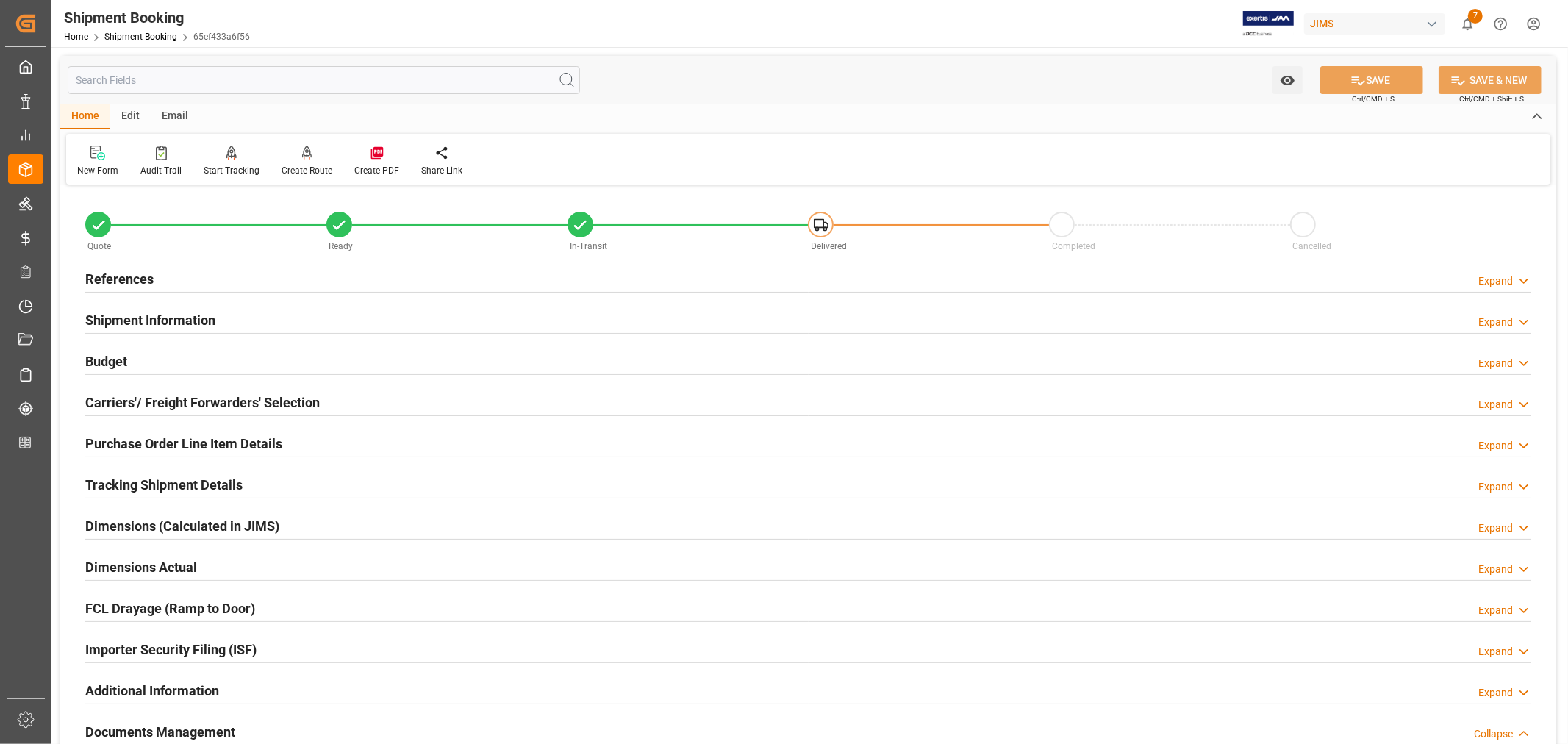
click at [196, 317] on h2 "Shipment Information" at bounding box center [150, 320] width 130 height 20
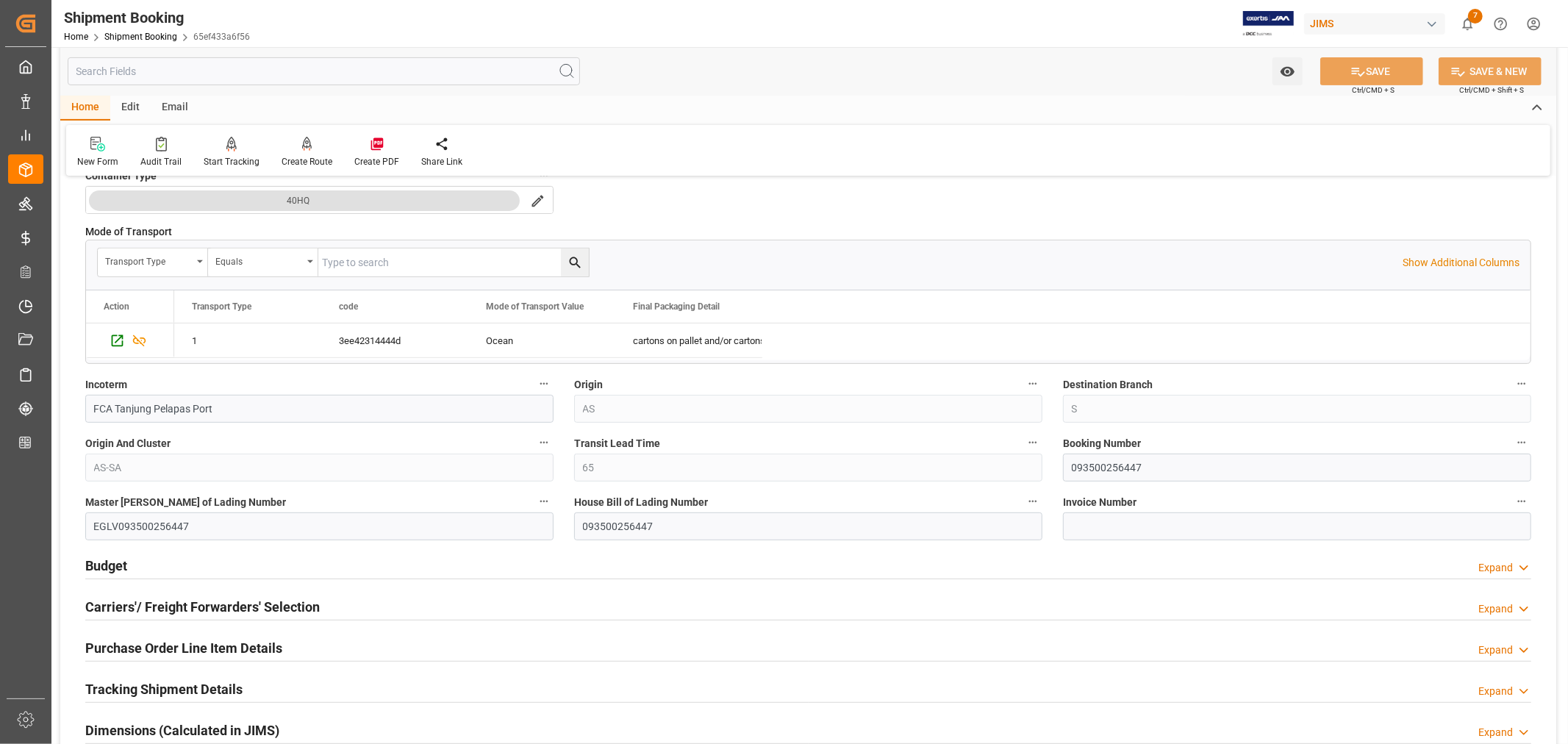
scroll to position [408, 0]
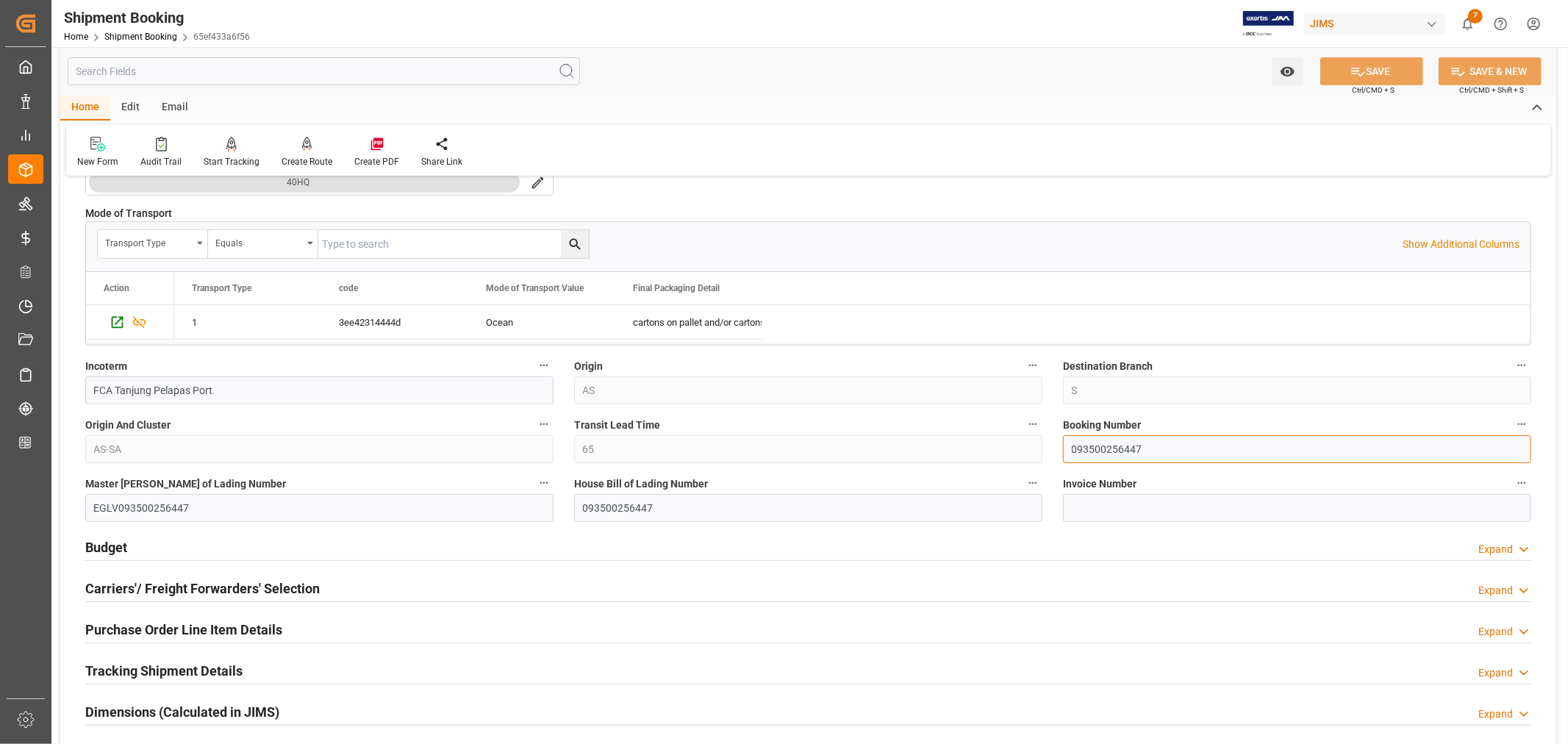
click at [1114, 451] on input "093500256447" at bounding box center [1297, 449] width 468 height 28
click at [1113, 451] on input "093500256447" at bounding box center [1297, 449] width 468 height 28
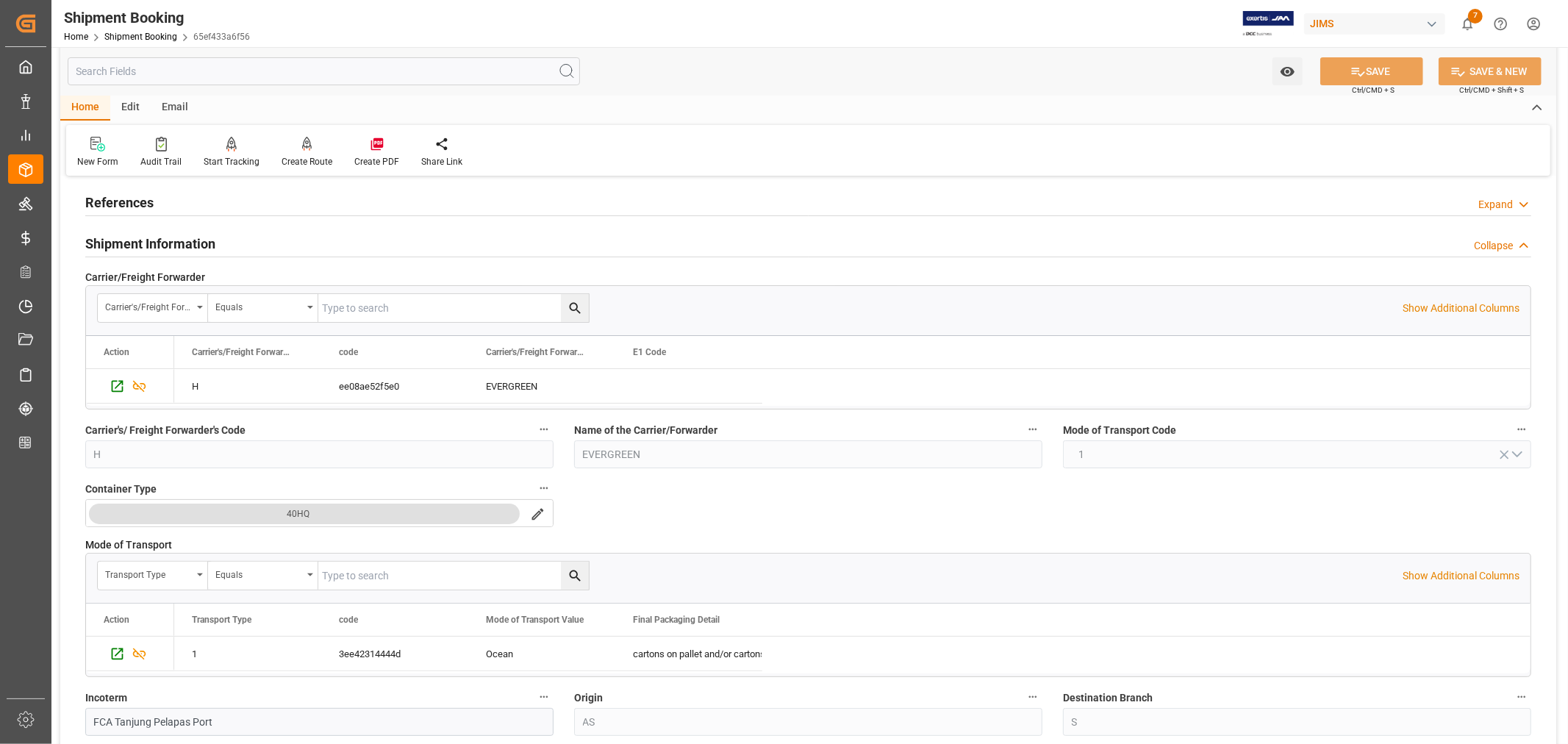
scroll to position [0, 0]
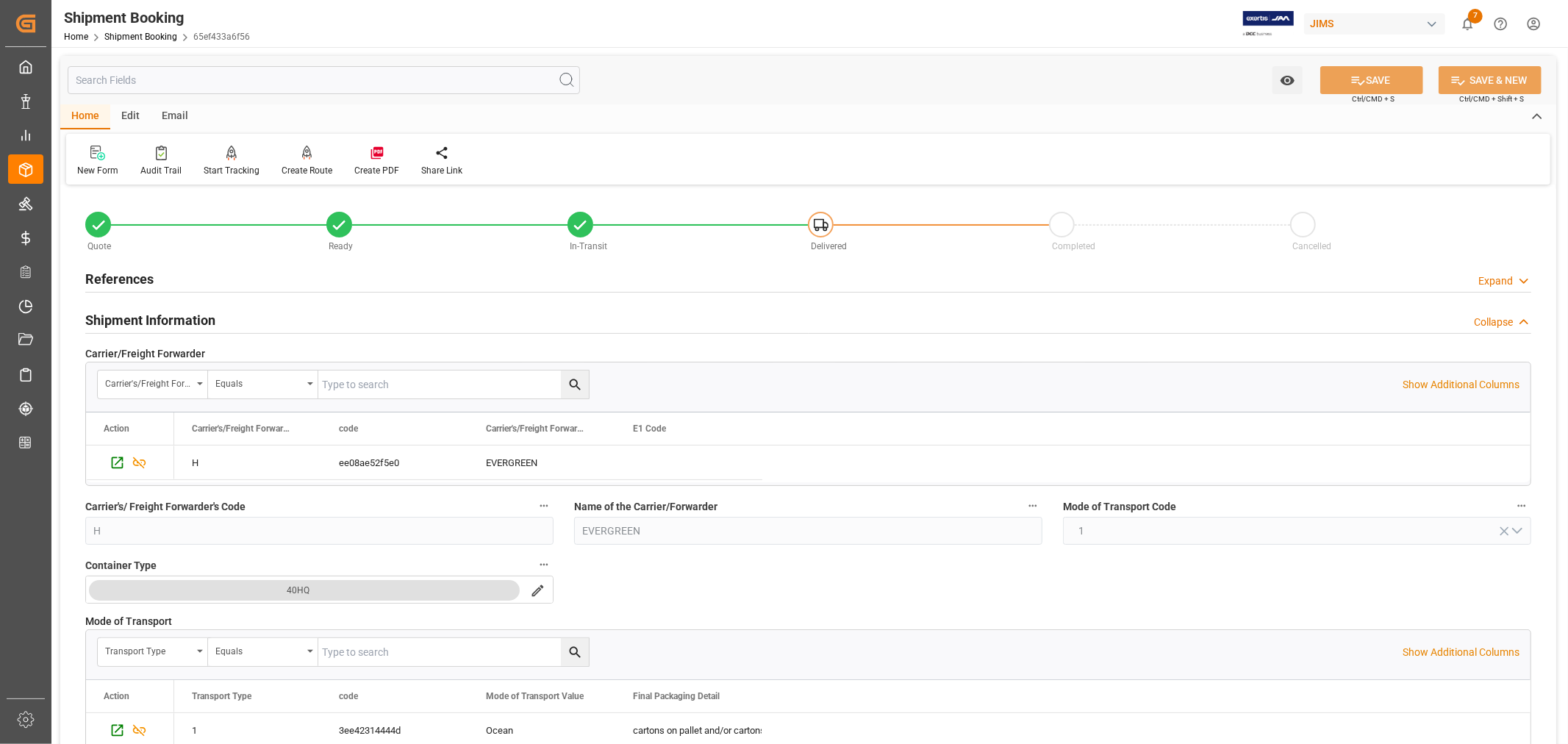
click at [158, 316] on h2 "Shipment Information" at bounding box center [150, 320] width 130 height 20
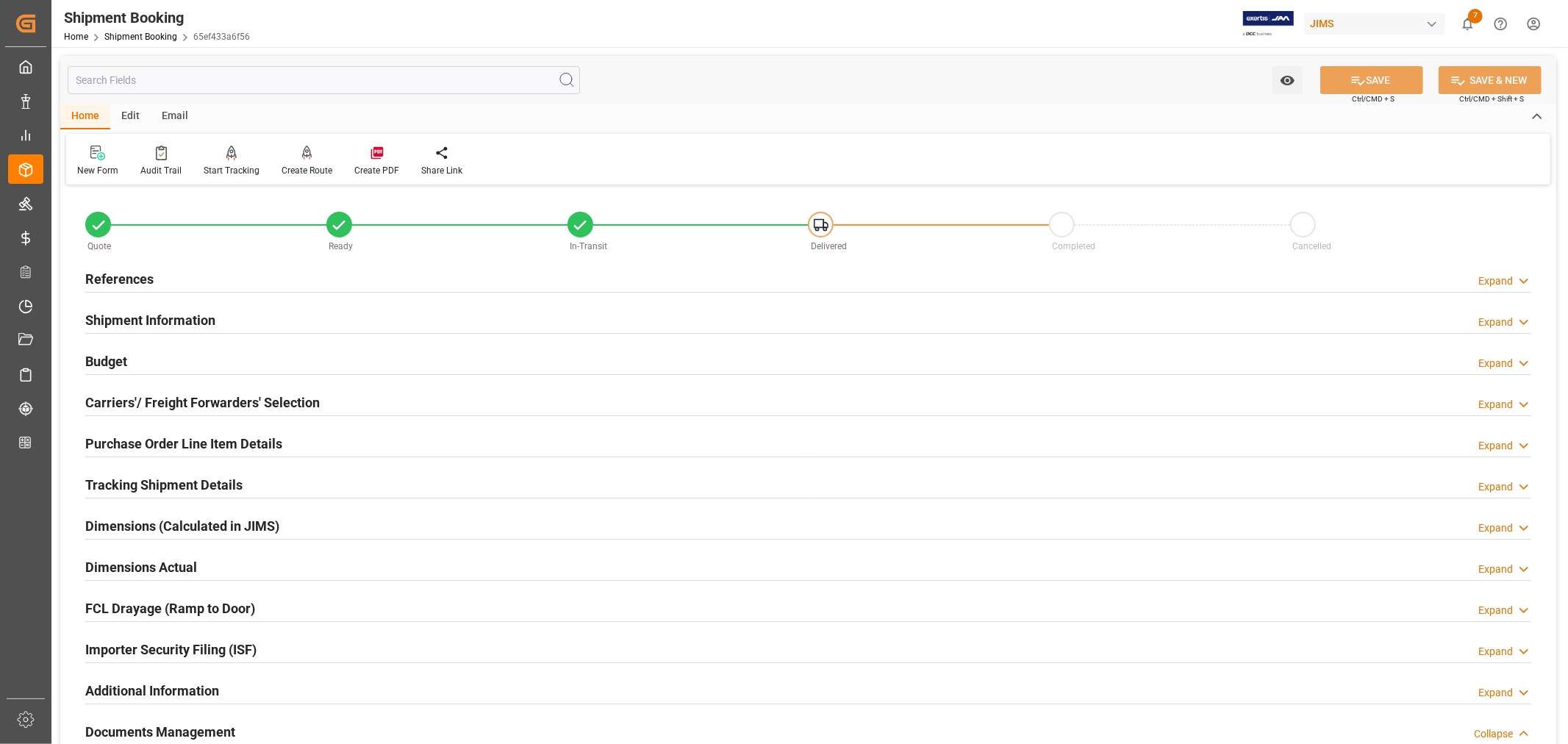
click at [136, 480] on h2 "Tracking Shipment Details" at bounding box center [163, 484] width 157 height 20
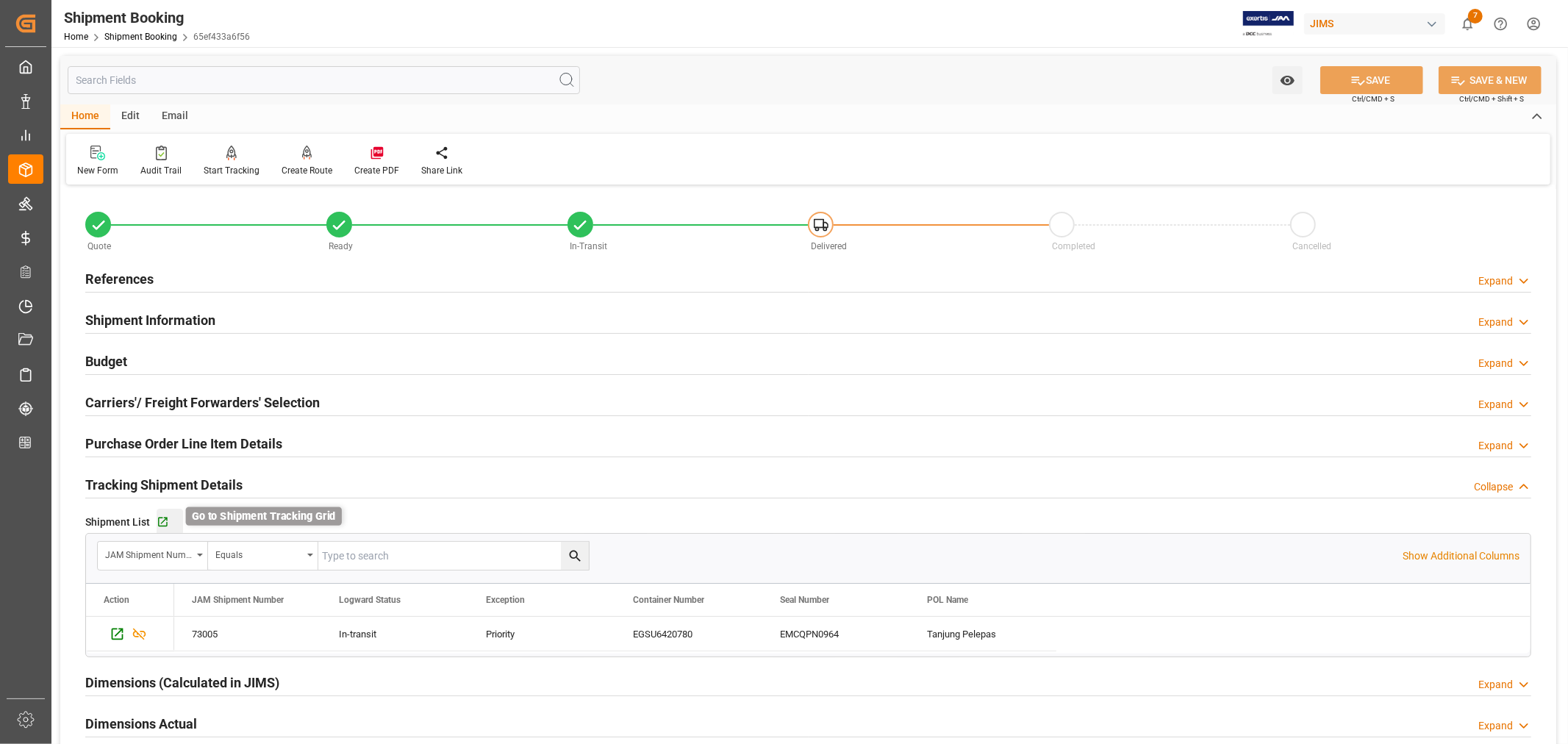
click at [163, 521] on icon "button" at bounding box center [163, 521] width 10 height 10
click at [133, 31] on link "Shipment Booking" at bounding box center [141, 37] width 73 height 10
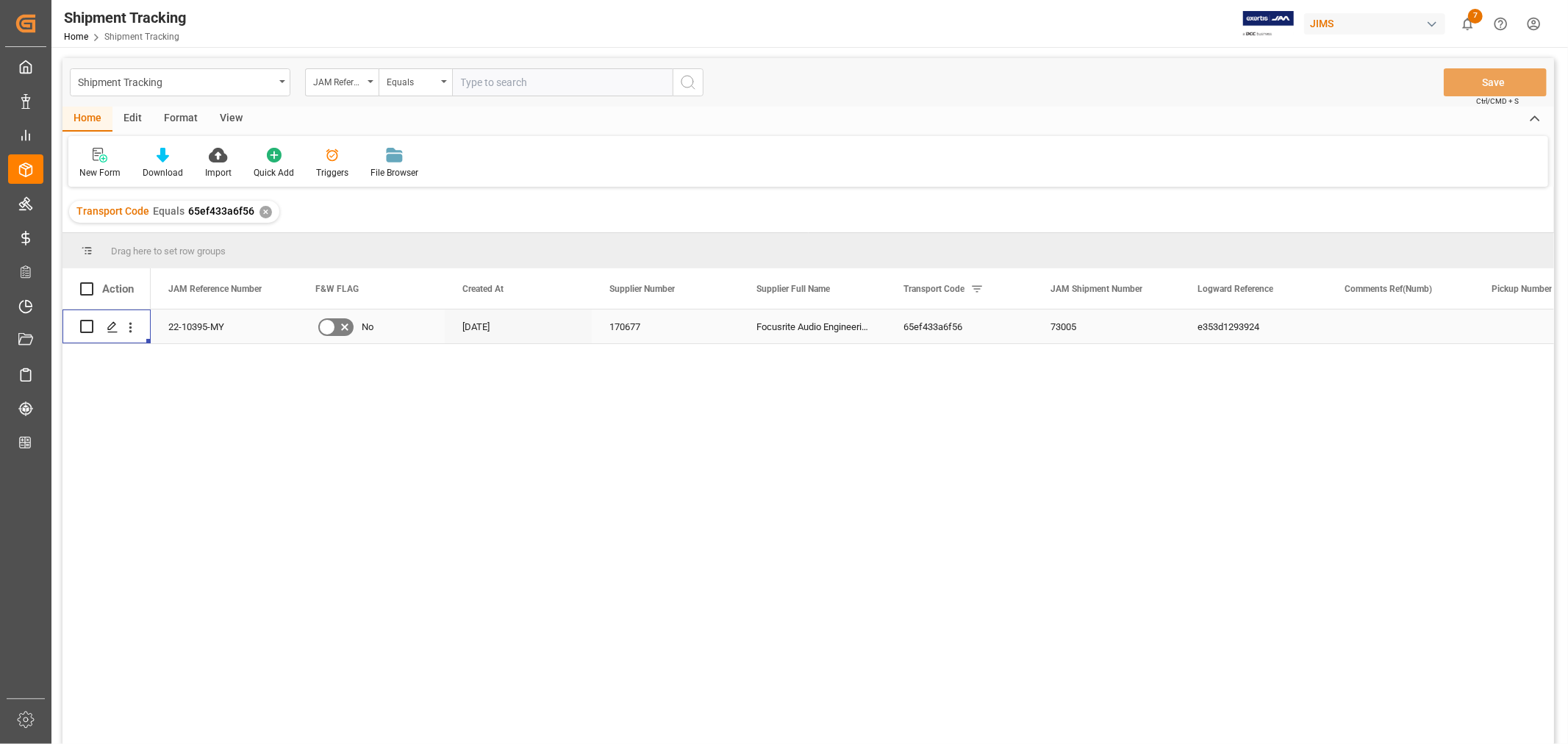
click at [109, 327] on icon "Press SPACE to select this row." at bounding box center [113, 328] width 12 height 12
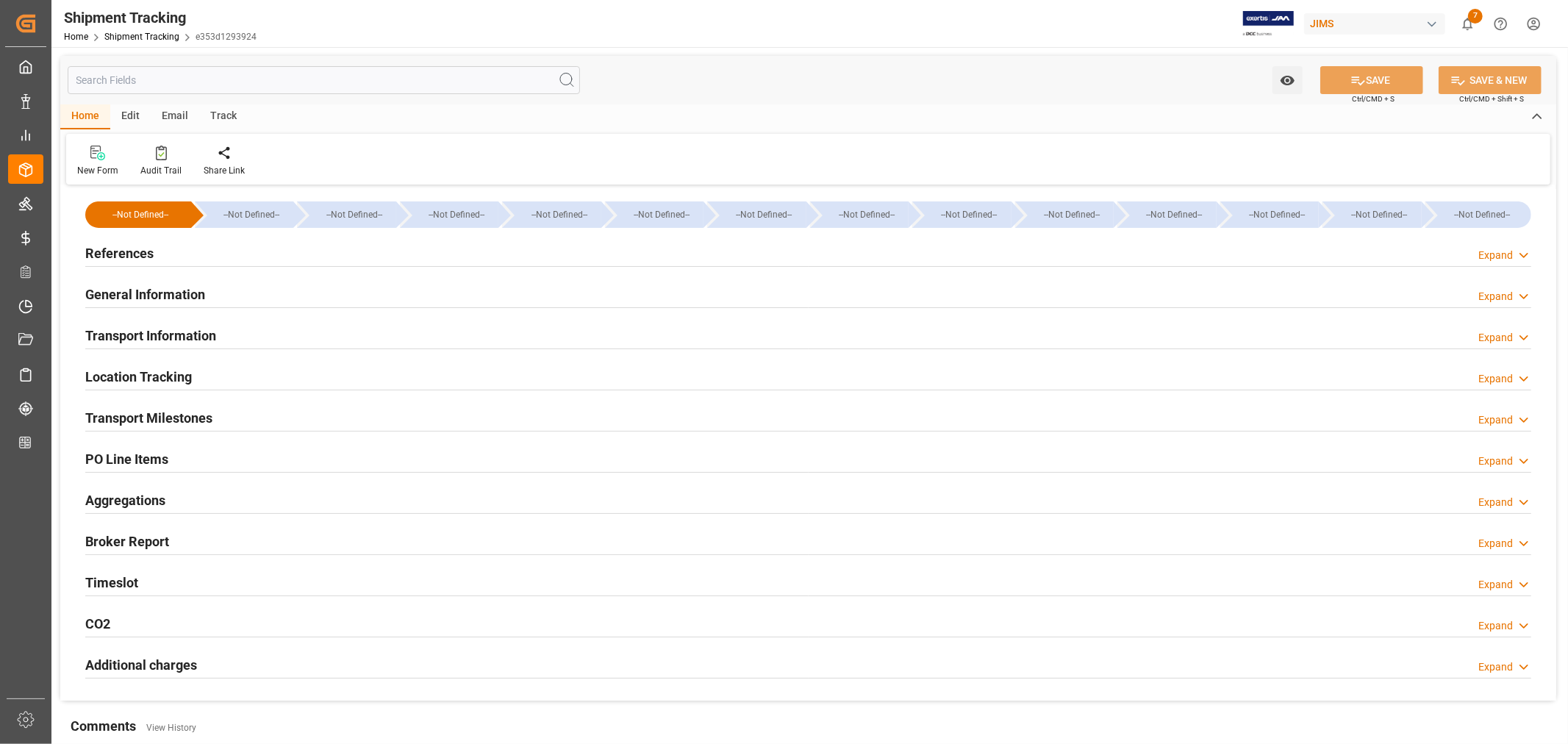
type input "[DATE] 00:00"
type input "[DATE]"
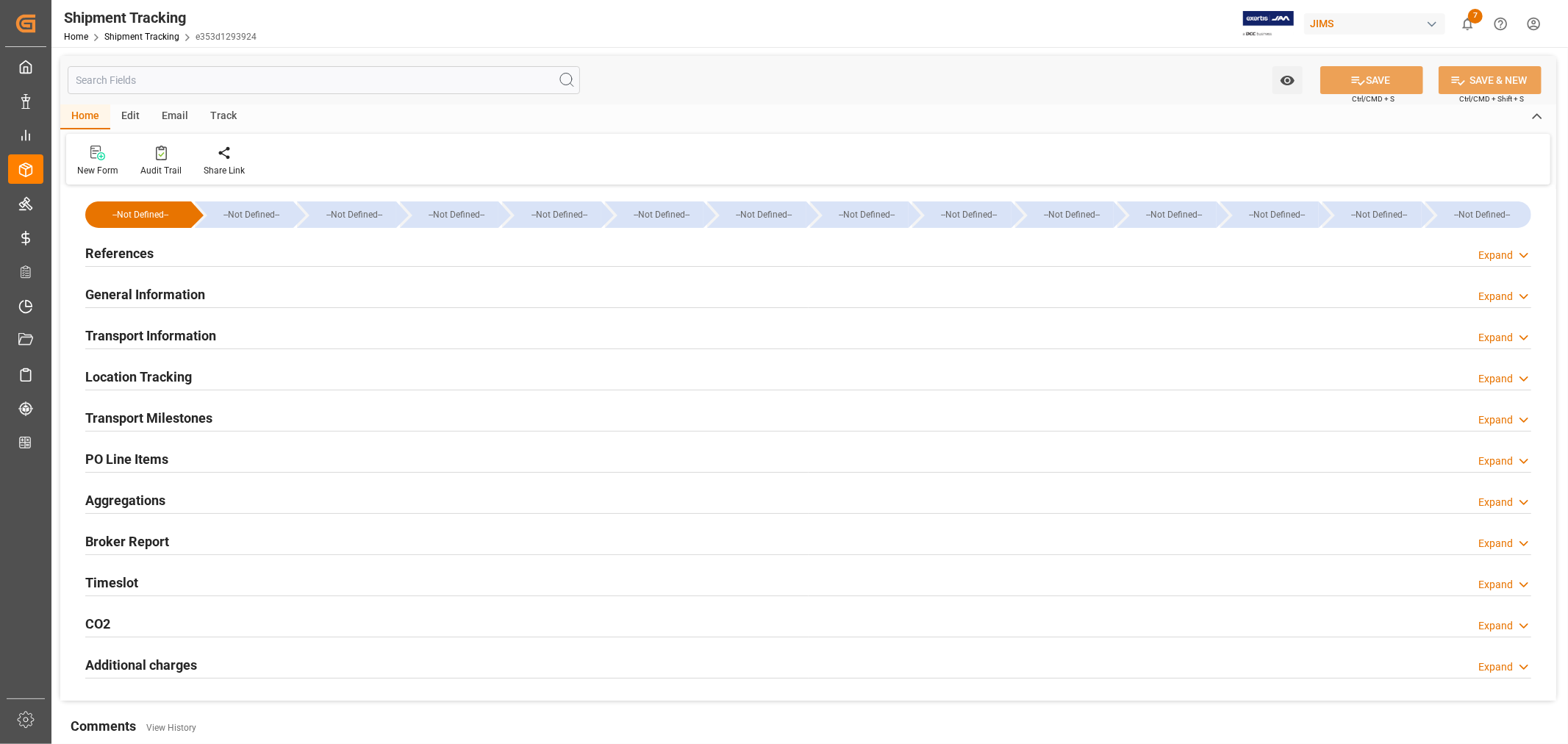
type input "[DATE] 00:00"
type input "[DATE] 08:30"
type input "[DATE]"
type input "[DATE] 00:00"
click at [151, 413] on h2 "Transport Milestones" at bounding box center [149, 417] width 127 height 20
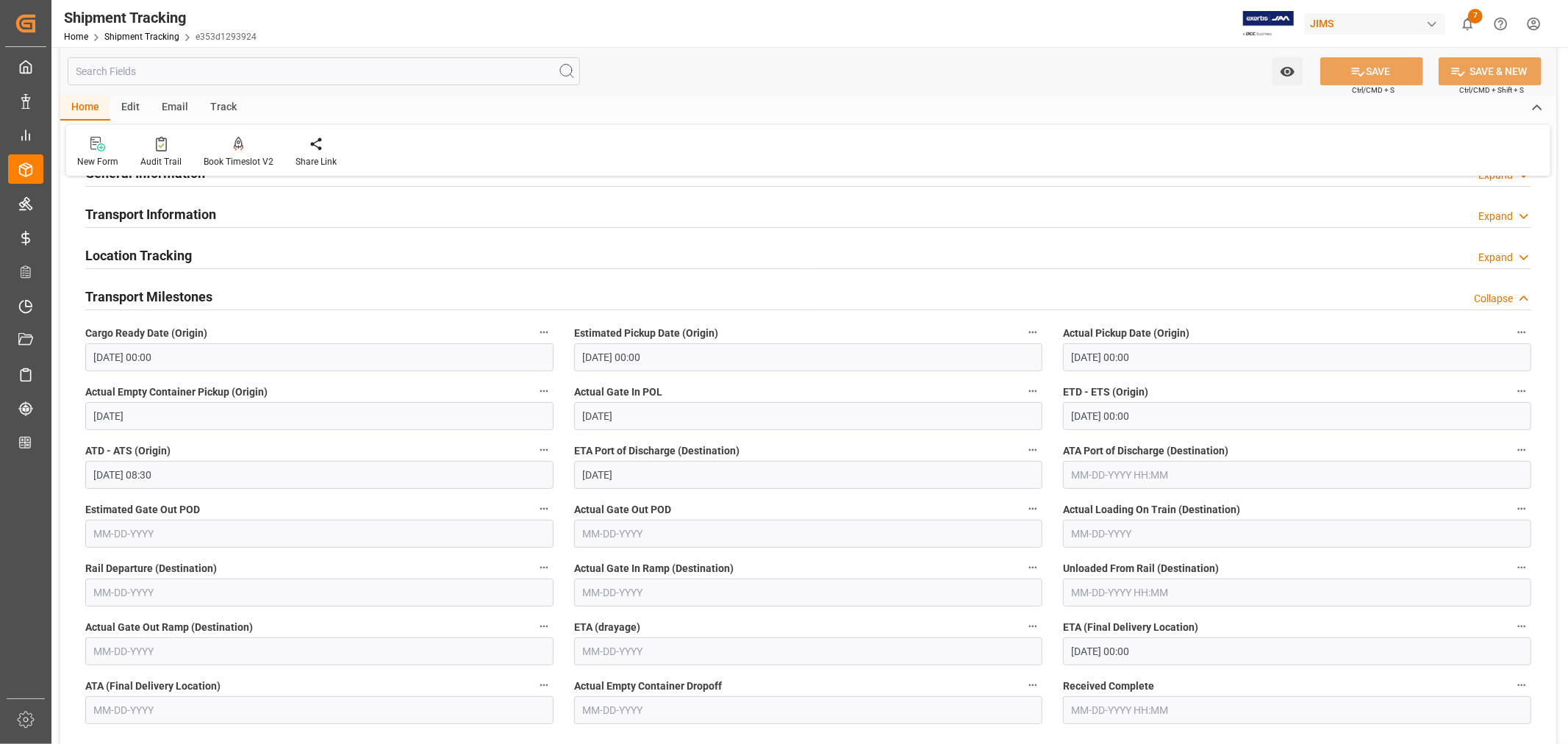
scroll to position [163, 0]
